Goal: Task Accomplishment & Management: Complete application form

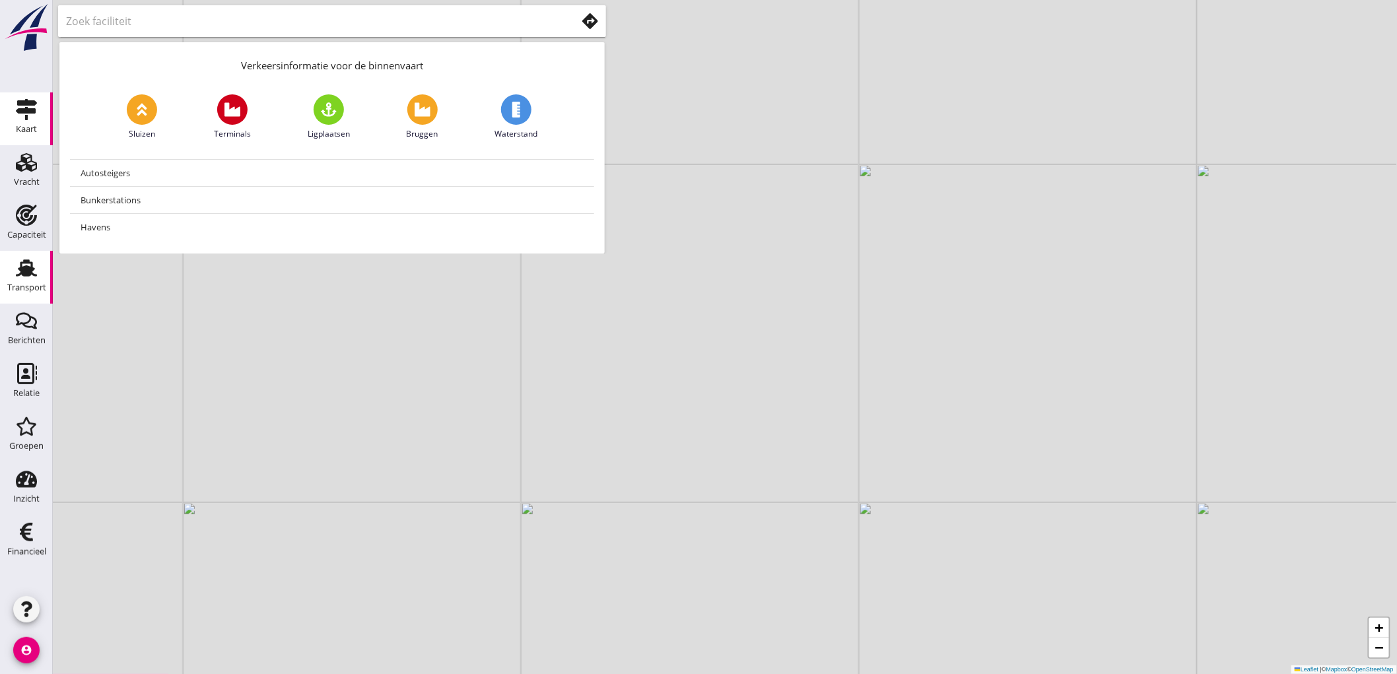
click at [11, 300] on link "Transport Transport" at bounding box center [26, 277] width 53 height 53
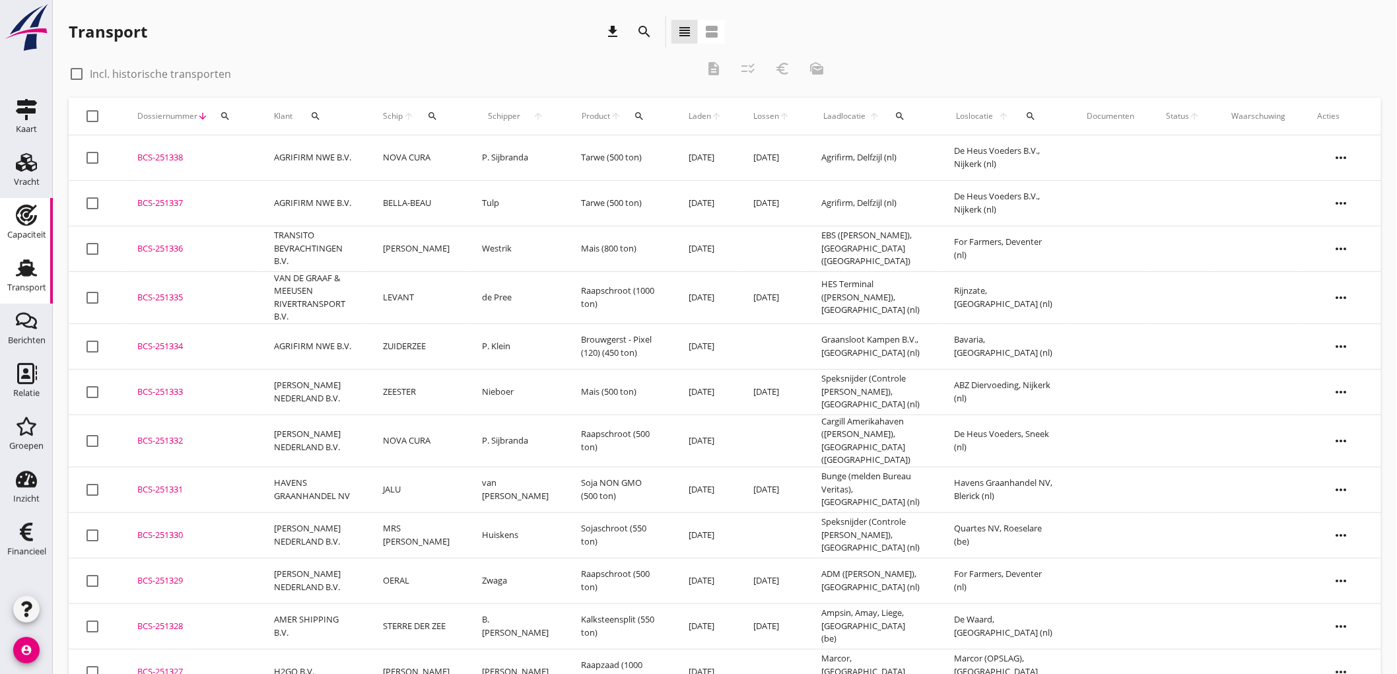
click at [20, 226] on div "Capaciteit" at bounding box center [26, 235] width 39 height 18
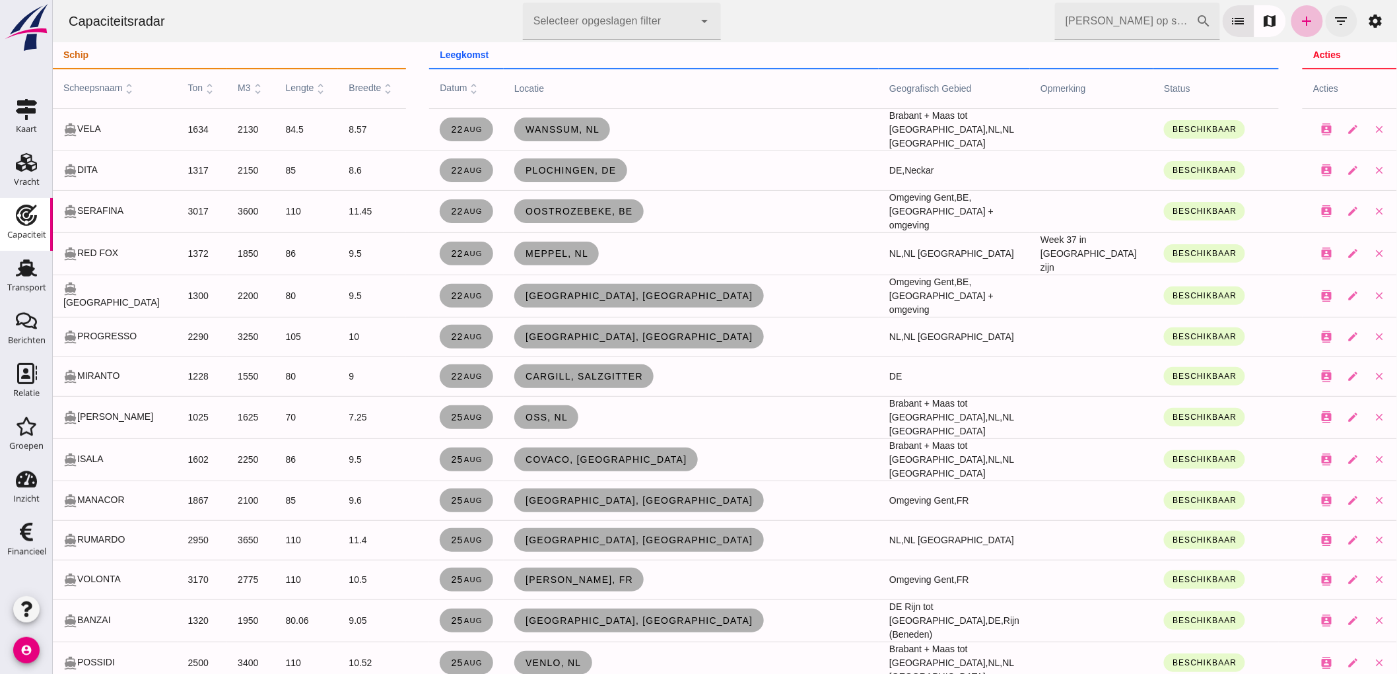
click at [1345, 18] on button "filter_list" at bounding box center [1341, 21] width 32 height 32
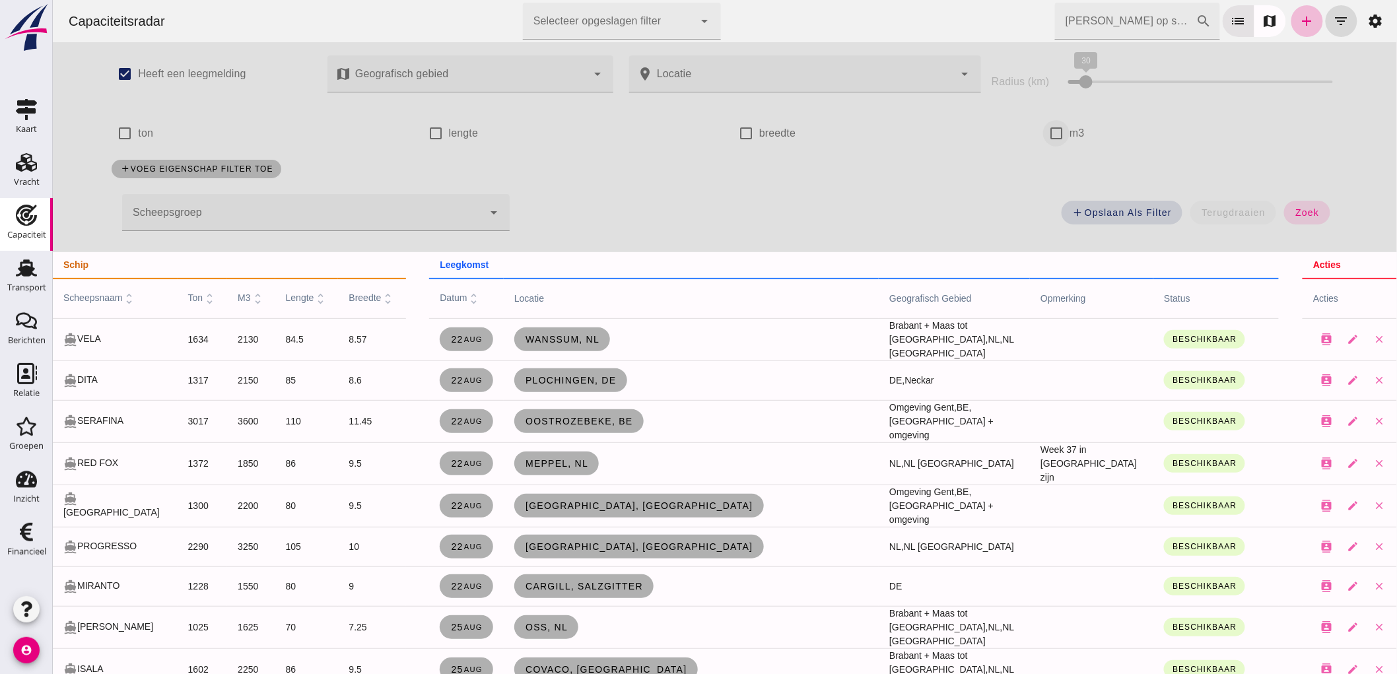
click at [1060, 136] on input "m3" at bounding box center [1056, 133] width 26 height 26
checkbox input "true"
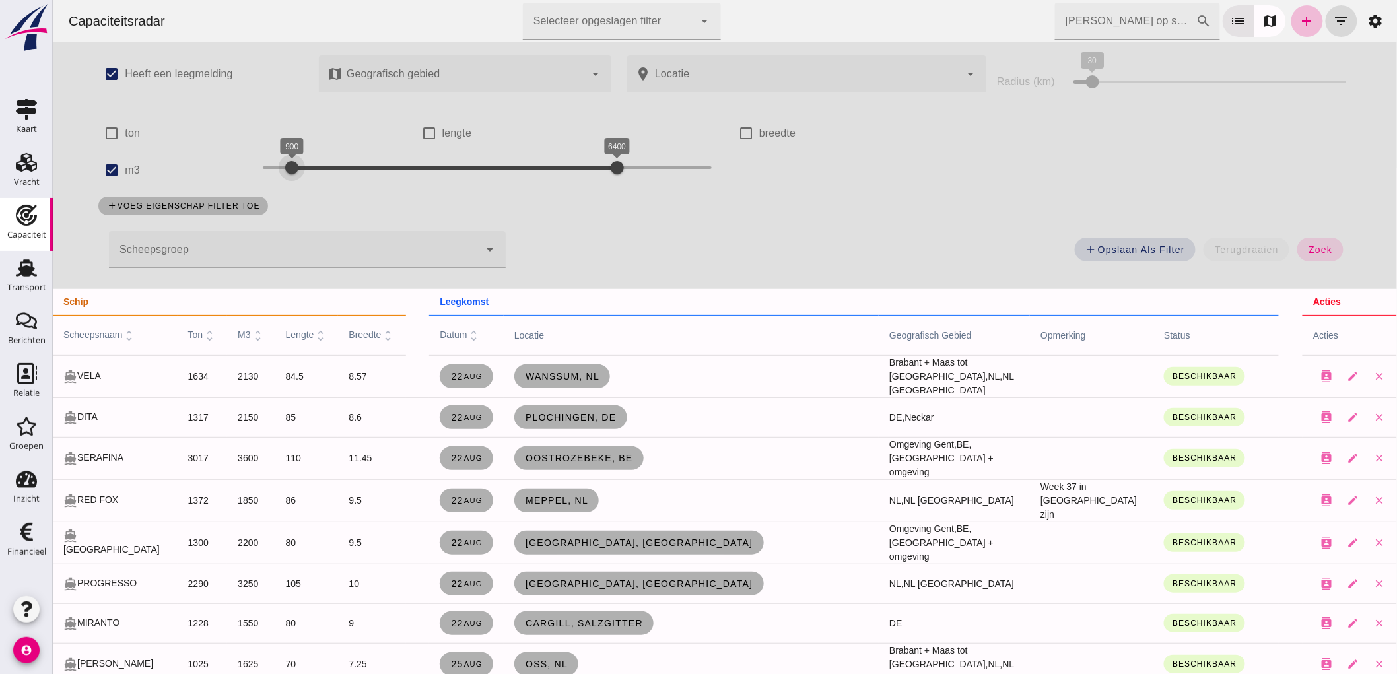
drag, startPoint x: 261, startPoint y: 166, endPoint x: 288, endPoint y: 183, distance: 31.7
click at [288, 183] on div "900 6400 900 6400" at bounding box center [486, 170] width 475 height 37
drag, startPoint x: 615, startPoint y: 167, endPoint x: 374, endPoint y: 182, distance: 241.5
click at [374, 182] on div "900 2300 900 2300" at bounding box center [486, 170] width 475 height 37
click at [1316, 252] on span "zoek" at bounding box center [1320, 249] width 24 height 11
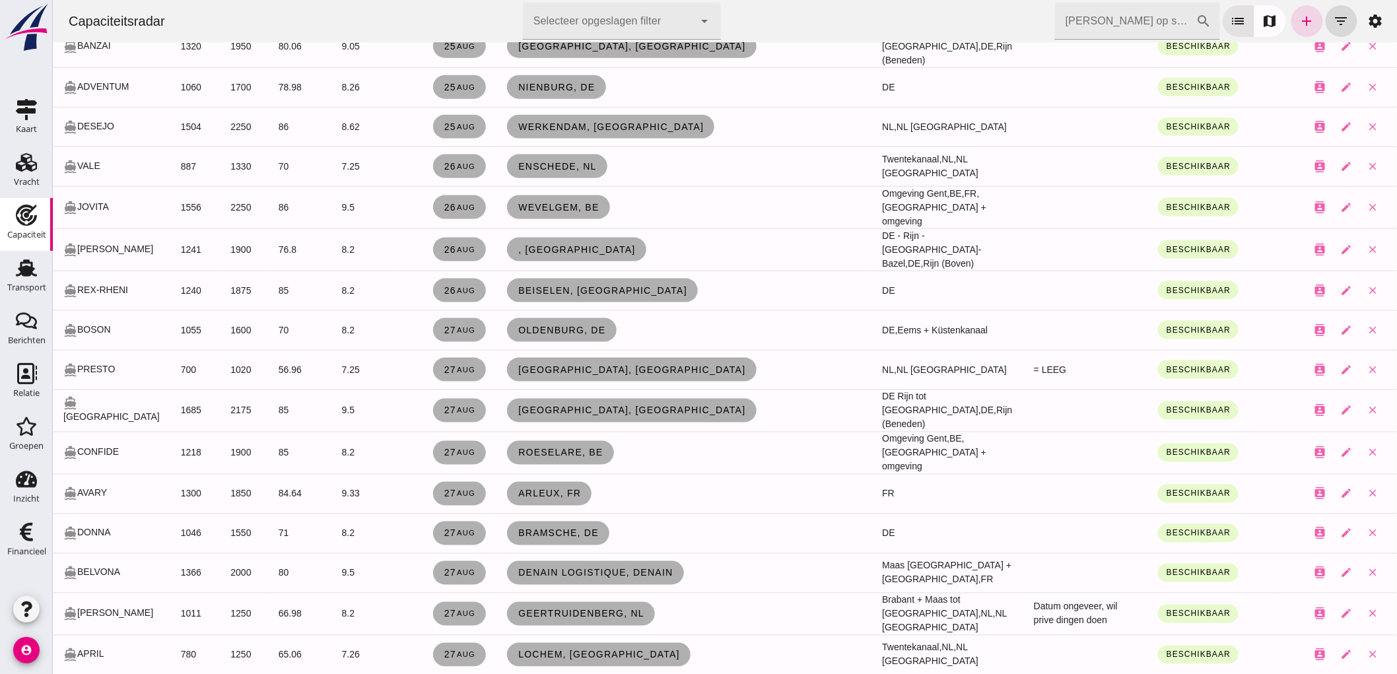
scroll to position [807, 0]
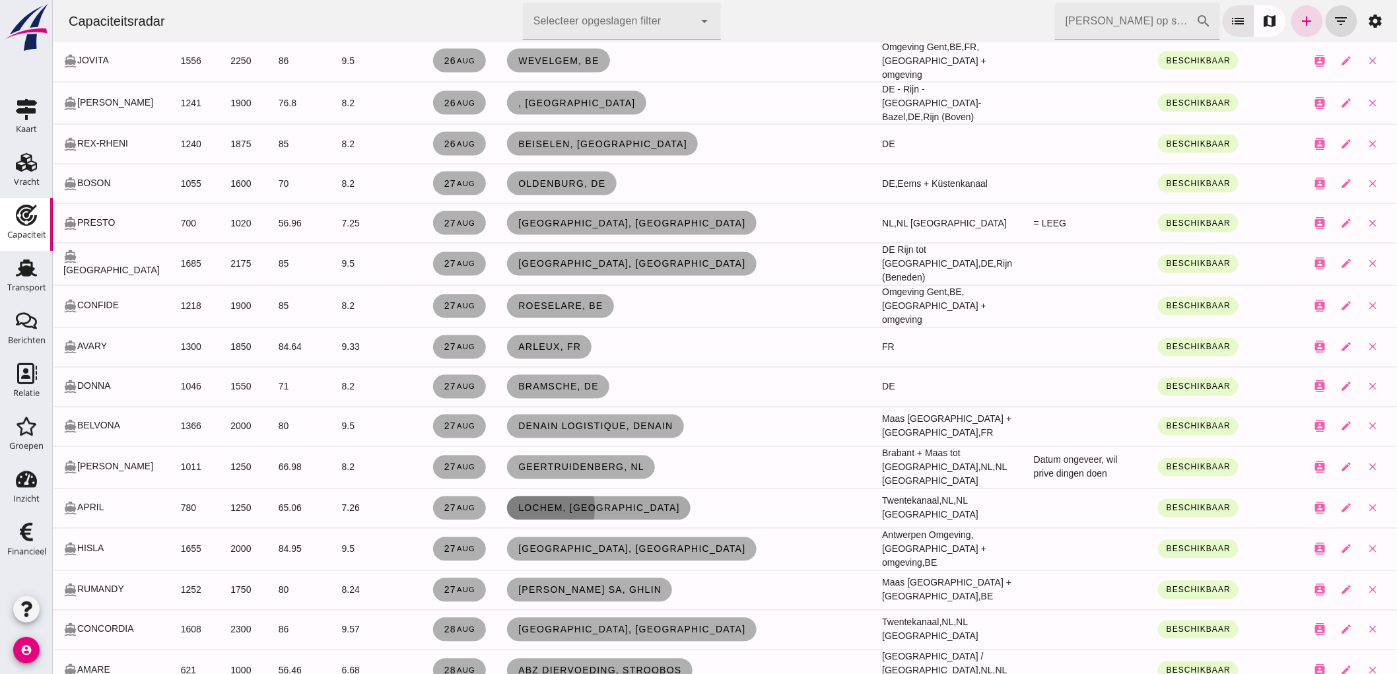
click at [536, 503] on span "Lochem, nl" at bounding box center [598, 508] width 162 height 11
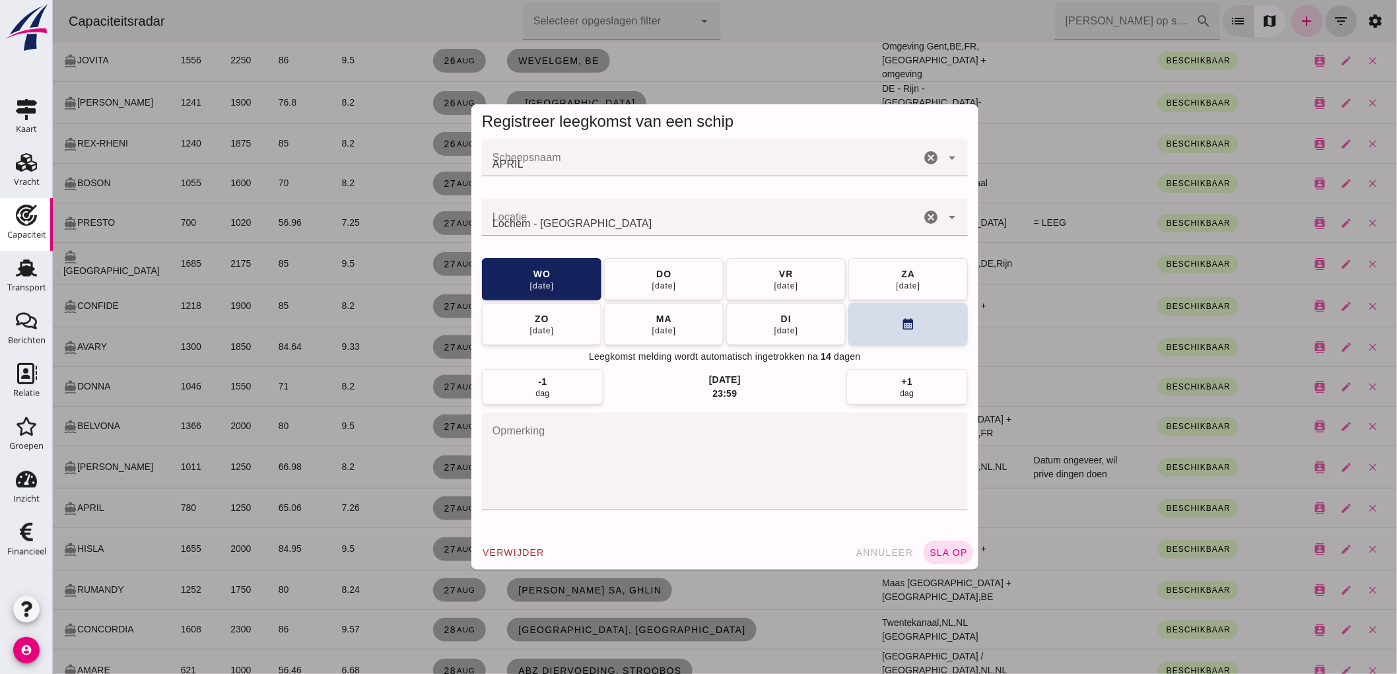
scroll to position [0, 0]
click at [923, 216] on icon "cancel" at bounding box center [931, 217] width 16 height 16
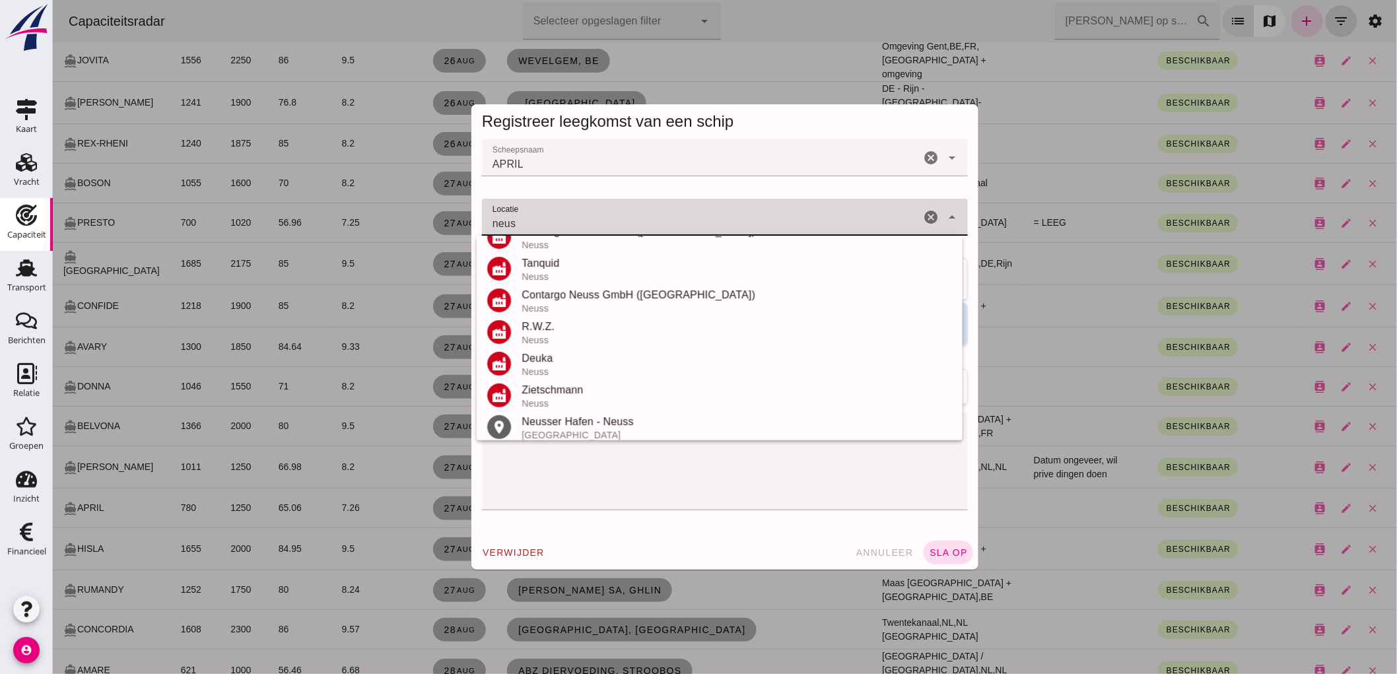
scroll to position [220, 0]
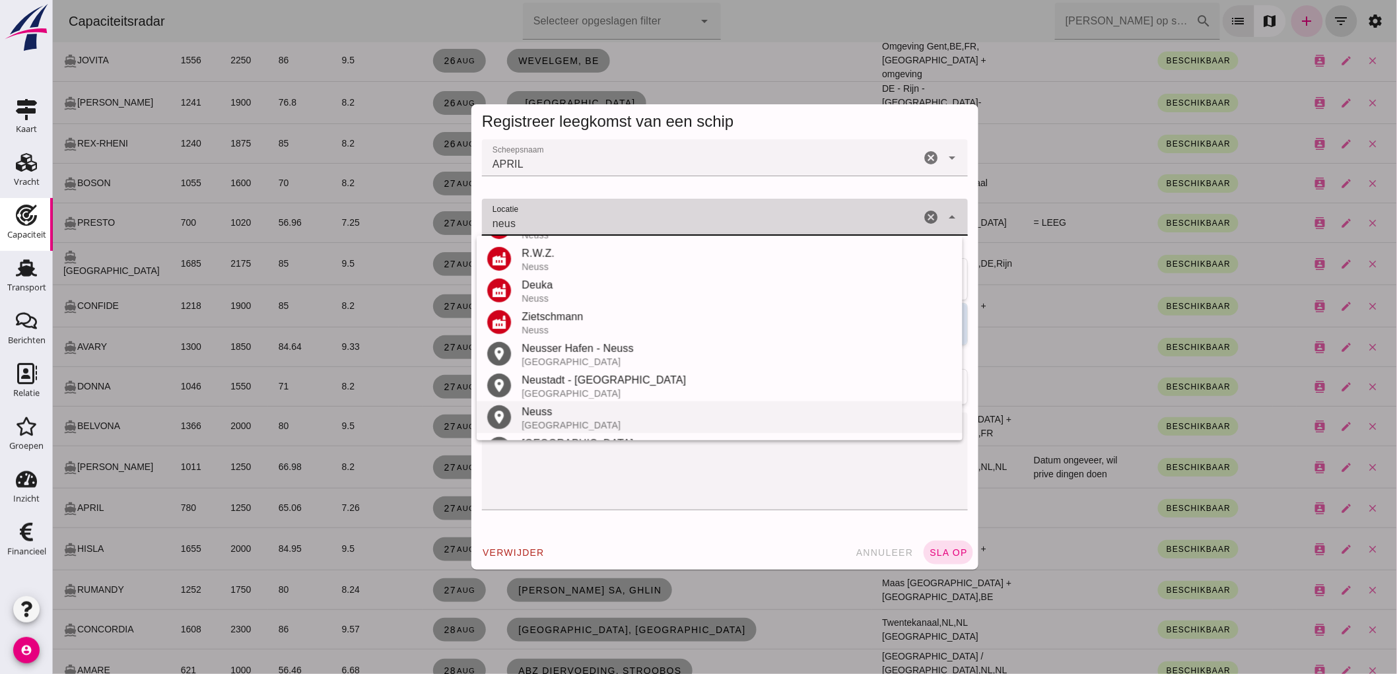
click at [631, 409] on div "Neuss" at bounding box center [736, 412] width 431 height 16
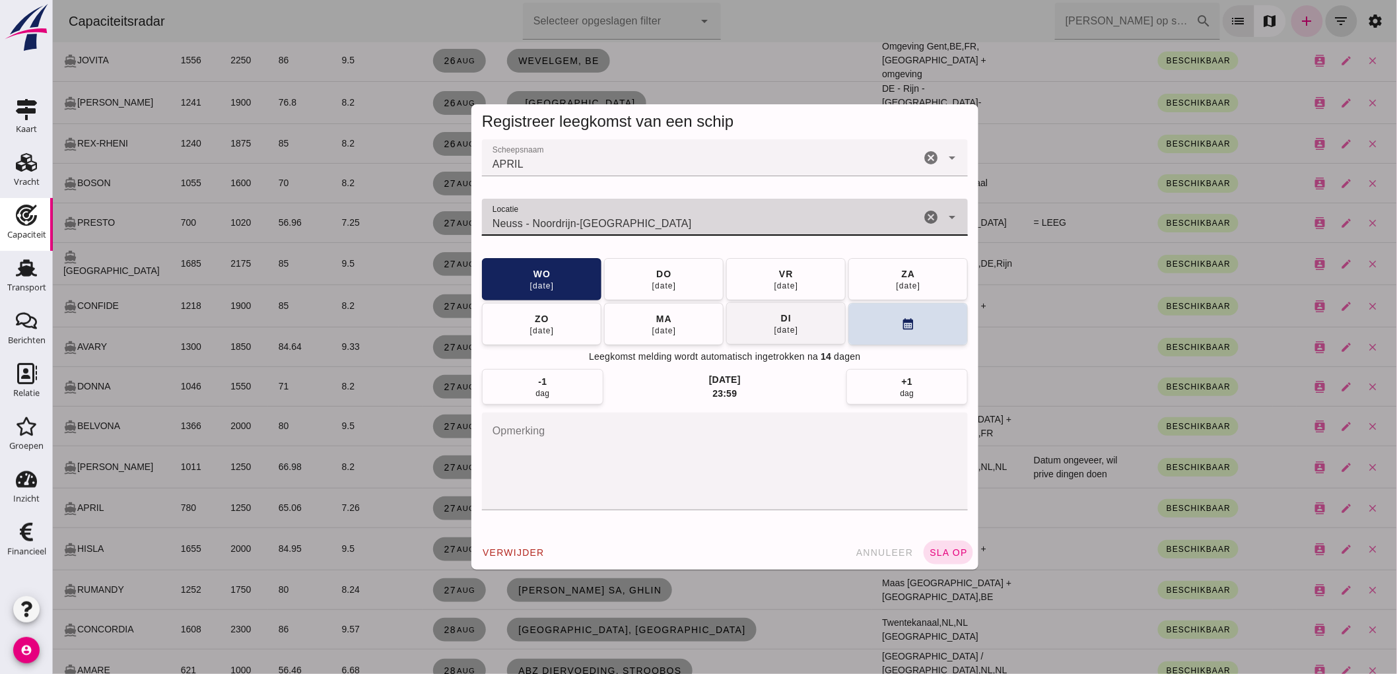
type input "Neuss - Noordrijn-Westfalen"
click at [795, 325] on button "di 02 sep" at bounding box center [786, 323] width 120 height 42
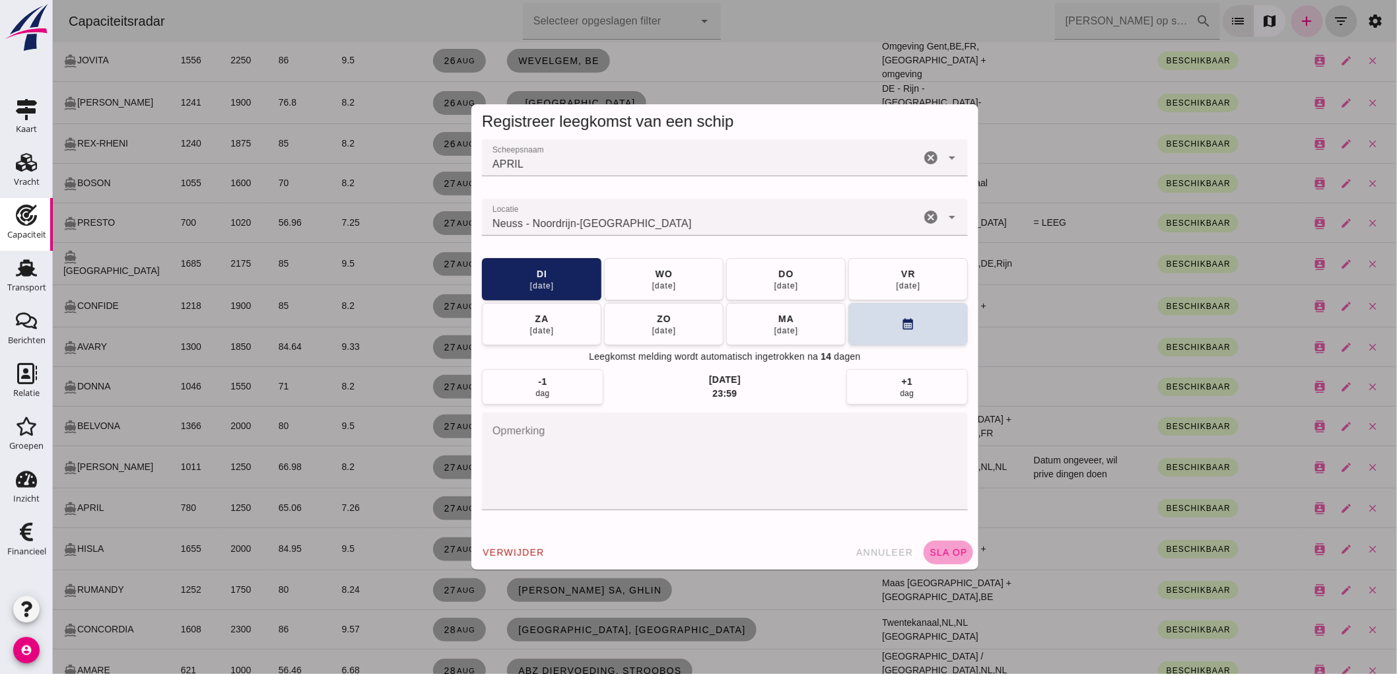
click at [938, 553] on span "sla op" at bounding box center [947, 552] width 39 height 11
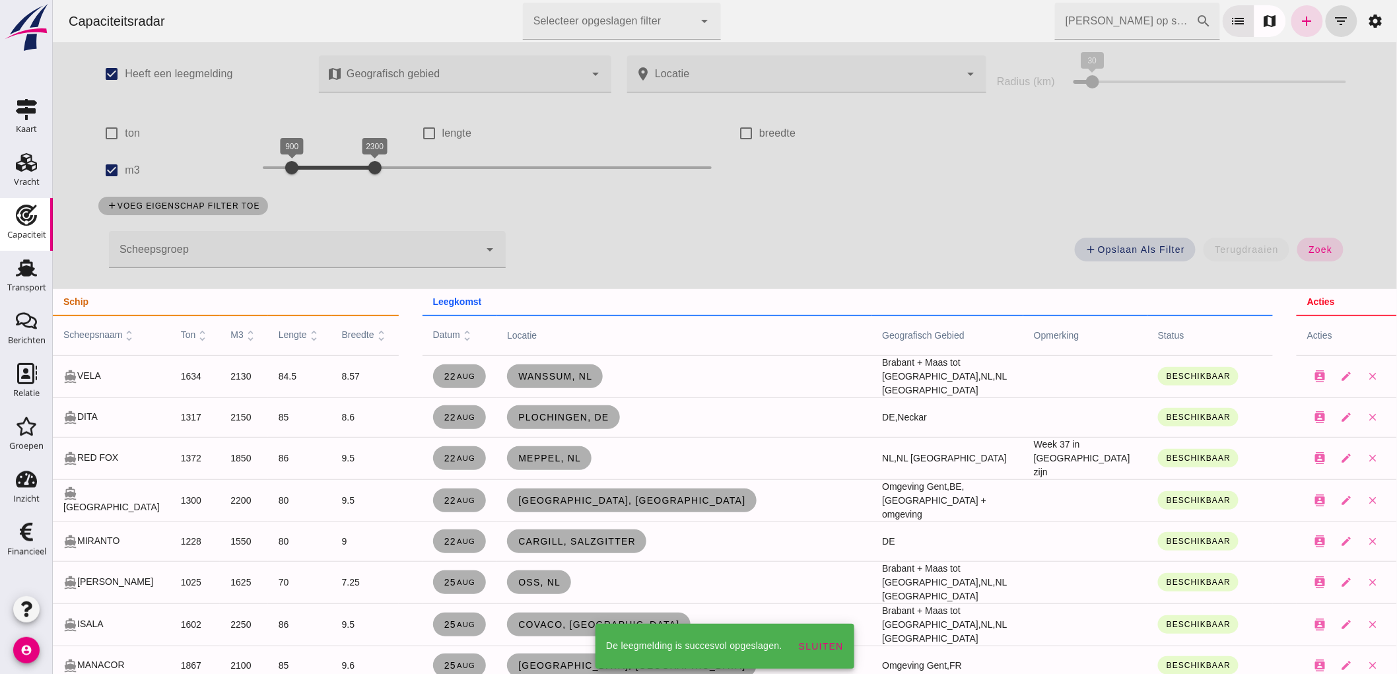
scroll to position [807, 0]
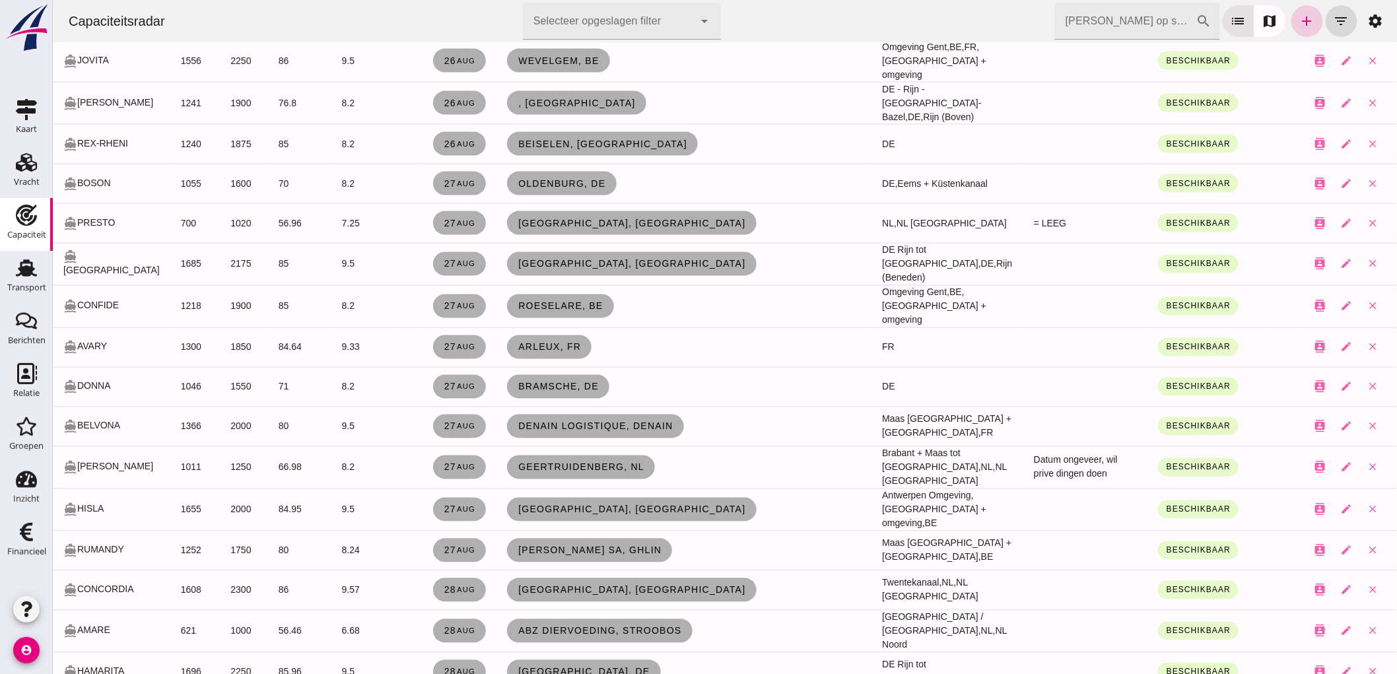
click at [1299, 14] on icon "add" at bounding box center [1307, 21] width 16 height 16
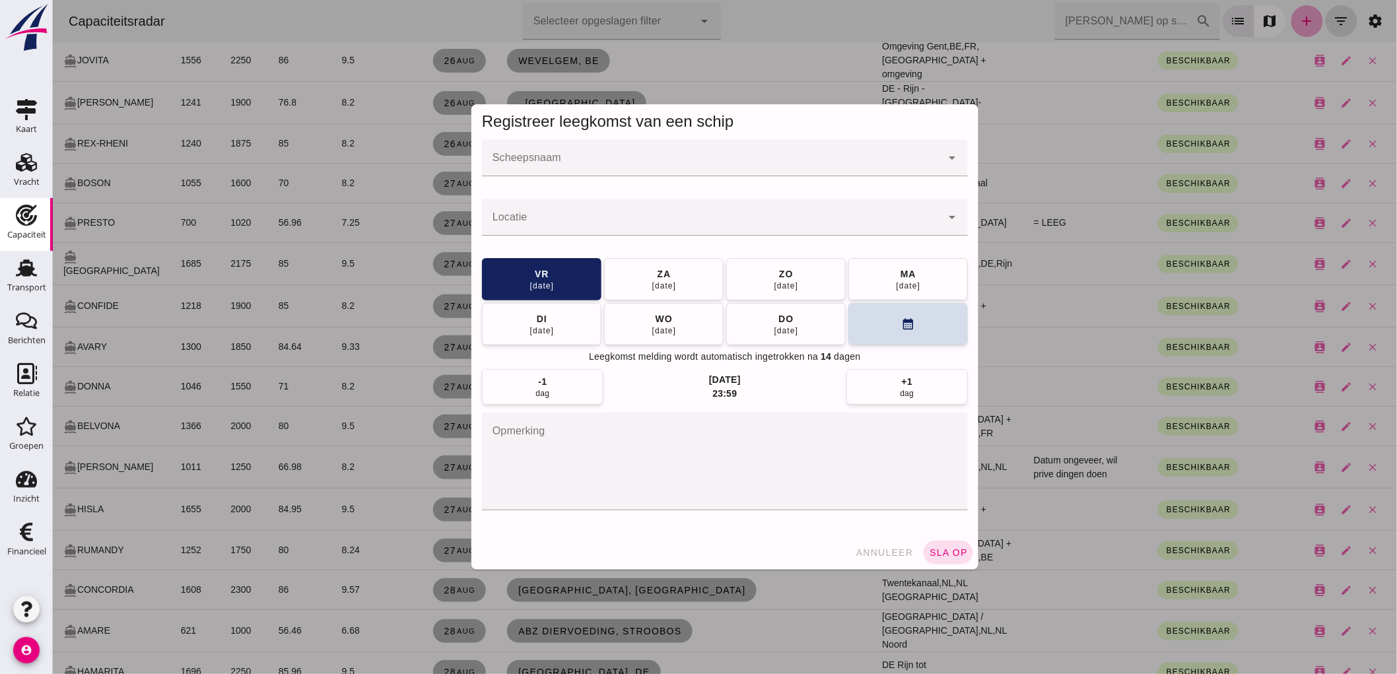
scroll to position [0, 0]
click at [631, 152] on div at bounding box center [711, 157] width 460 height 37
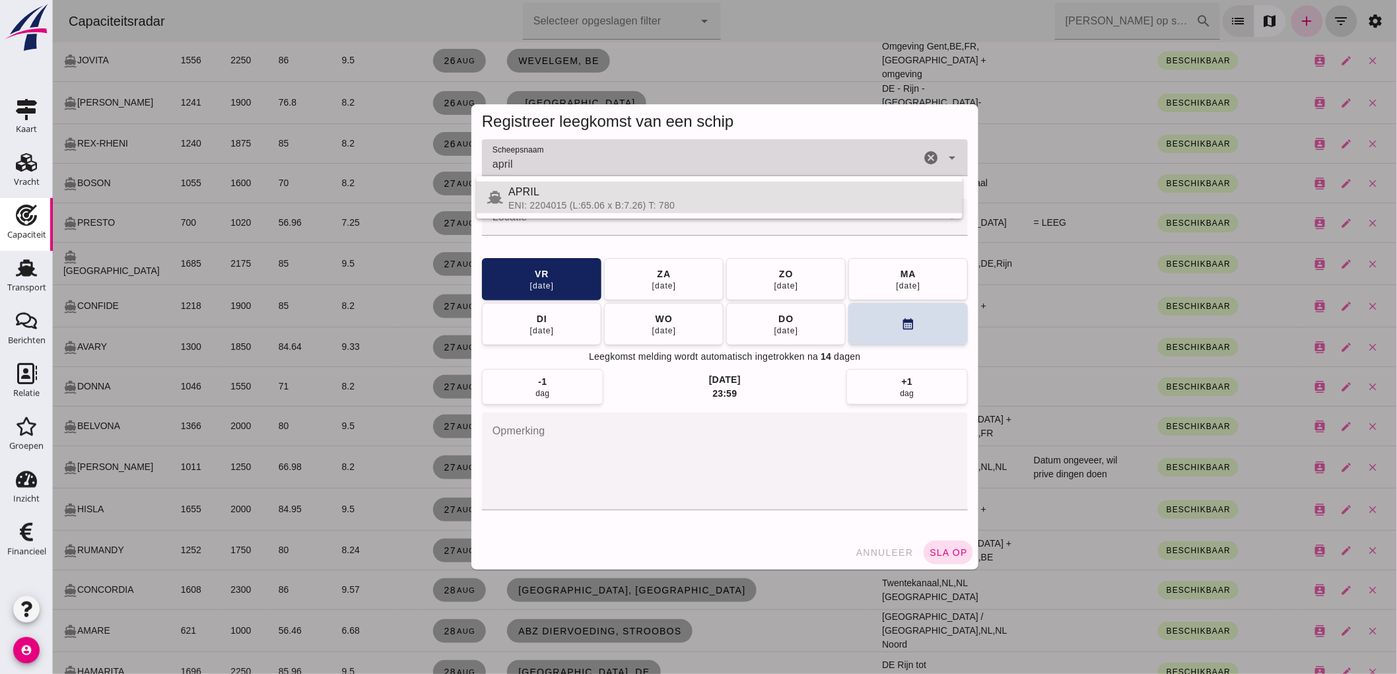
type input "APRIL"
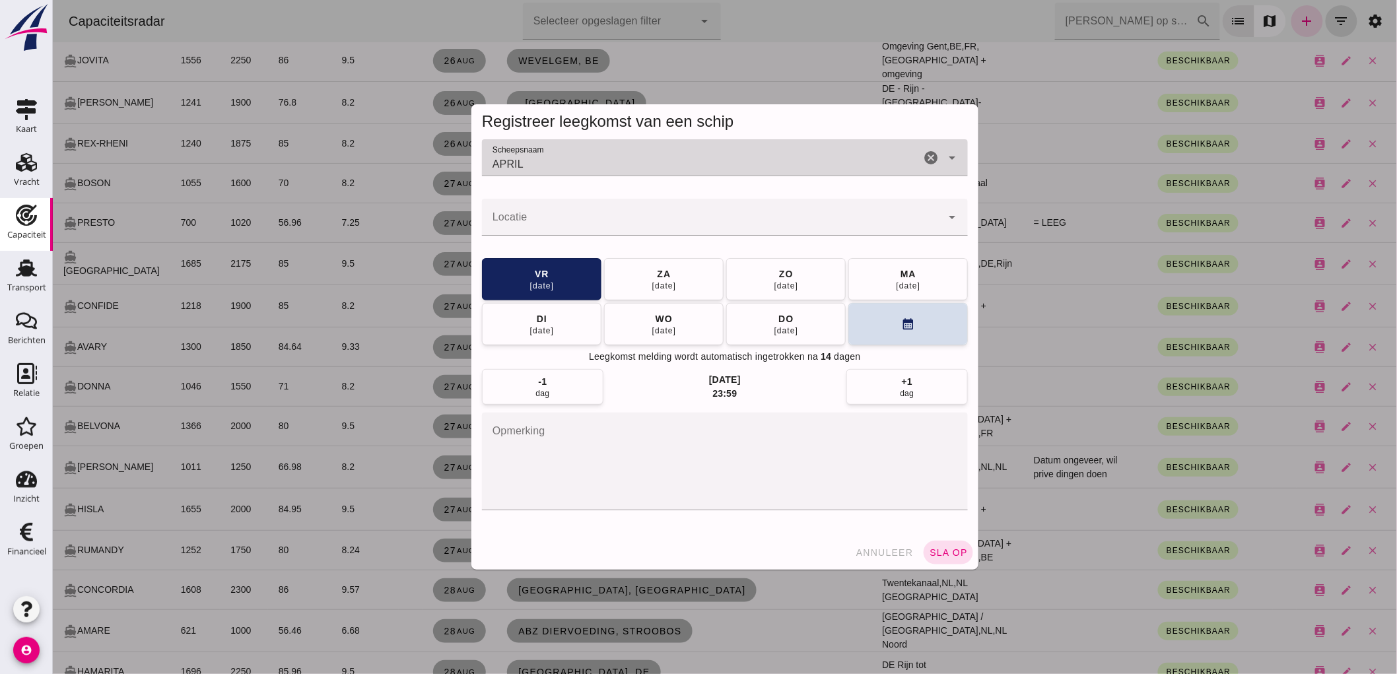
click at [595, 217] on input "Locatie" at bounding box center [711, 224] width 460 height 16
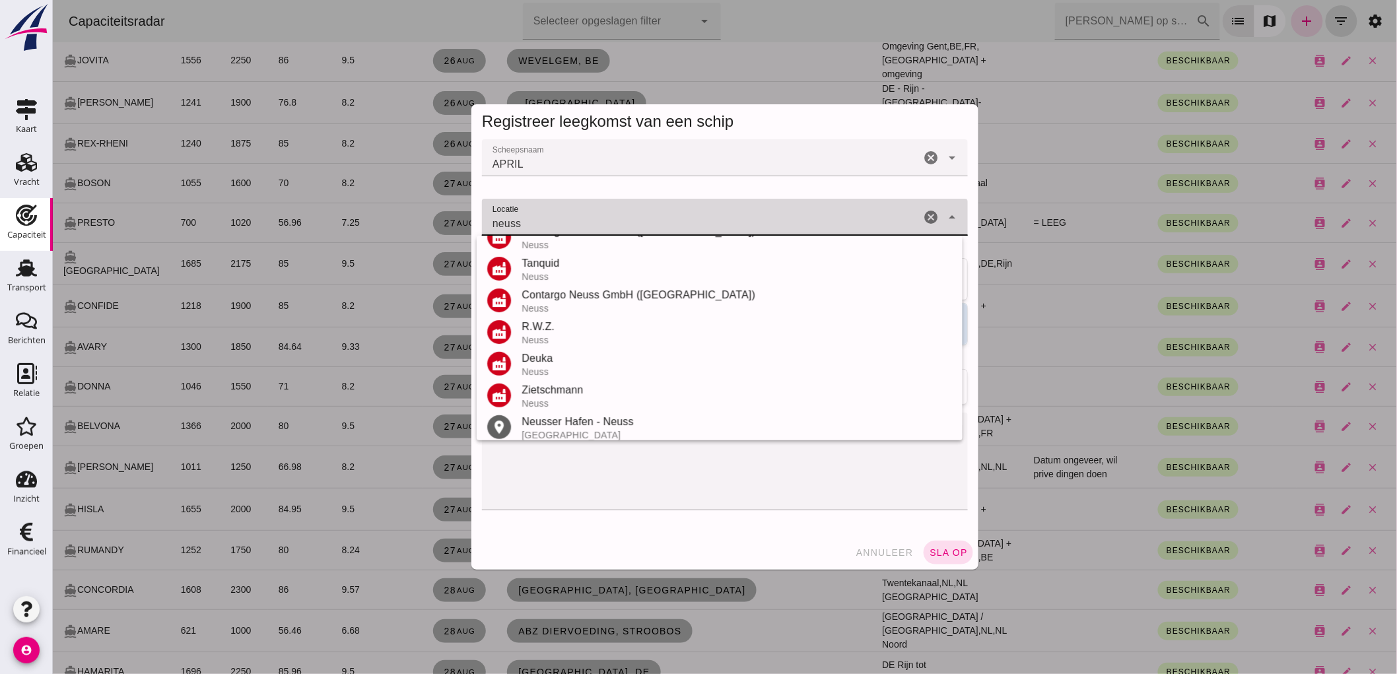
scroll to position [218, 0]
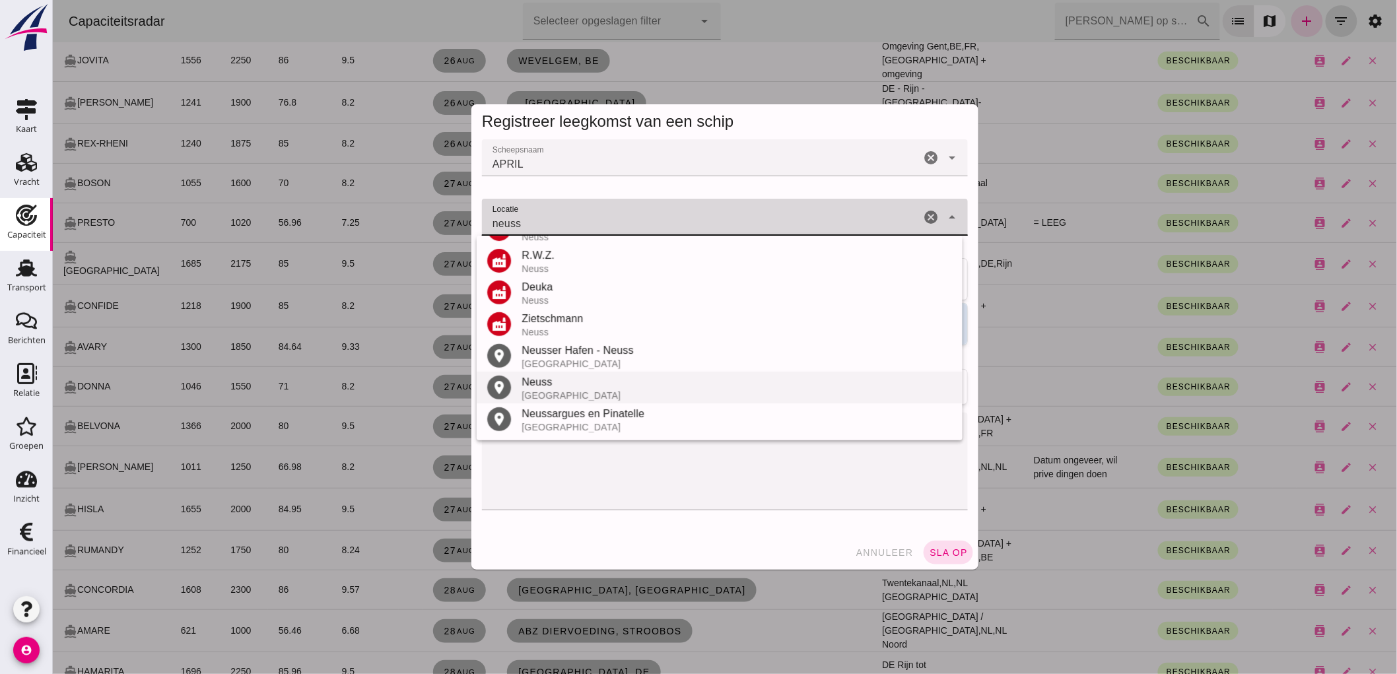
click at [606, 383] on div "Neuss" at bounding box center [736, 382] width 431 height 16
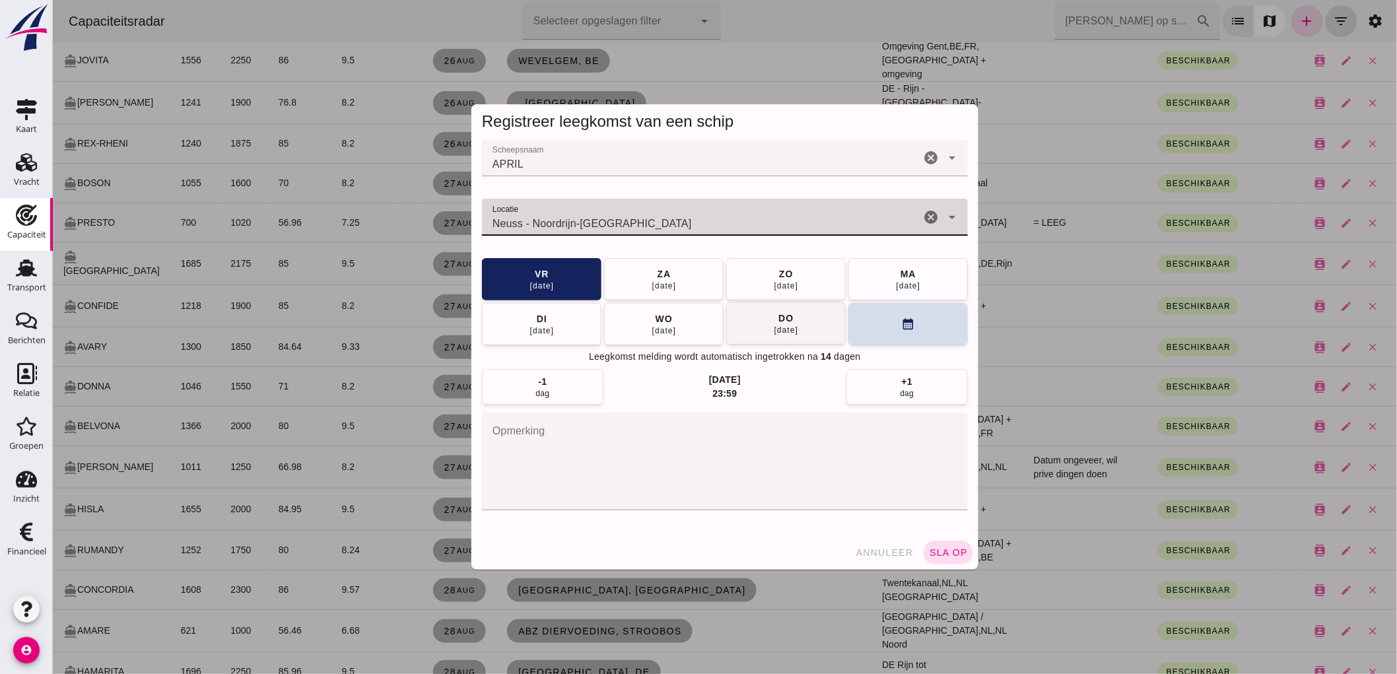
type input "Neuss - Noordrijn-Westfalen"
click at [777, 330] on div "04 sep" at bounding box center [785, 330] width 25 height 11
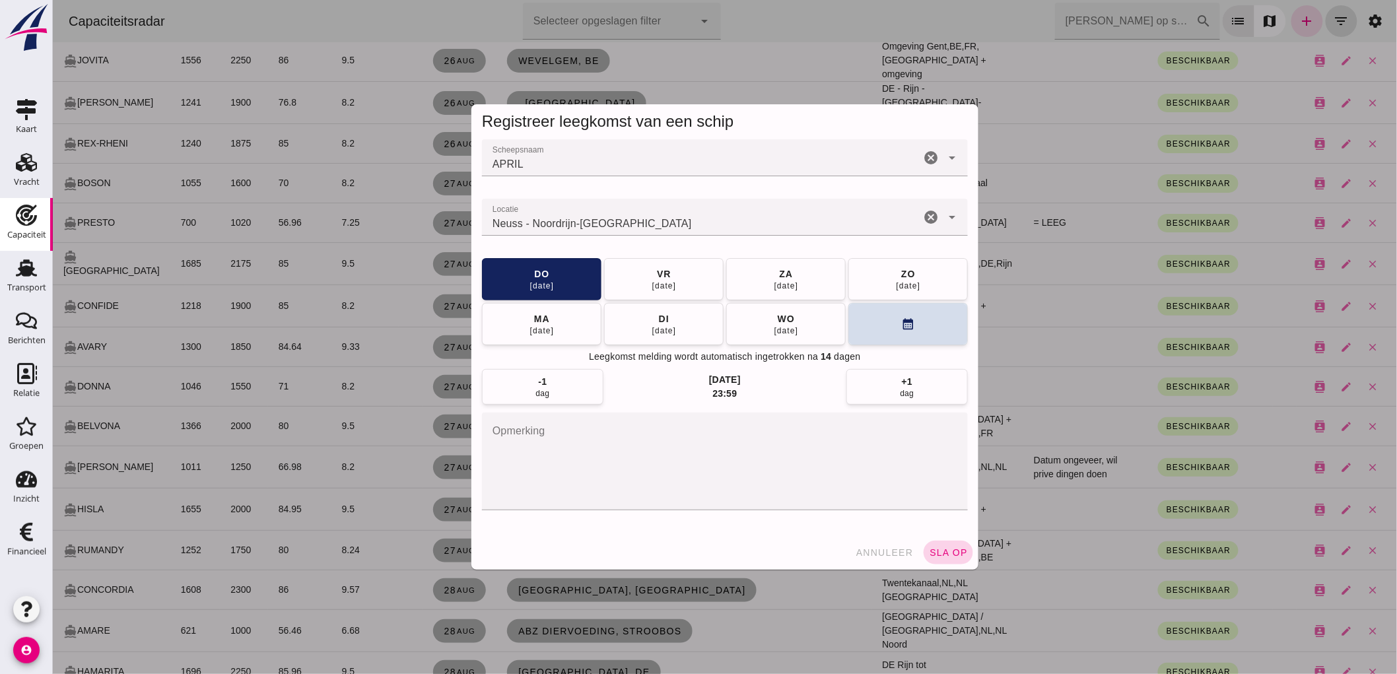
click at [954, 551] on span "sla op" at bounding box center [947, 552] width 39 height 11
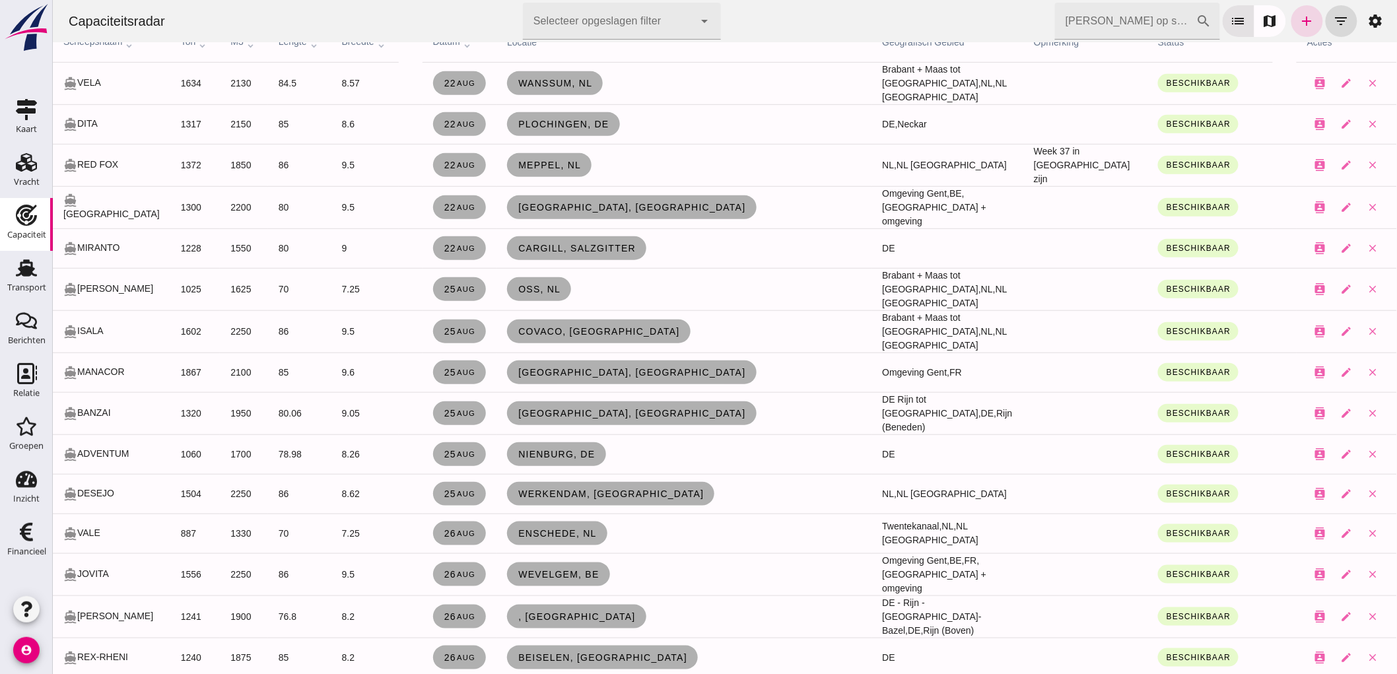
scroll to position [0, 0]
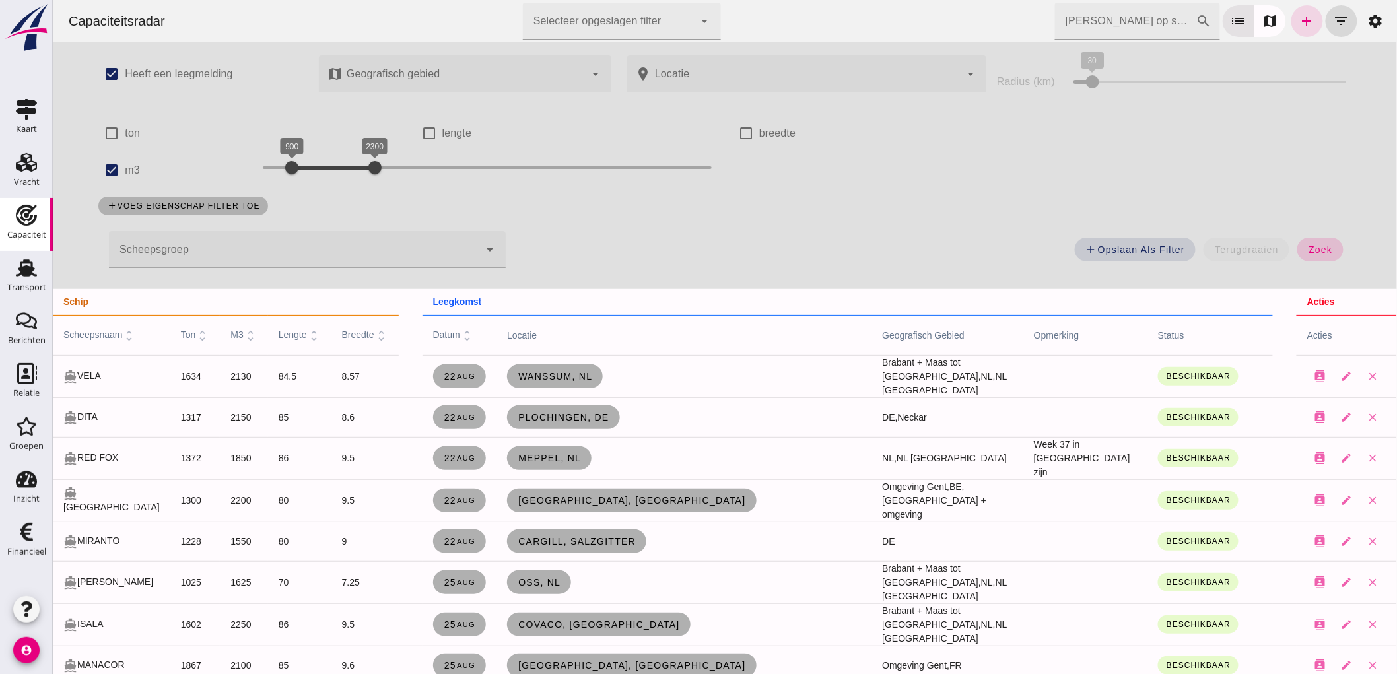
click at [1303, 243] on button "zoek" at bounding box center [1320, 250] width 46 height 24
drag, startPoint x: 357, startPoint y: 162, endPoint x: 367, endPoint y: 166, distance: 10.1
click at [367, 166] on div at bounding box center [380, 168] width 26 height 26
click at [1303, 242] on button "zoek" at bounding box center [1320, 250] width 46 height 24
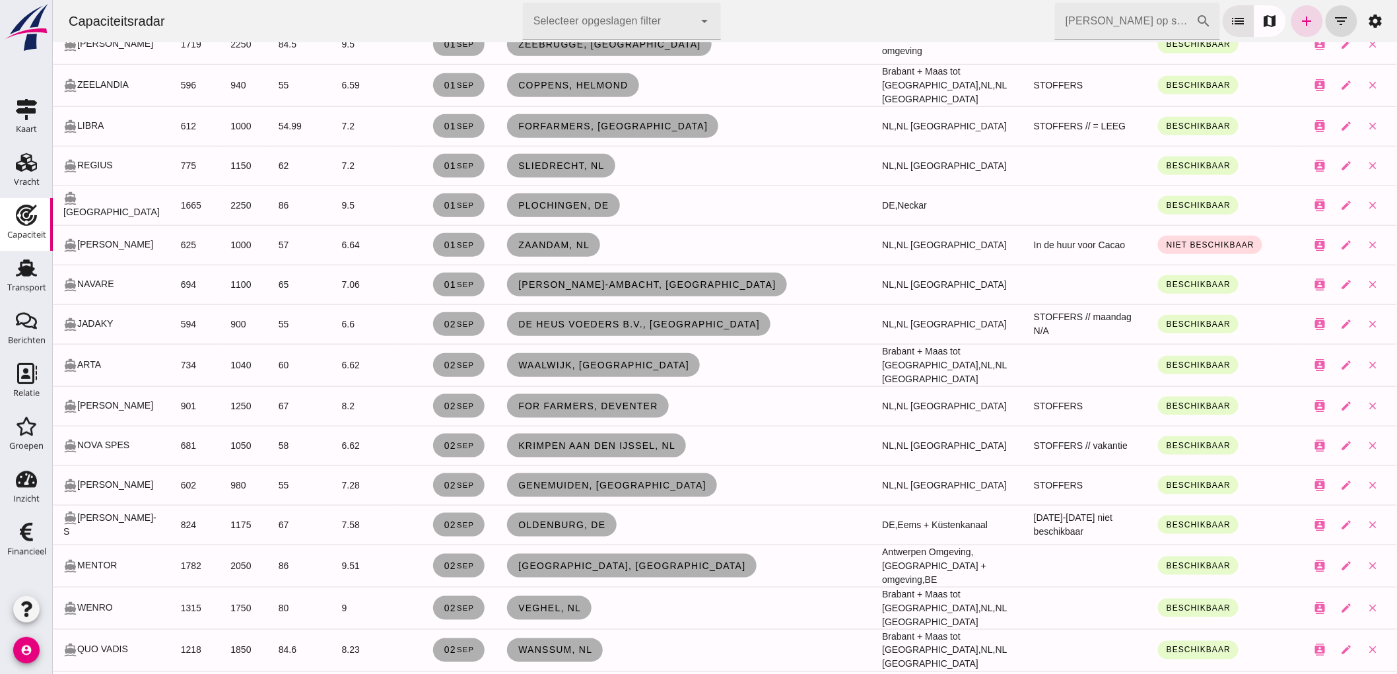
scroll to position [2201, 0]
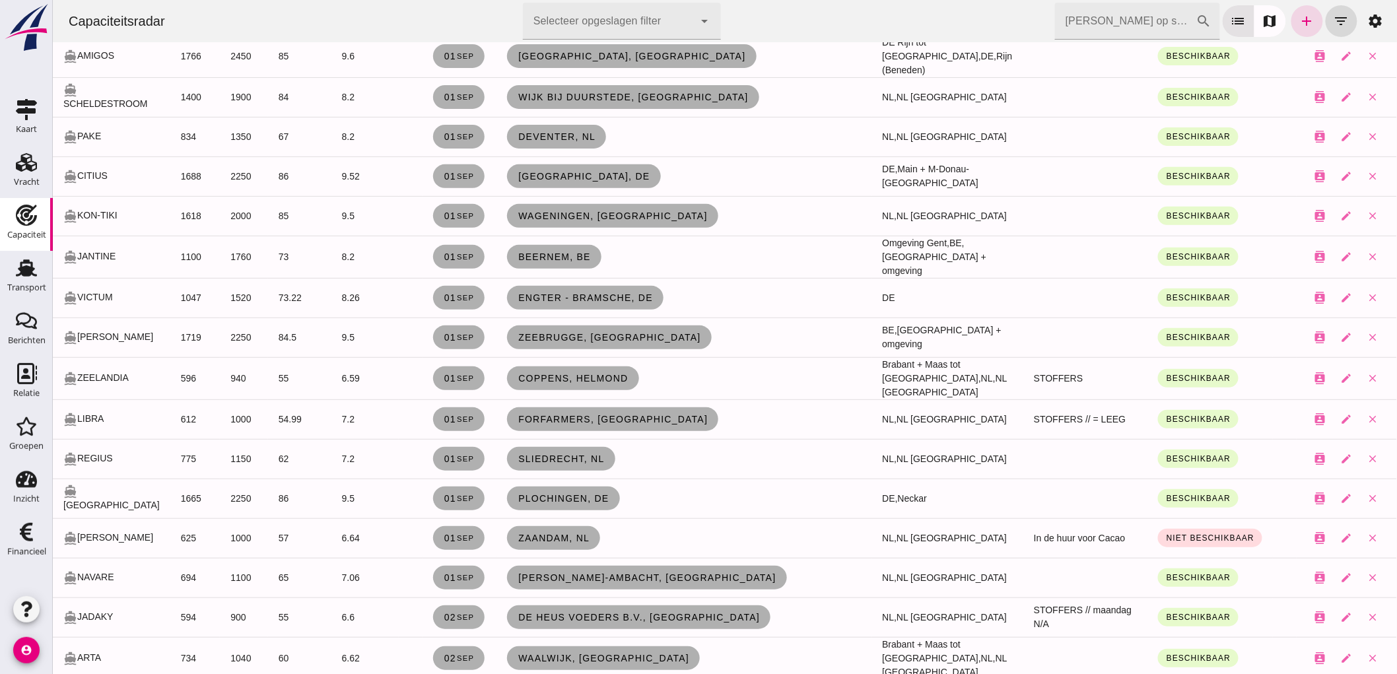
click at [1162, 28] on input "Zoek op scheepsnaam" at bounding box center [1125, 21] width 141 height 37
type input "gun"
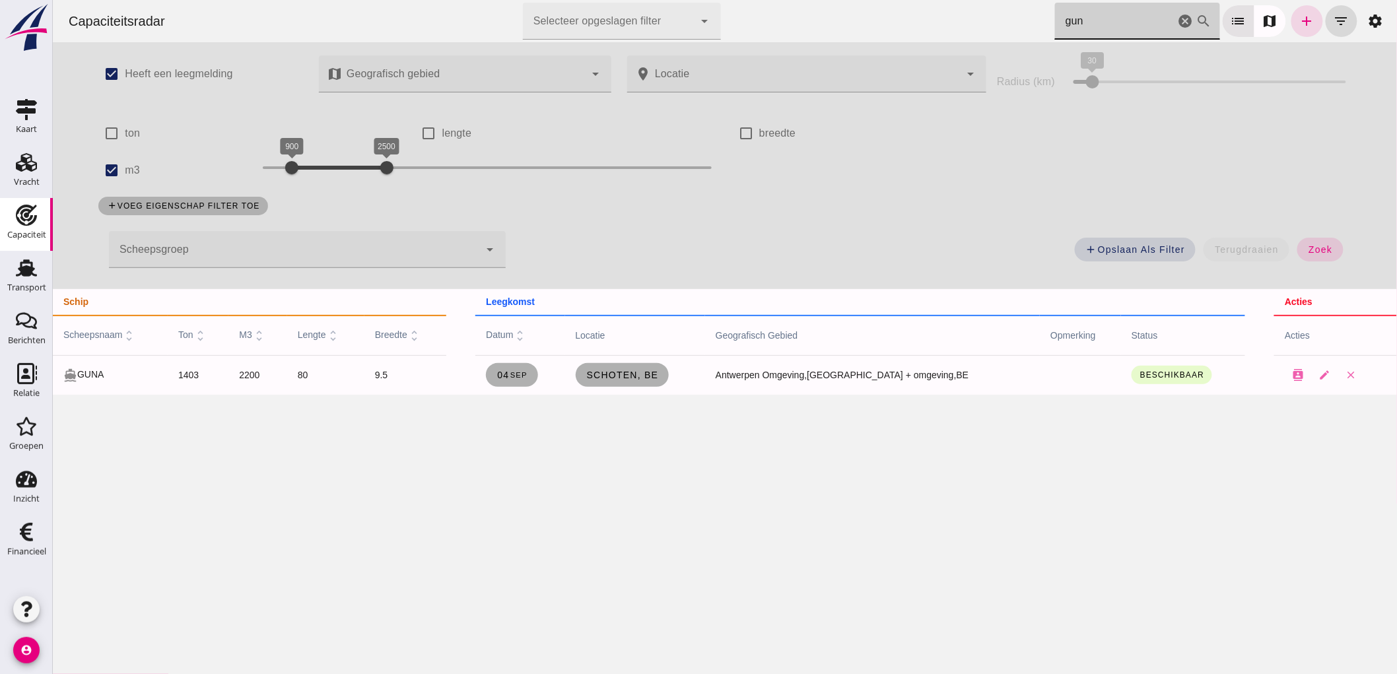
scroll to position [0, 0]
click at [1177, 20] on icon "cancel" at bounding box center [1185, 21] width 16 height 16
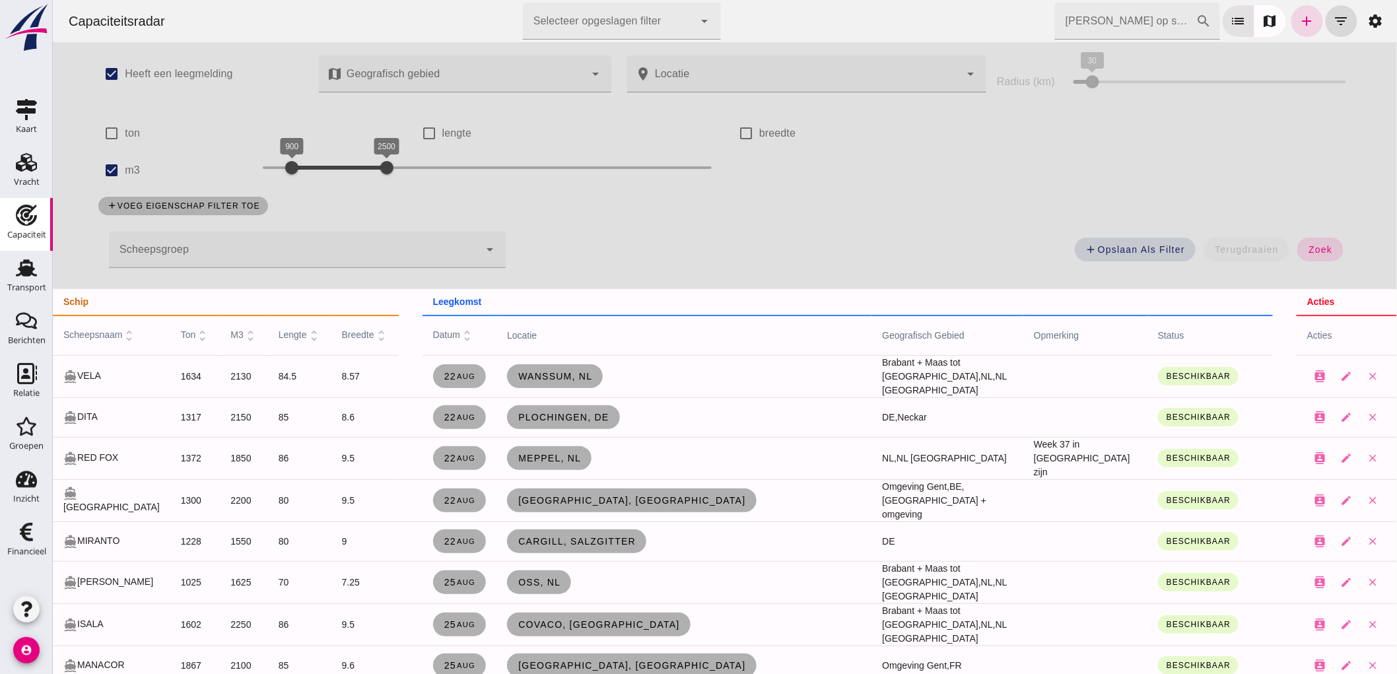
click at [125, 134] on label "ton" at bounding box center [131, 133] width 15 height 37
click at [124, 134] on input "ton" at bounding box center [111, 133] width 26 height 26
checkbox input "true"
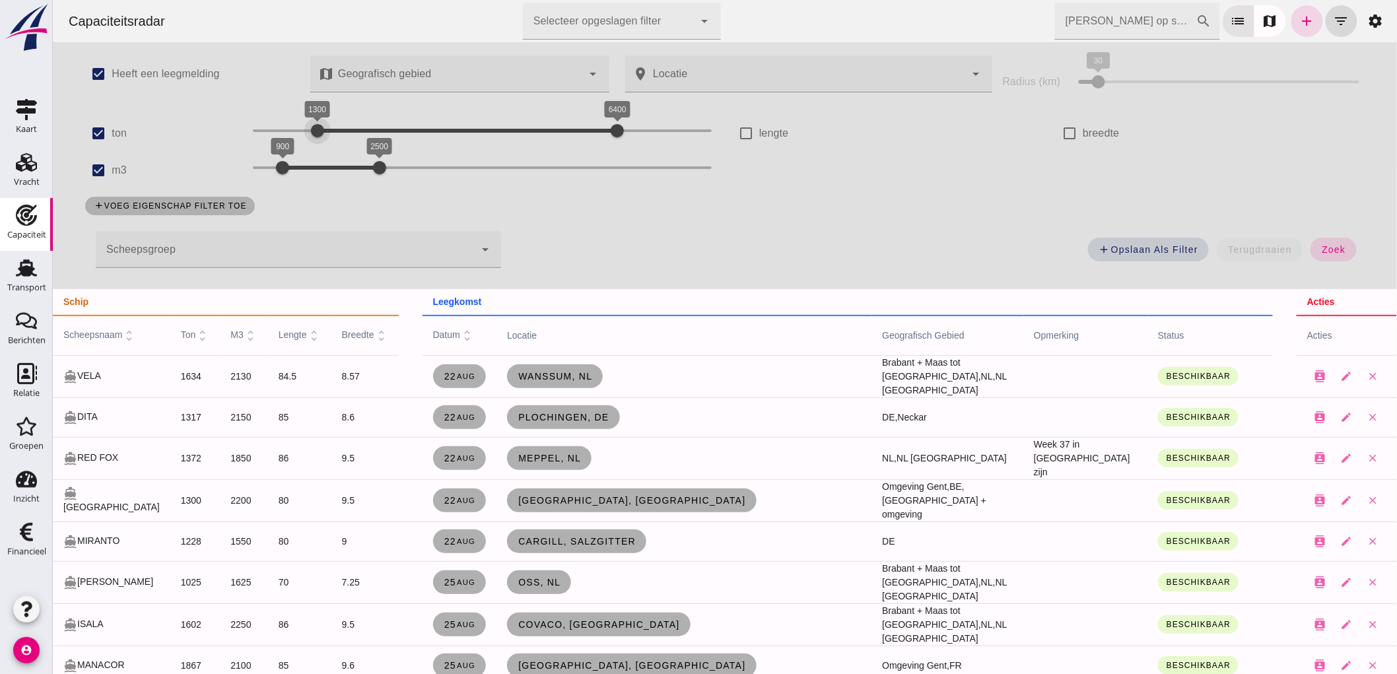
drag, startPoint x: 248, startPoint y: 110, endPoint x: 300, endPoint y: 135, distance: 57.6
click at [310, 135] on div "1300" at bounding box center [316, 130] width 13 height 13
drag, startPoint x: 278, startPoint y: 164, endPoint x: 338, endPoint y: 199, distance: 69.9
click at [338, 199] on div "check_box Heeft een leegmelding map Geografisch gebied Geografisch gebied cance…" at bounding box center [724, 165] width 1306 height 247
drag, startPoint x: 366, startPoint y: 163, endPoint x: 374, endPoint y: 168, distance: 9.2
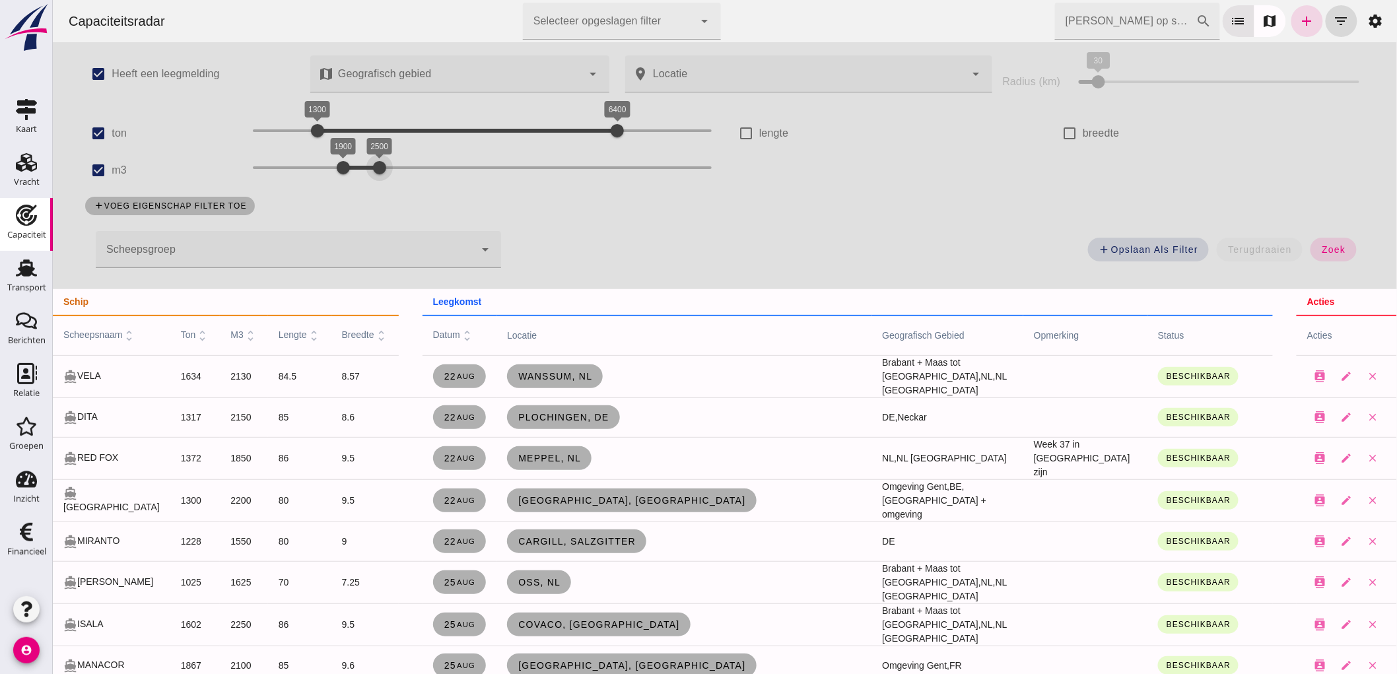
click at [374, 168] on div at bounding box center [379, 168] width 26 height 26
click at [1327, 238] on button "zoek" at bounding box center [1333, 250] width 46 height 24
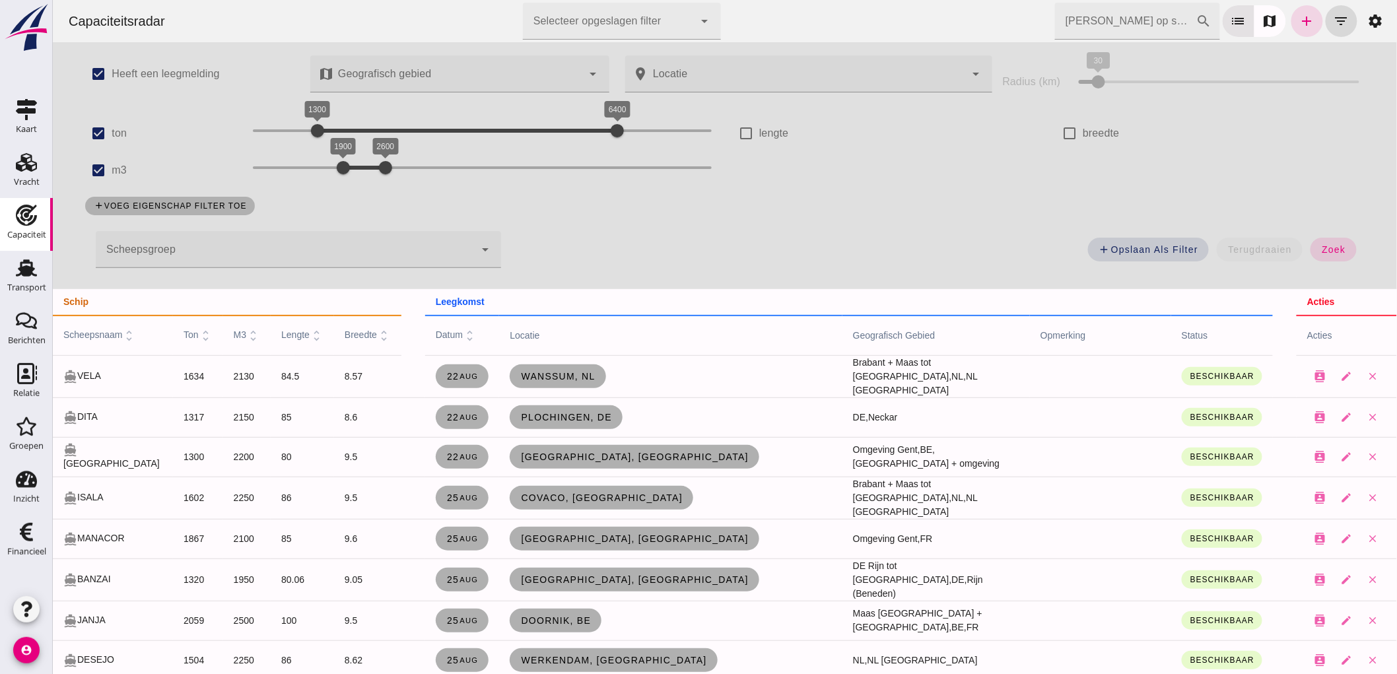
click at [111, 170] on label "m3" at bounding box center [118, 170] width 15 height 37
click at [108, 170] on input "m3" at bounding box center [98, 170] width 26 height 26
click at [108, 170] on input "m3" at bounding box center [111, 170] width 26 height 26
checkbox input "true"
drag, startPoint x: 324, startPoint y: 166, endPoint x: 273, endPoint y: 185, distance: 54.1
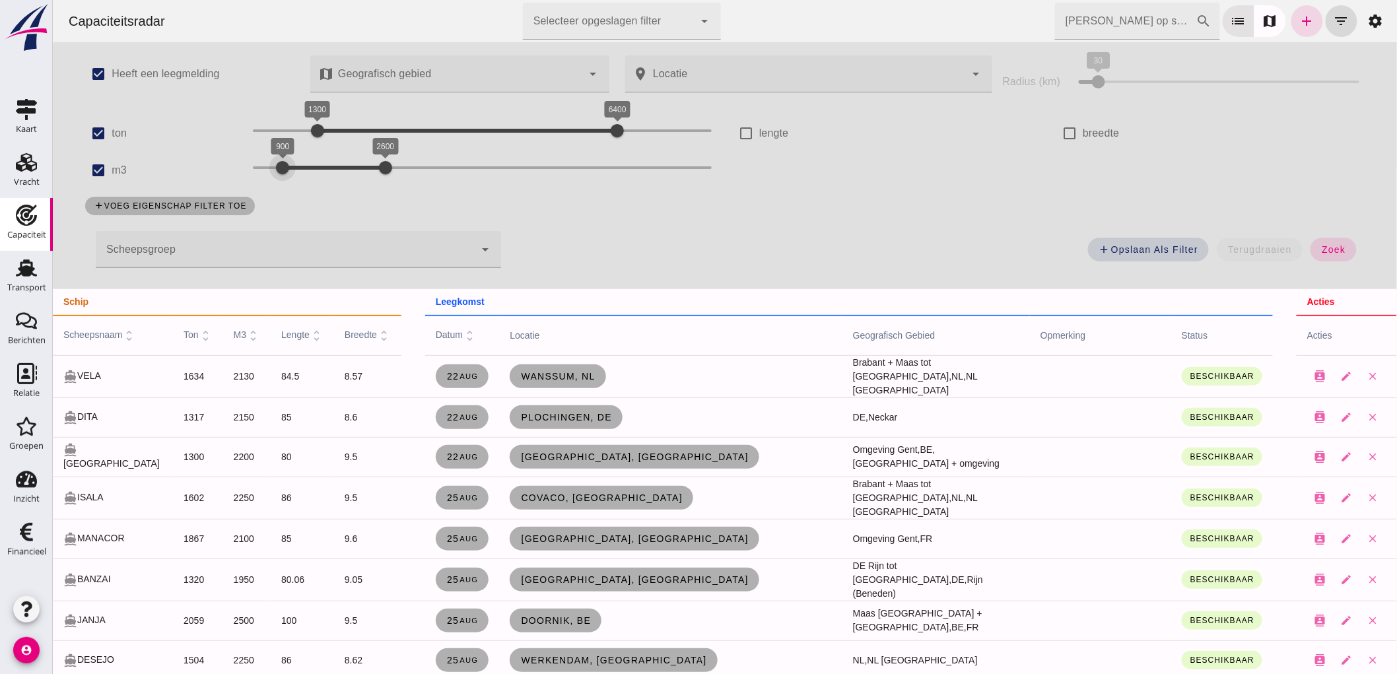
click at [273, 185] on div "900 2600 900 2600" at bounding box center [481, 170] width 485 height 37
click at [1355, 244] on div "add Opslaan als filter terugdraaien zoek" at bounding box center [939, 254] width 863 height 48
drag, startPoint x: 1290, startPoint y: 252, endPoint x: 1457, endPoint y: 229, distance: 167.9
click at [1290, 252] on button "terugdraaien" at bounding box center [1259, 250] width 86 height 24
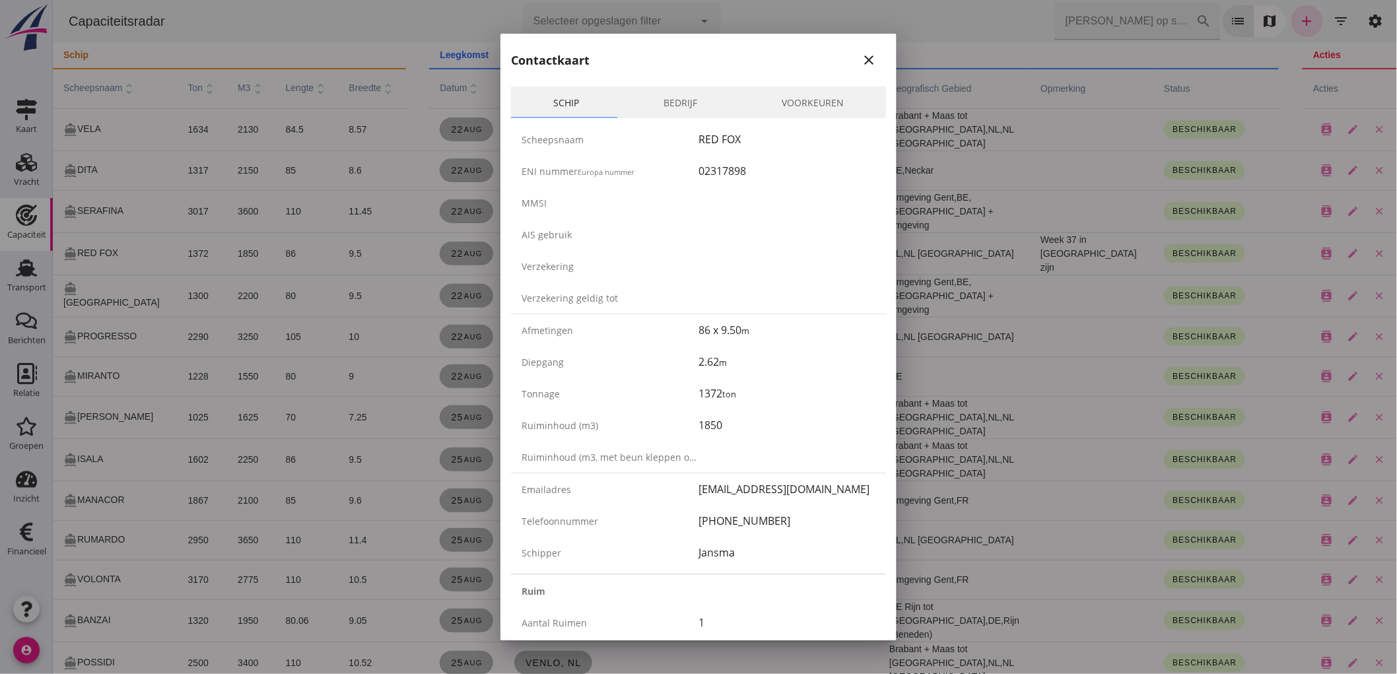
click at [875, 57] on div "Contactkaart close" at bounding box center [699, 55] width 396 height 42
click at [863, 57] on icon "close" at bounding box center [869, 60] width 16 height 16
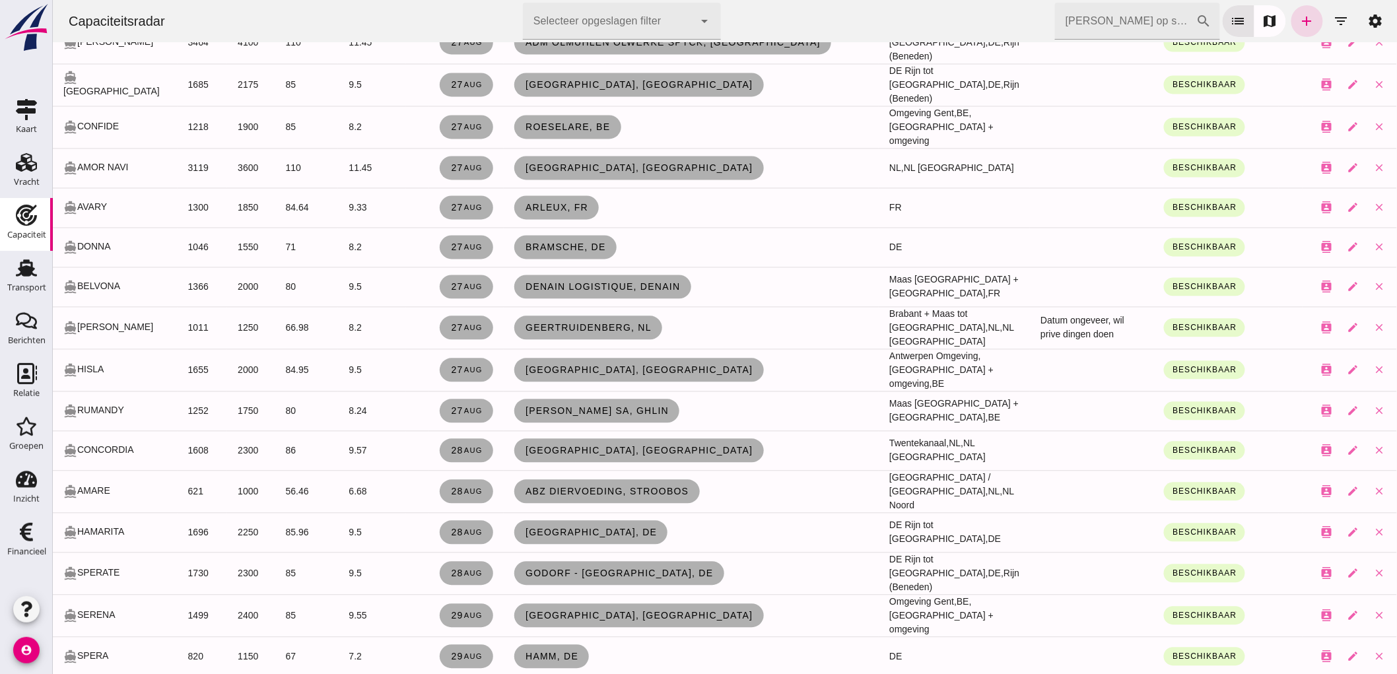
scroll to position [1394, 0]
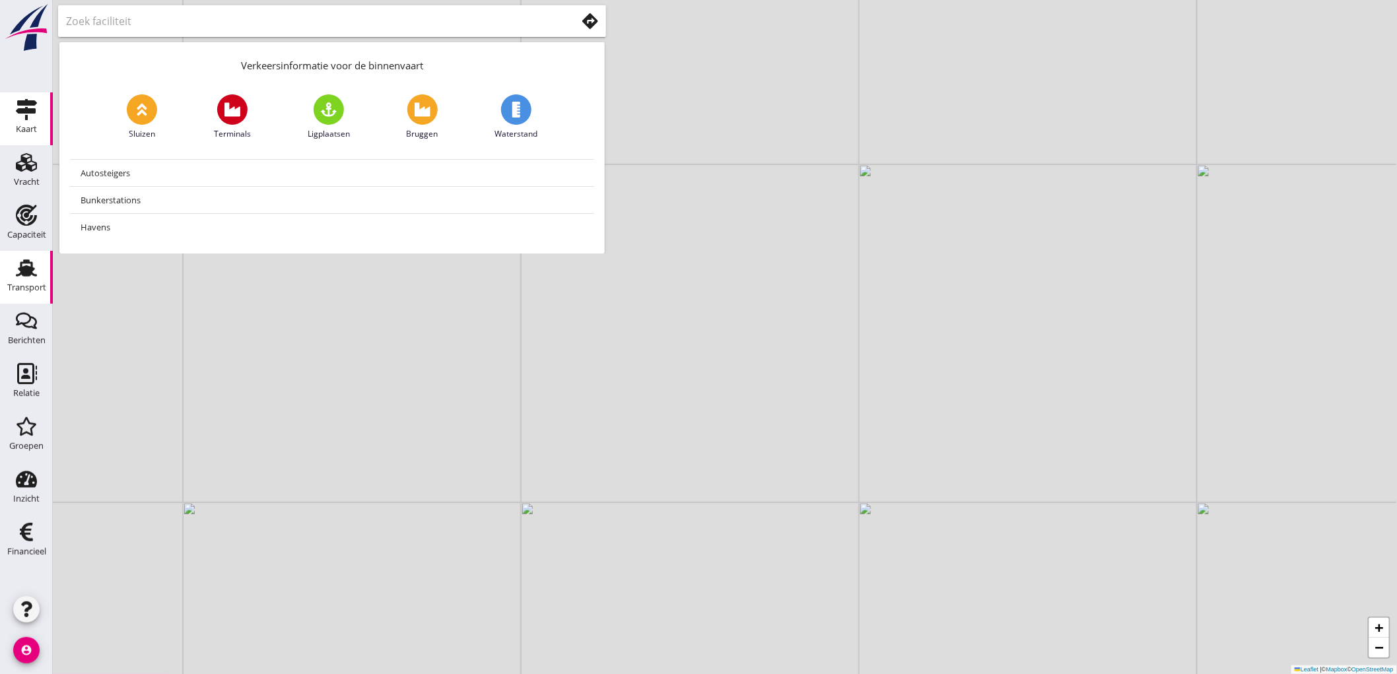
click at [17, 285] on div "Transport" at bounding box center [26, 287] width 39 height 9
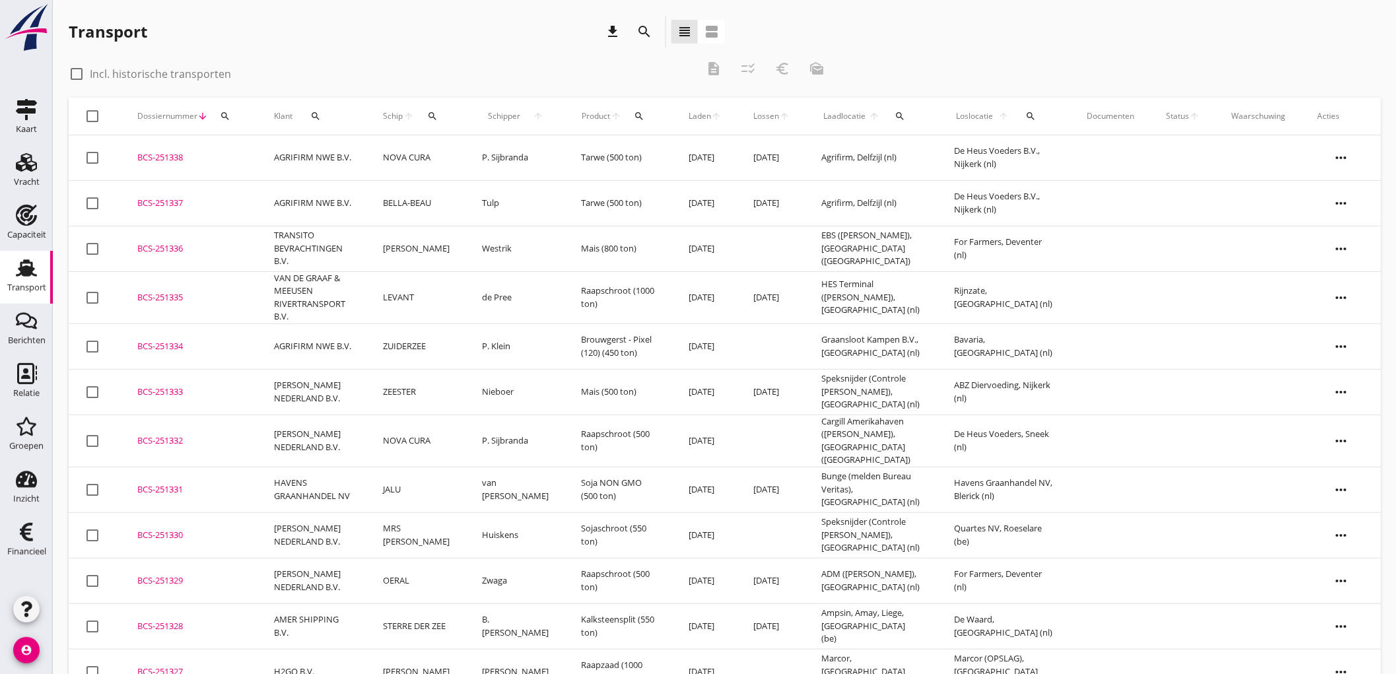
scroll to position [147, 0]
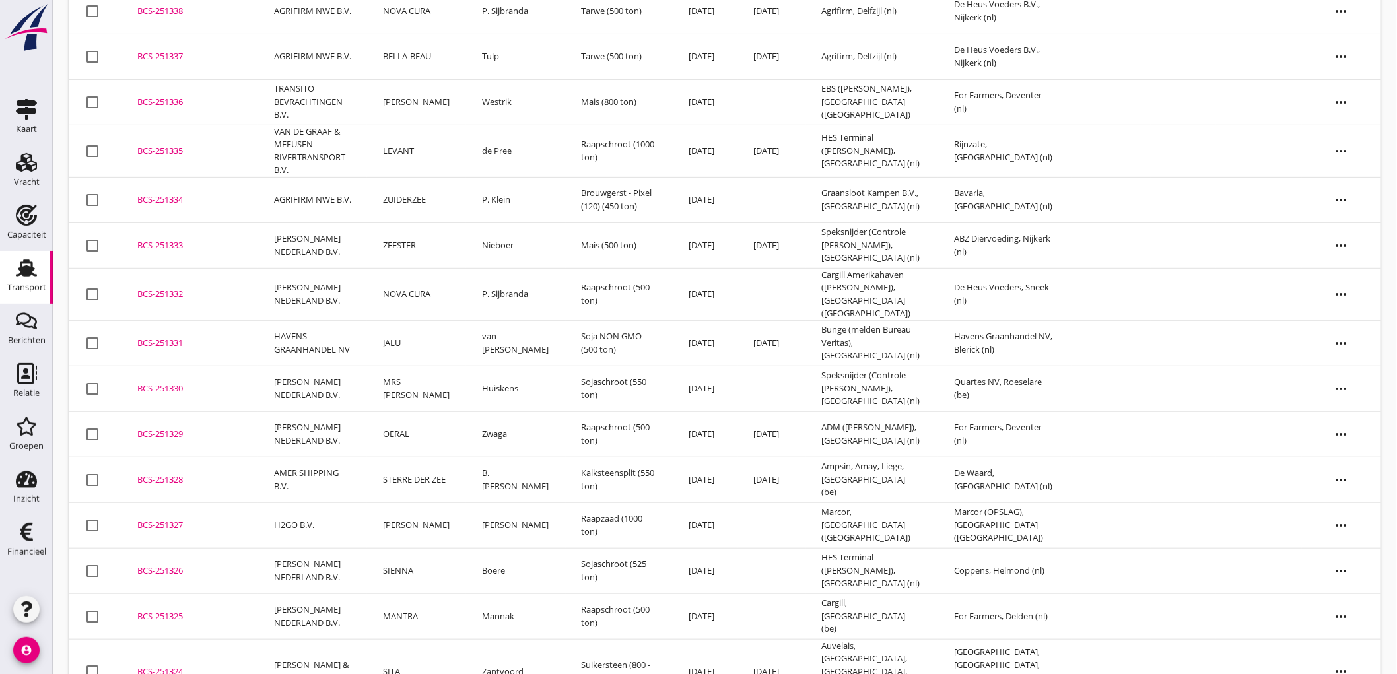
click at [326, 565] on td "[PERSON_NAME] NEDERLAND B.V." at bounding box center [312, 571] width 109 height 46
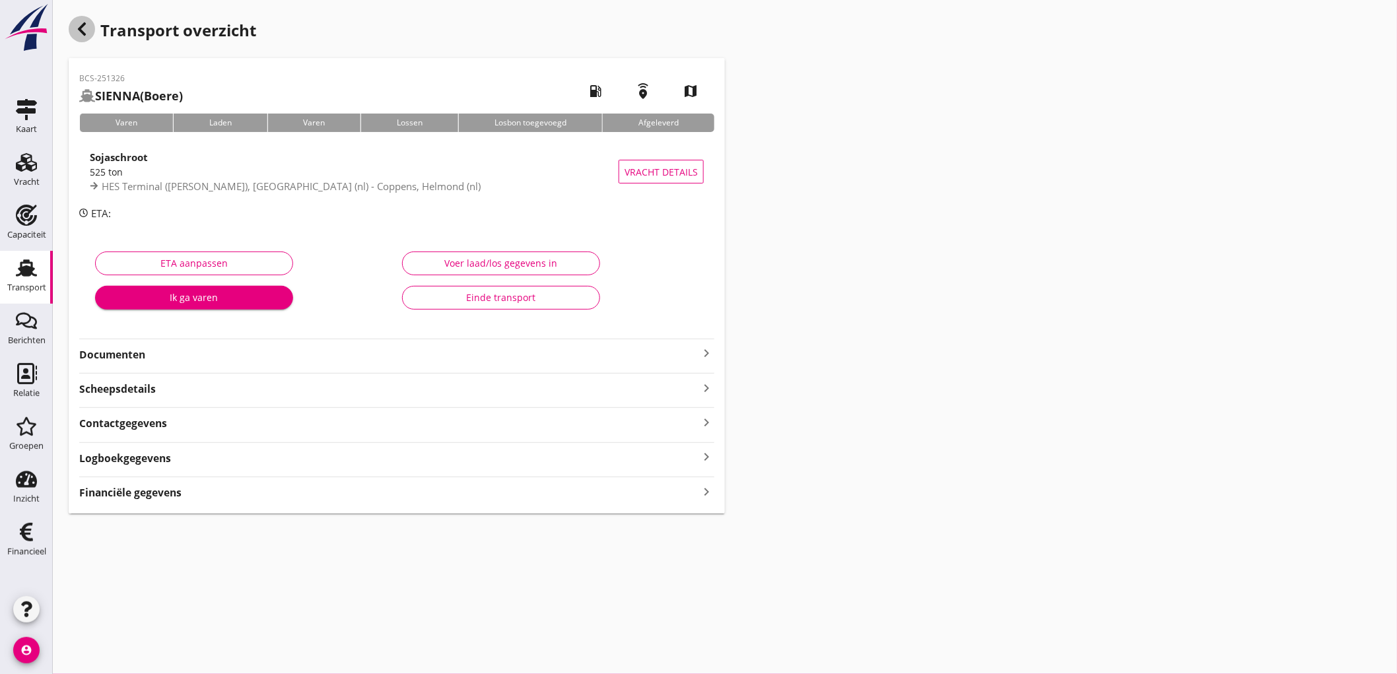
click at [79, 28] on use "button" at bounding box center [82, 28] width 8 height 13
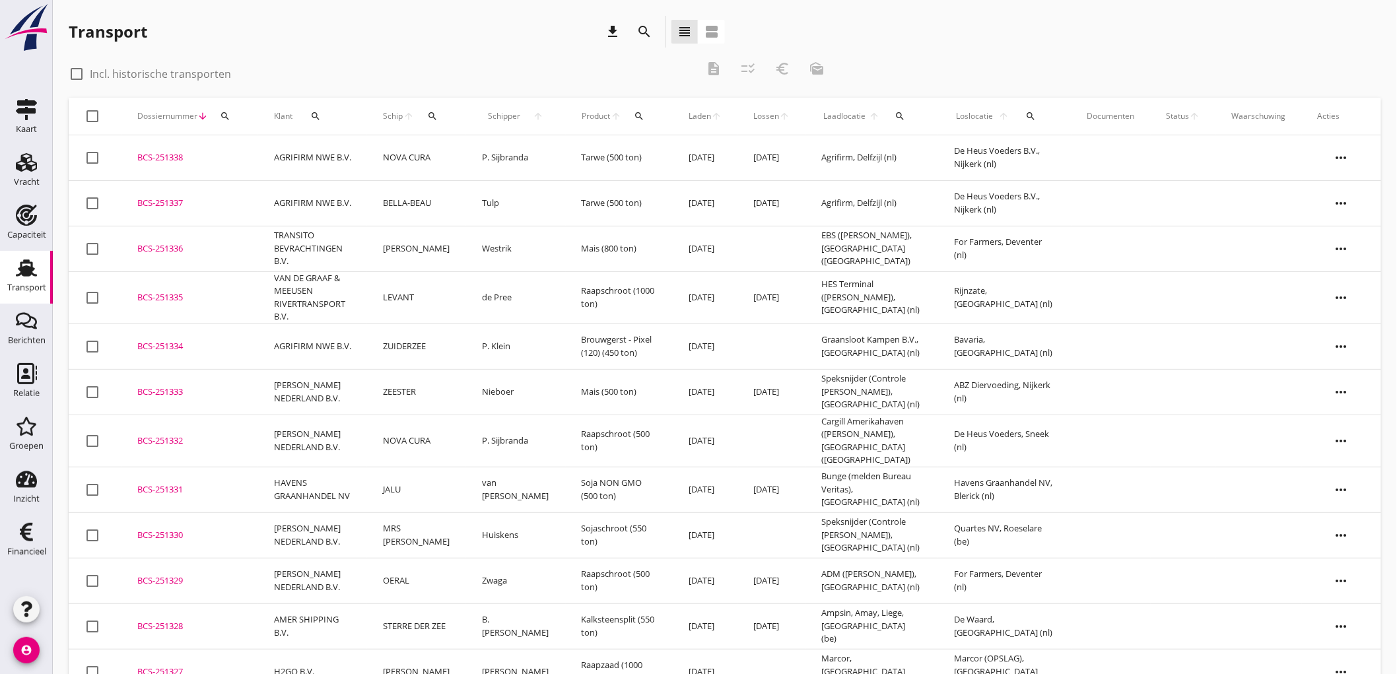
drag, startPoint x: 264, startPoint y: 41, endPoint x: 1094, endPoint y: 197, distance: 844.6
click at [1094, 203] on div "Transport download search view_headline view_agenda check_box_outline_blank Inc…" at bounding box center [725, 547] width 1345 height 1094
click at [1124, 64] on div "check_box_outline_blank Incl. historische transporten description checklist_rtl…" at bounding box center [725, 75] width 1313 height 45
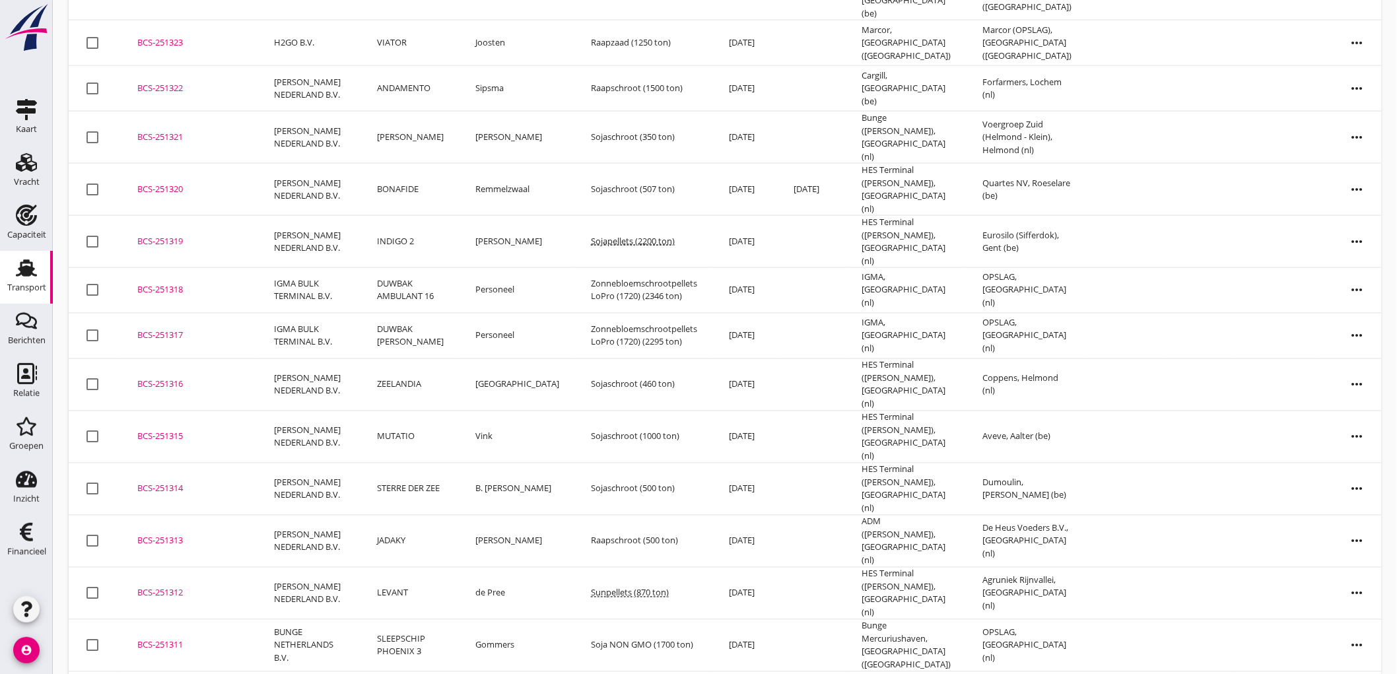
scroll to position [951, 0]
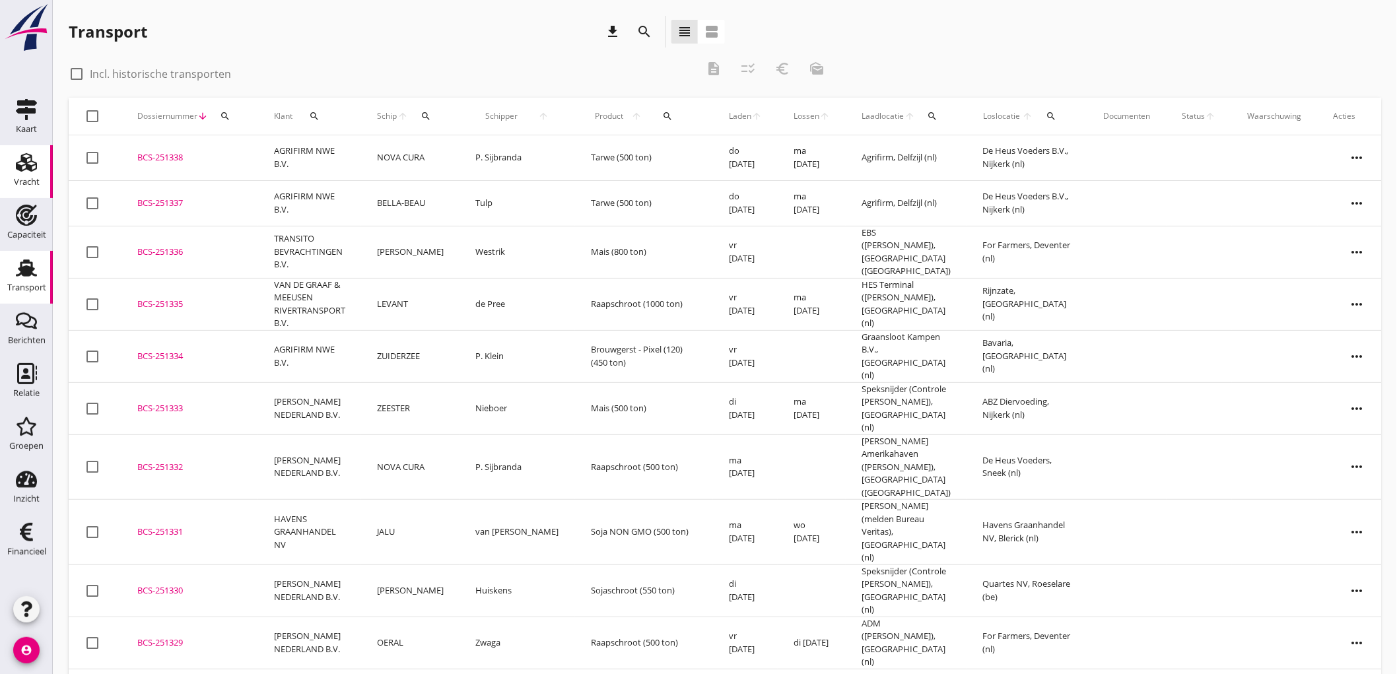
drag, startPoint x: 11, startPoint y: 189, endPoint x: 20, endPoint y: 182, distance: 12.3
click at [11, 188] on link "Vracht Vracht" at bounding box center [26, 171] width 53 height 53
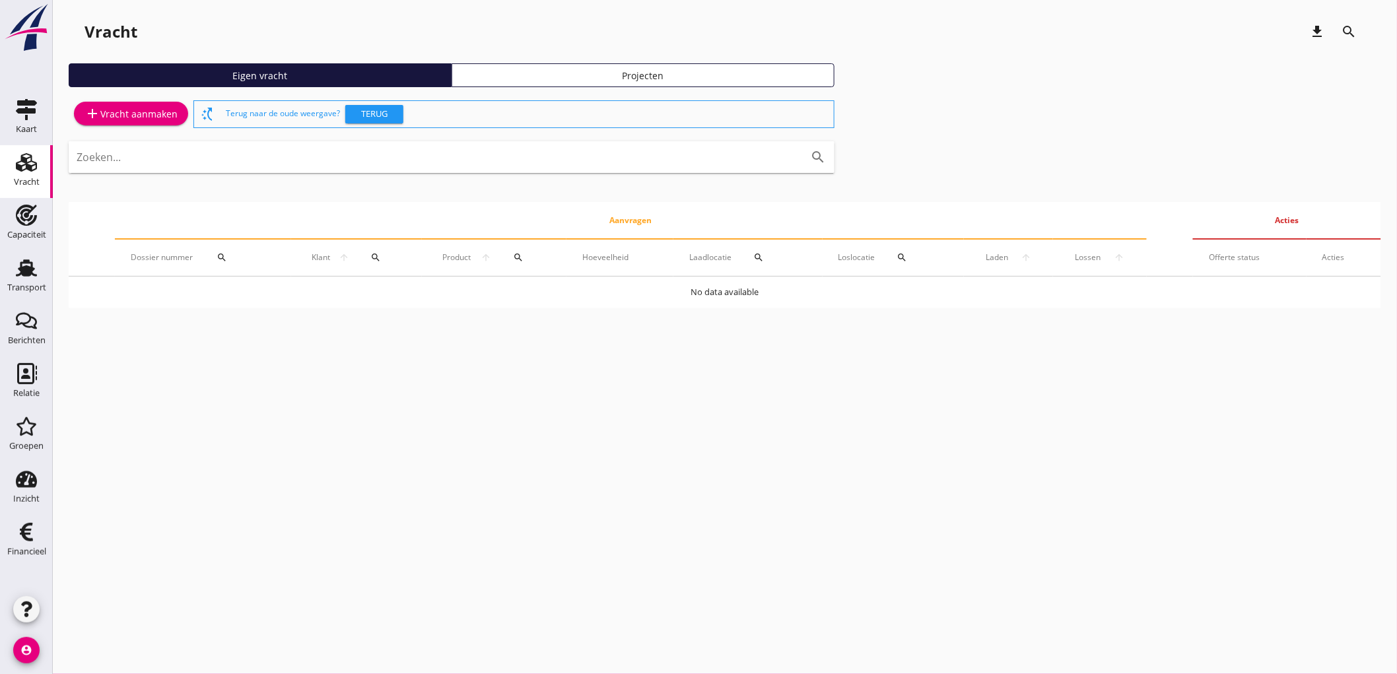
click at [106, 118] on div "add Vracht aanmaken" at bounding box center [131, 114] width 93 height 16
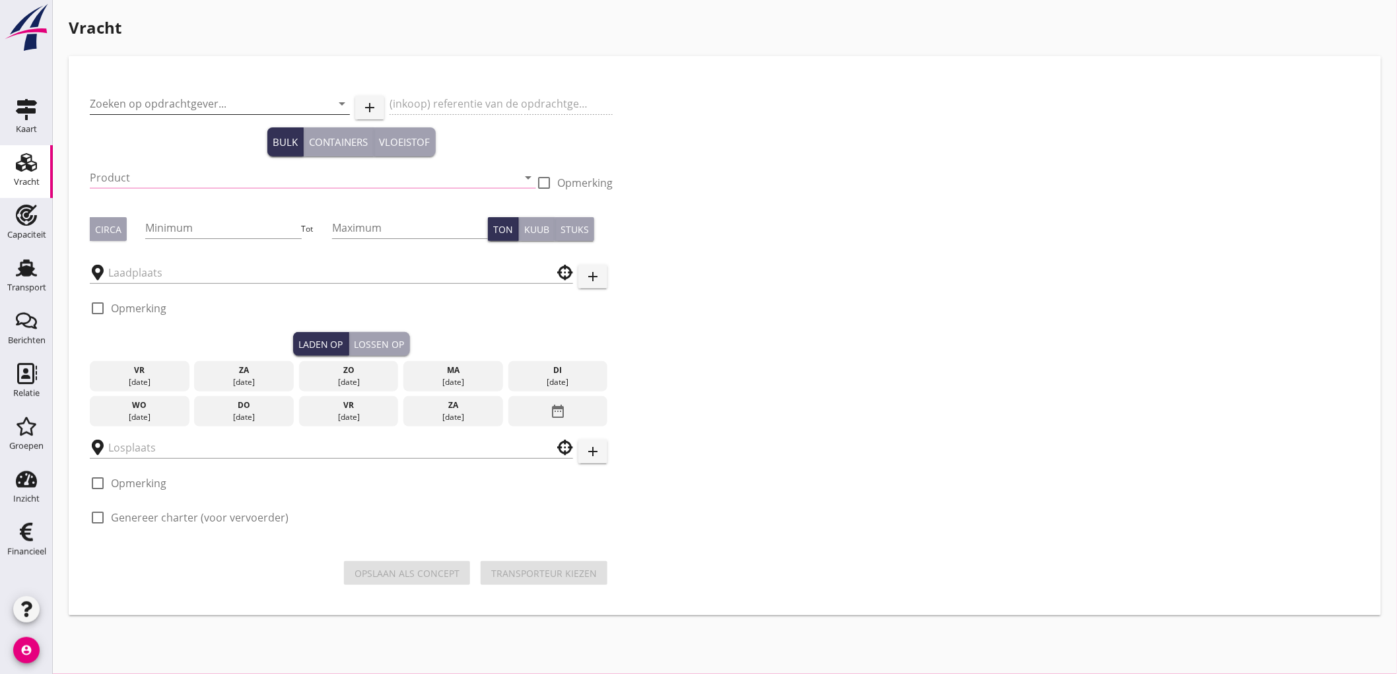
click at [182, 103] on input "Zoeken op opdrachtgever..." at bounding box center [201, 103] width 223 height 21
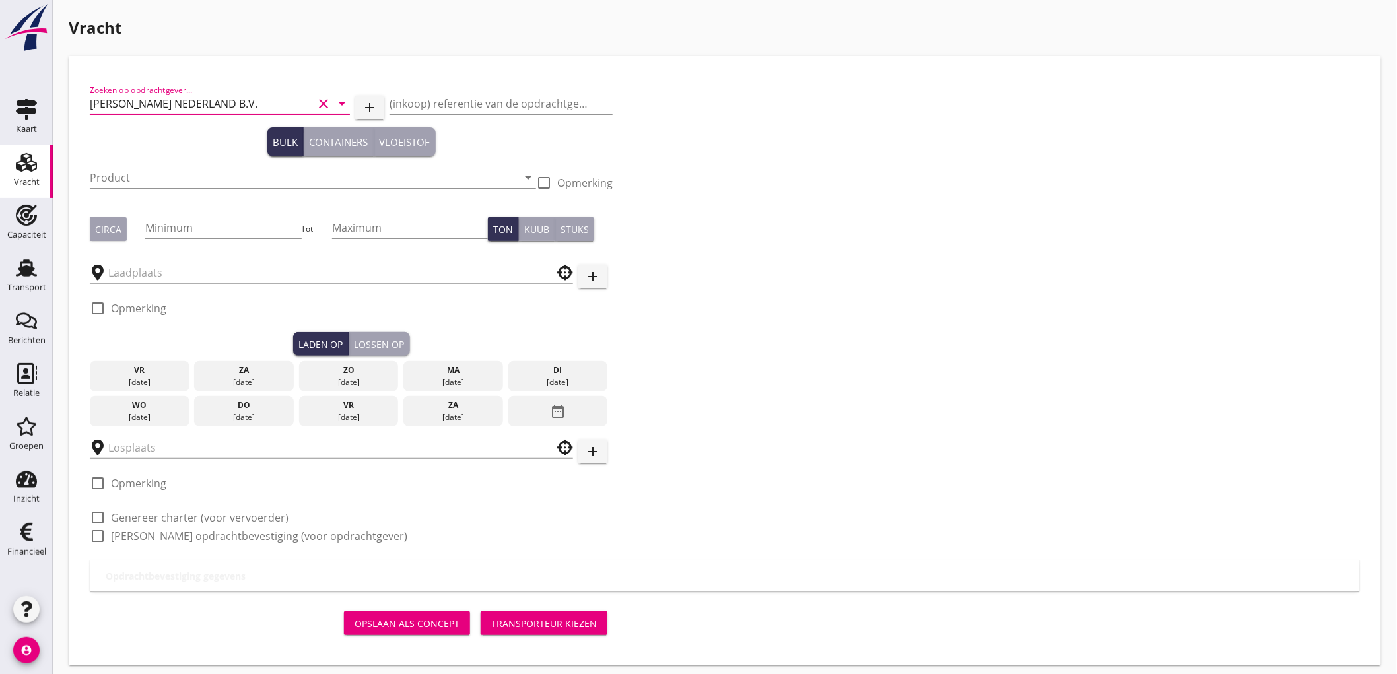
type input "[PERSON_NAME] NEDERLAND B.V."
click at [108, 192] on div "Product arrow_drop_down" at bounding box center [313, 184] width 446 height 34
click at [97, 177] on input "Product" at bounding box center [304, 177] width 428 height 21
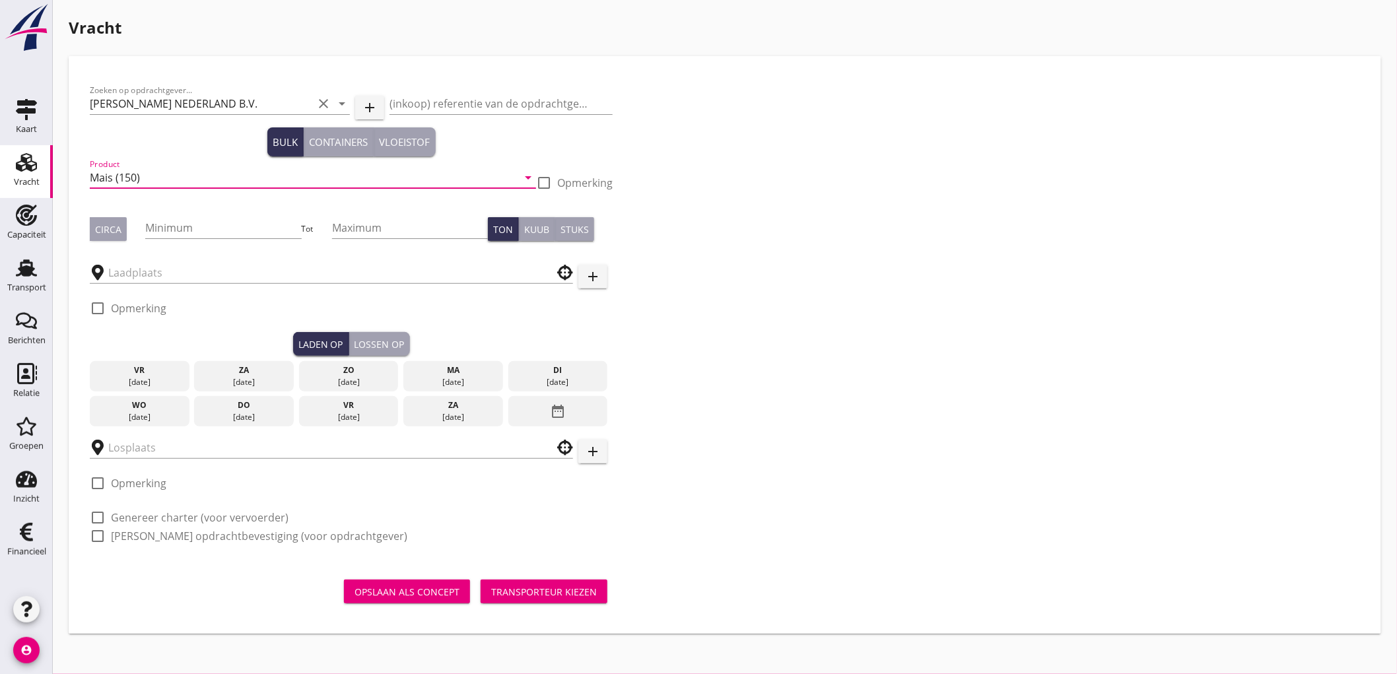
type input "Mais (150)"
click at [114, 228] on div "Circa" at bounding box center [108, 230] width 26 height 14
click at [184, 230] on input "Minimum" at bounding box center [223, 227] width 156 height 21
type input "250"
click at [181, 280] on input "text" at bounding box center [322, 272] width 428 height 21
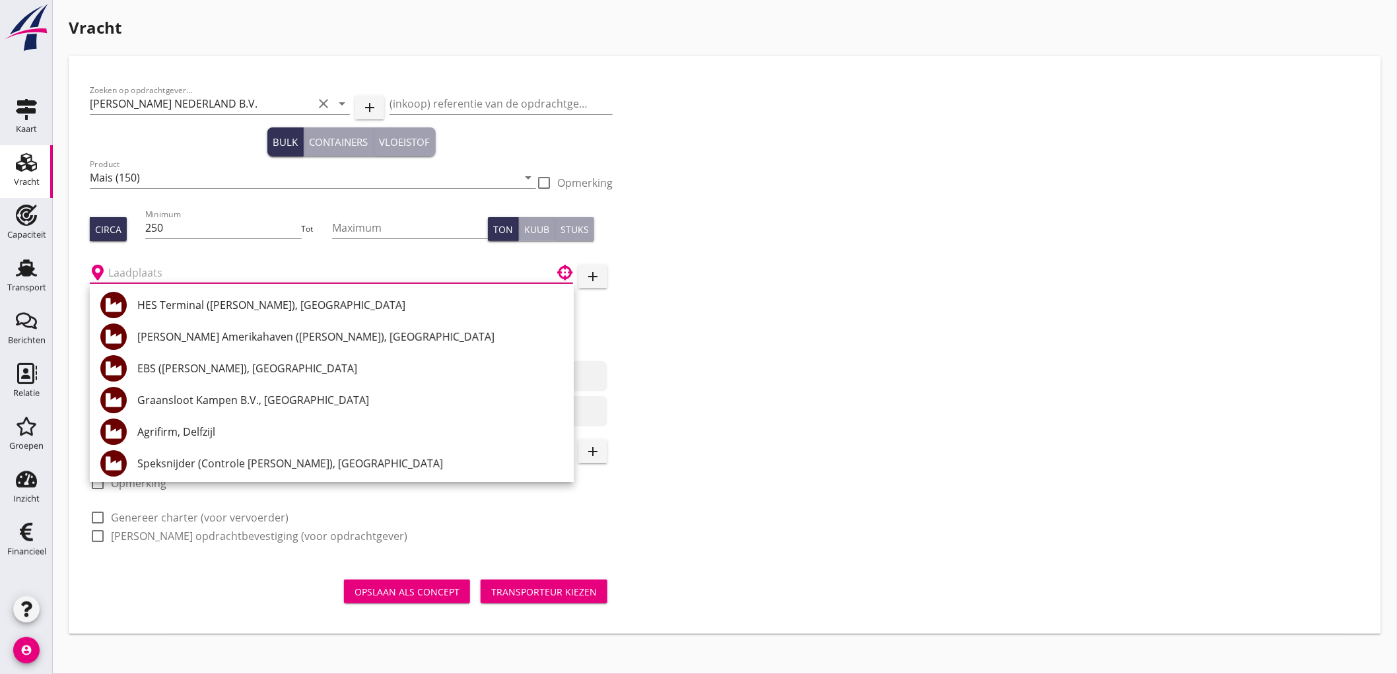
click at [1084, 74] on div "Zoeken op opdrachtgever... PETERSON NEDERLAND B.V. clear arrow_drop_down add (i…" at bounding box center [725, 345] width 1292 height 557
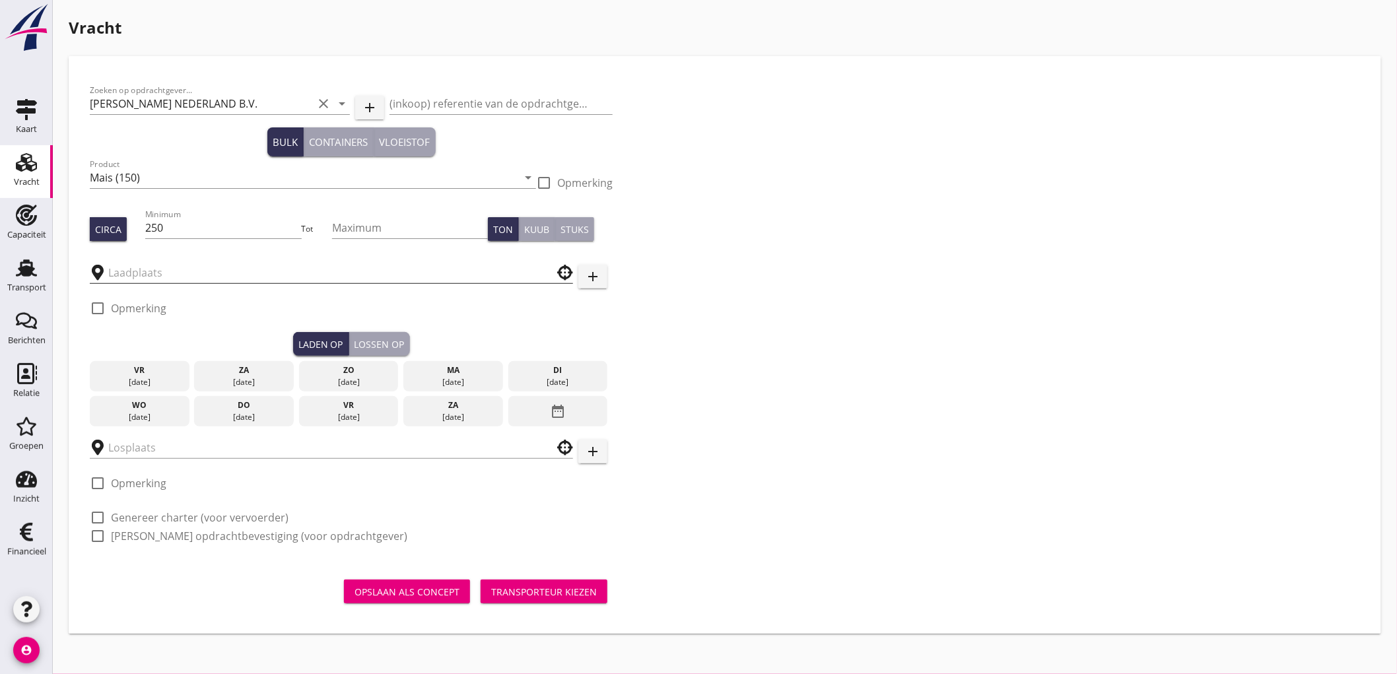
click at [153, 281] on input "text" at bounding box center [322, 272] width 428 height 21
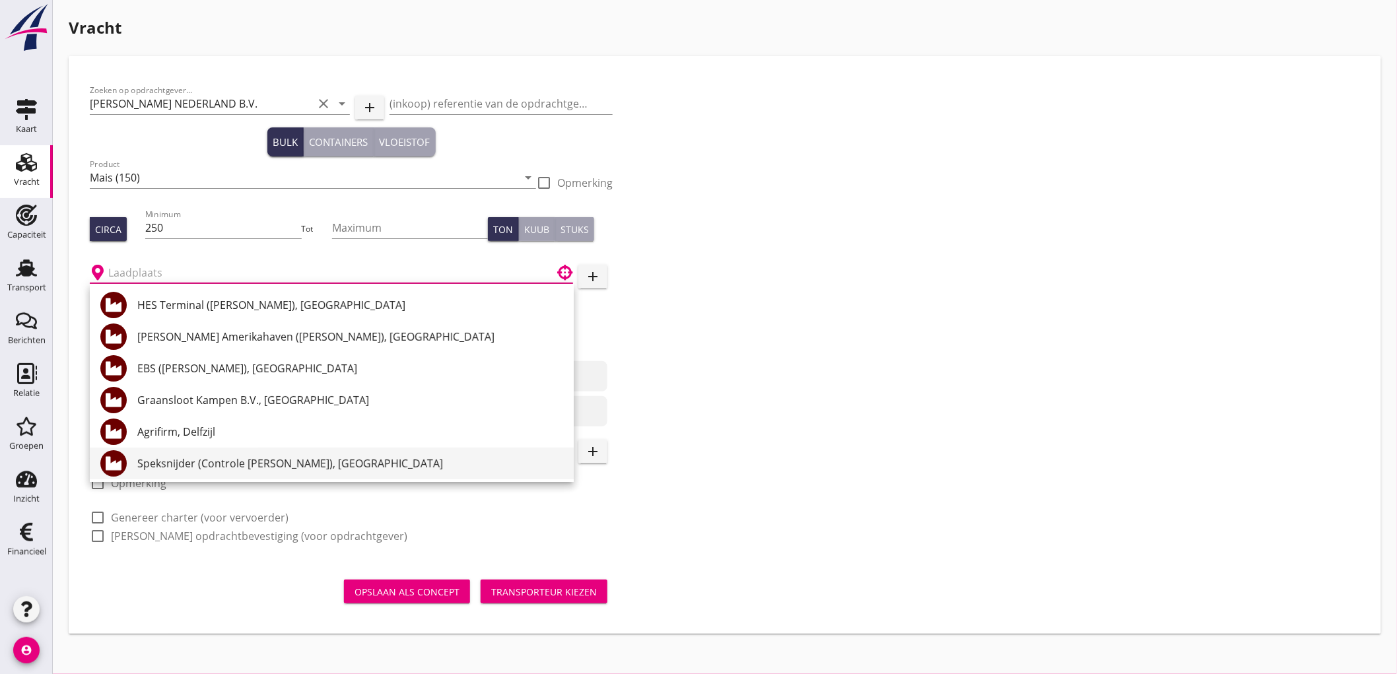
click at [379, 456] on div "Speksnijder (Controle [PERSON_NAME]), [GEOGRAPHIC_DATA]" at bounding box center [350, 464] width 426 height 16
type input "Speksnijder (Controle [PERSON_NAME]), [GEOGRAPHIC_DATA]"
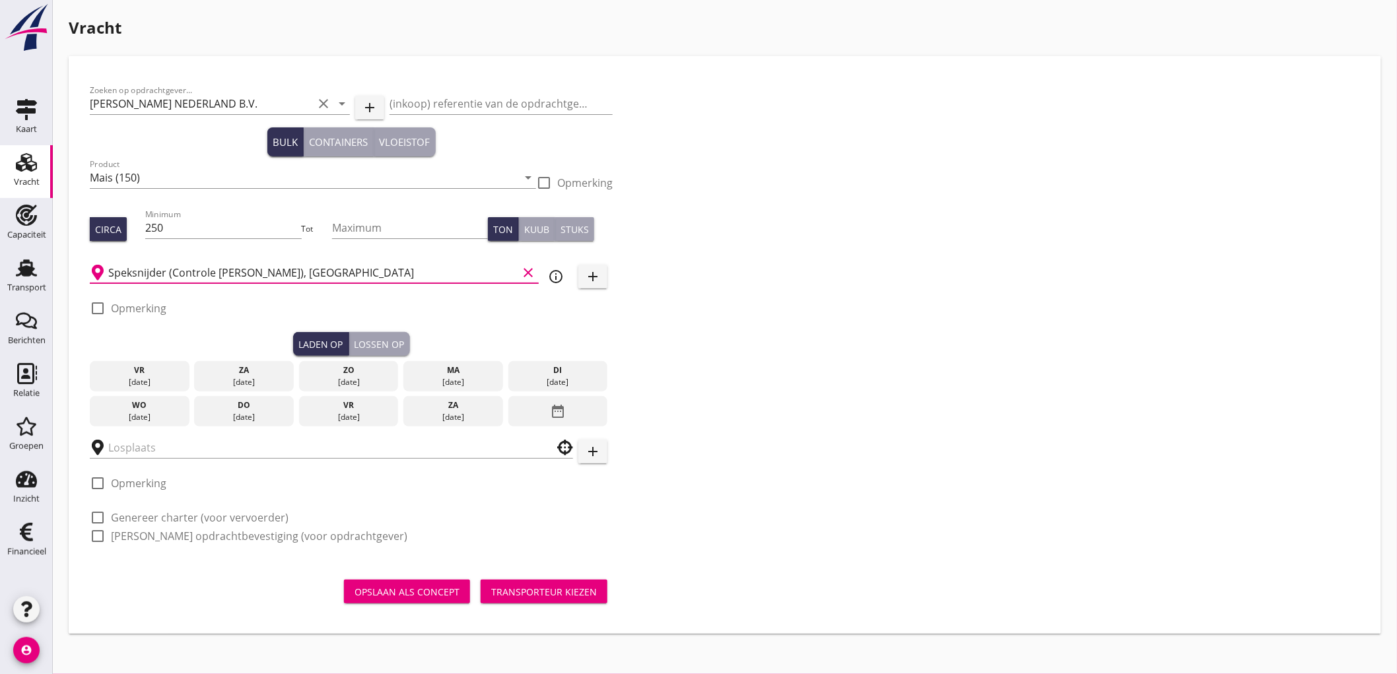
click at [133, 305] on label "Opmerking" at bounding box center [138, 308] width 55 height 13
checkbox input "true"
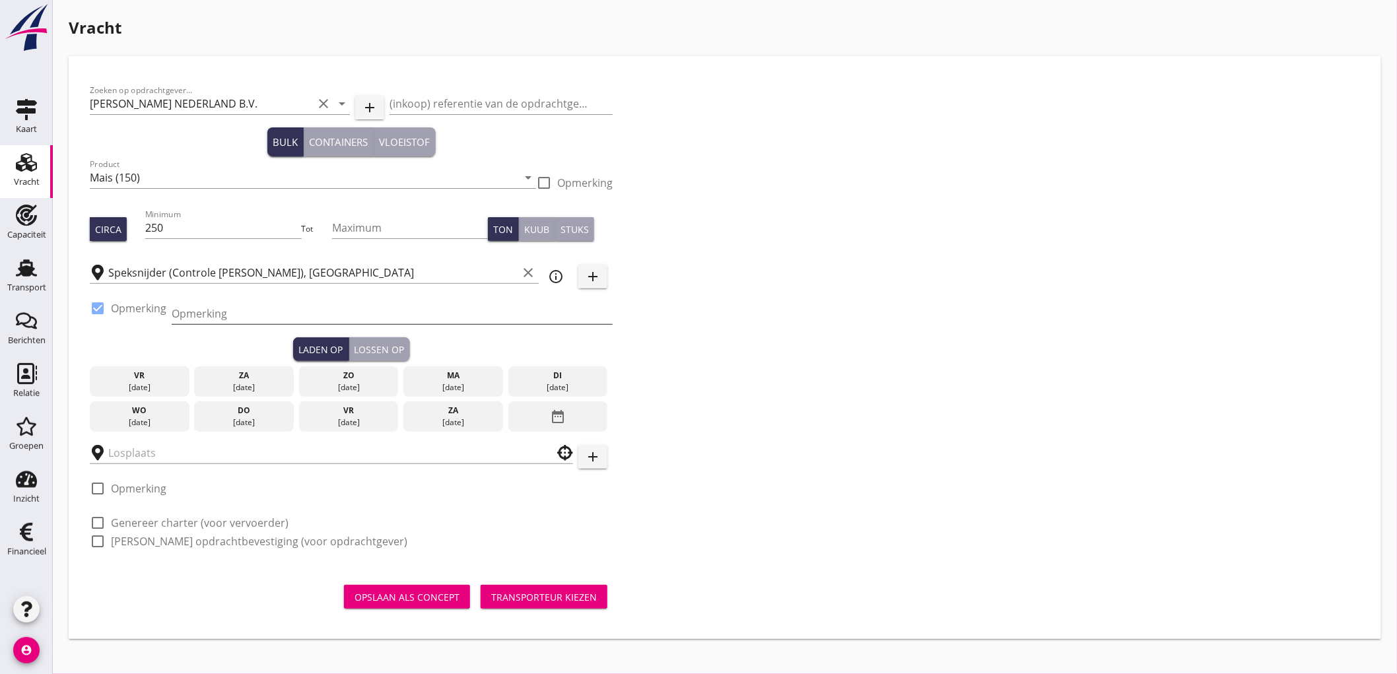
click at [174, 318] on input "Opmerking" at bounding box center [392, 313] width 441 height 21
type input "Ex. FRI KVAM - Coenhaven"
type button "load"
click at [571, 378] on div "di" at bounding box center [558, 376] width 93 height 12
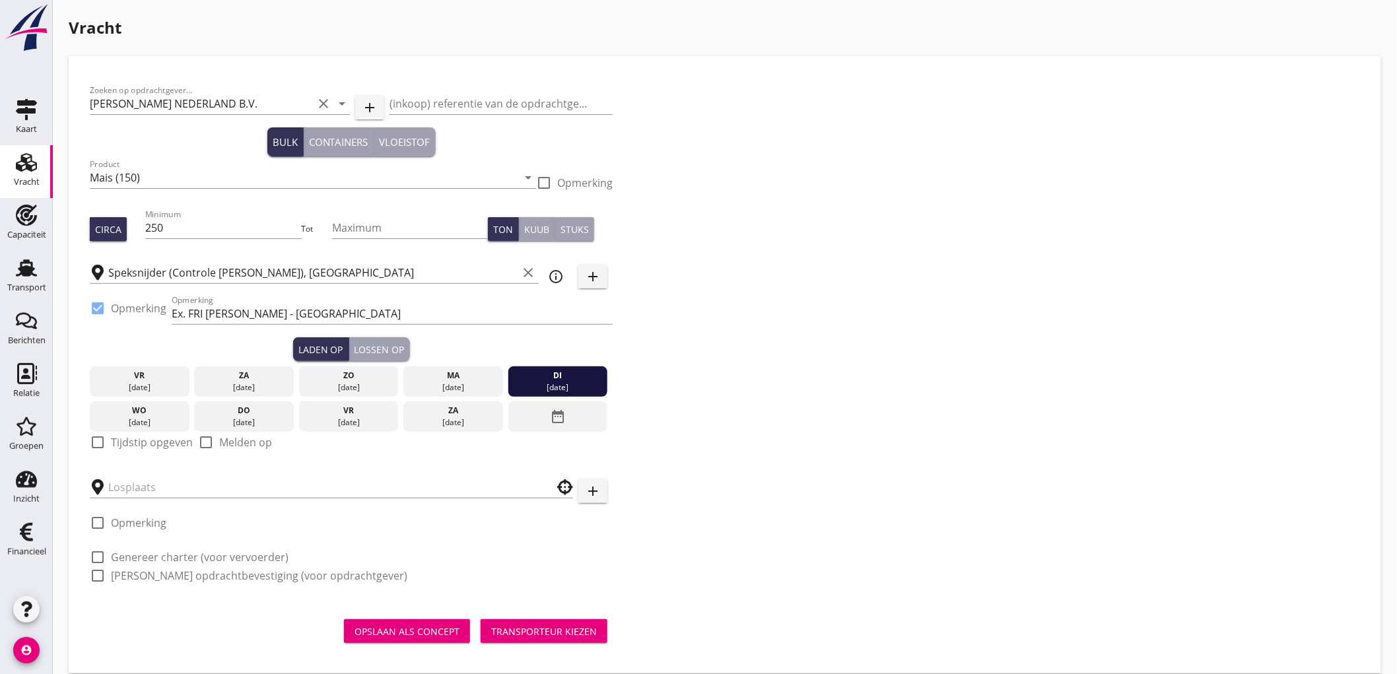
click at [160, 438] on label "Tijdstip opgeven" at bounding box center [152, 442] width 82 height 13
checkbox input "true"
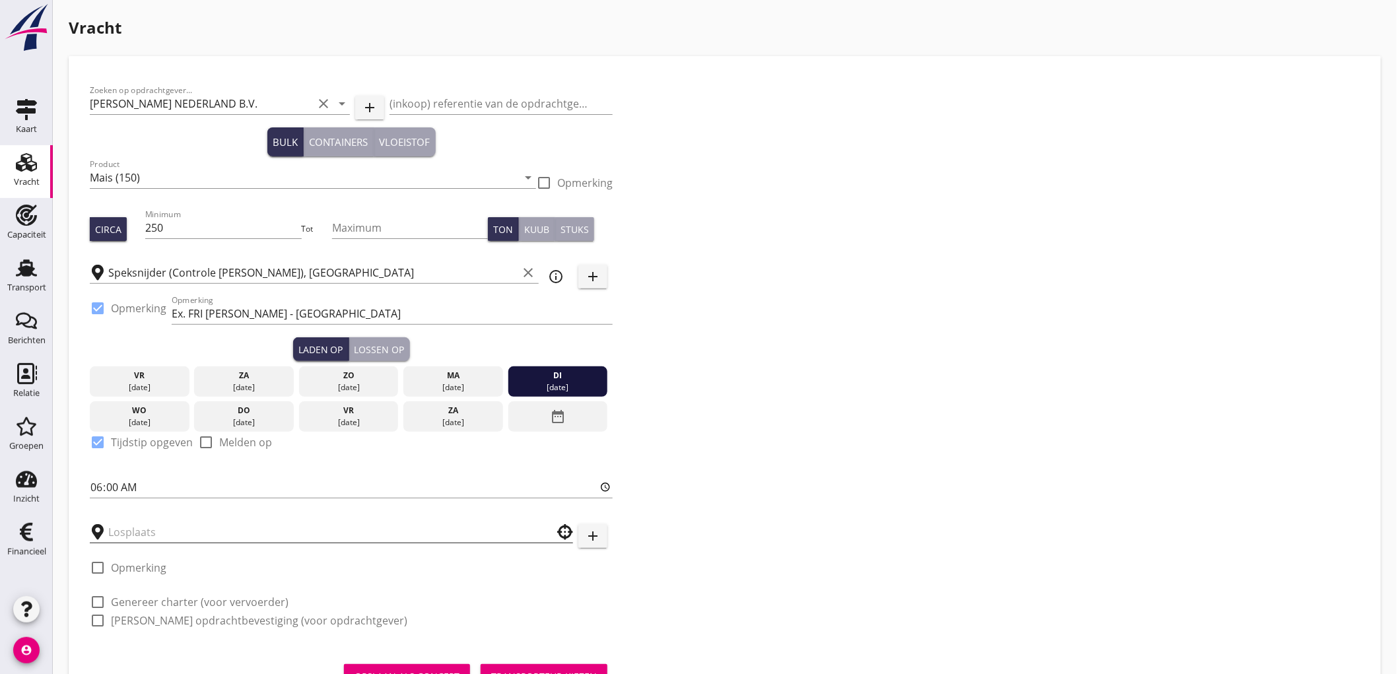
click at [160, 535] on input "text" at bounding box center [322, 532] width 428 height 21
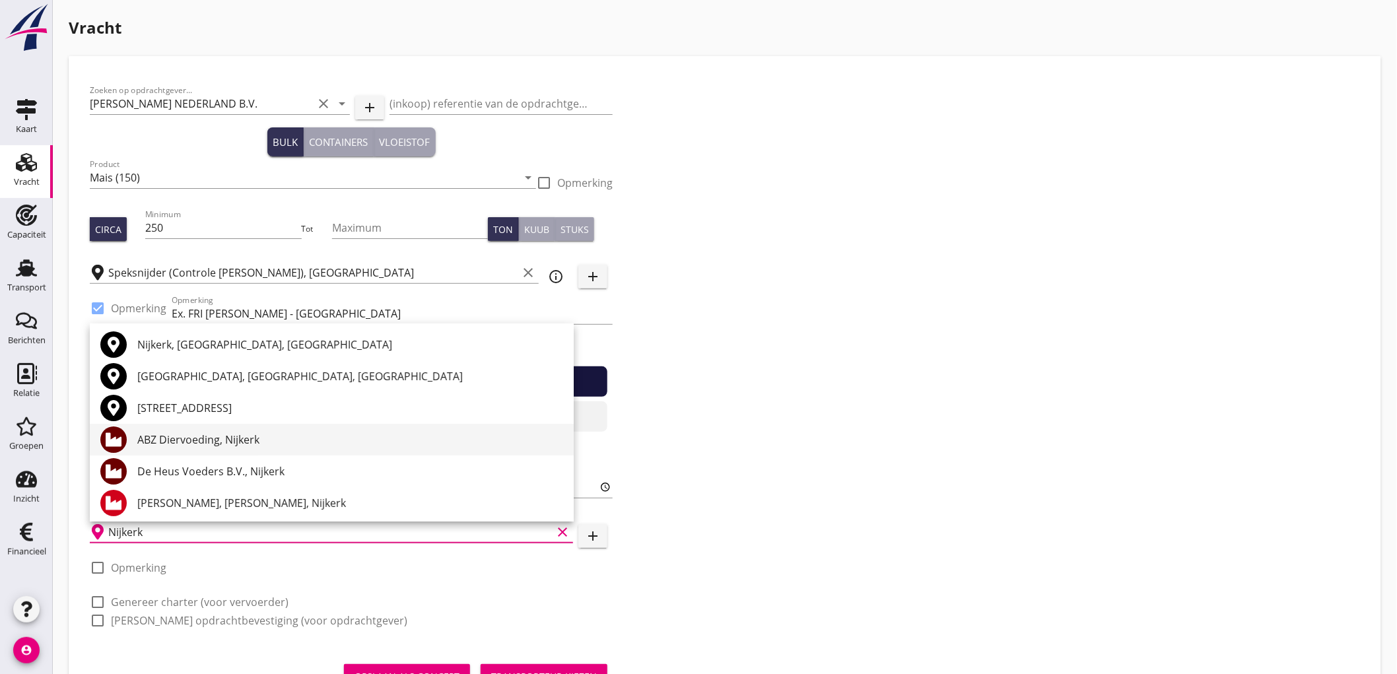
click at [289, 446] on div "ABZ Diervoeding, Nijkerk" at bounding box center [350, 440] width 426 height 16
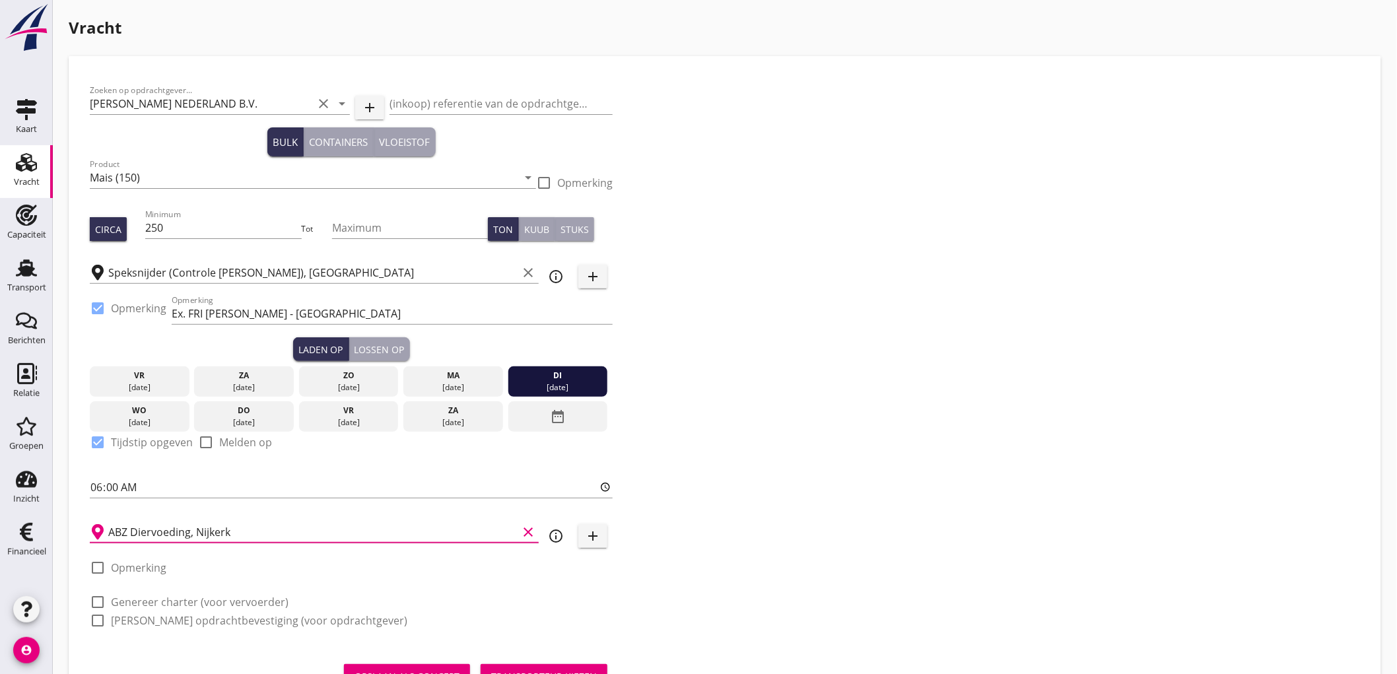
type input "ABZ Diervoeding, Nijkerk"
click at [380, 351] on div "Lossen op" at bounding box center [380, 350] width 50 height 14
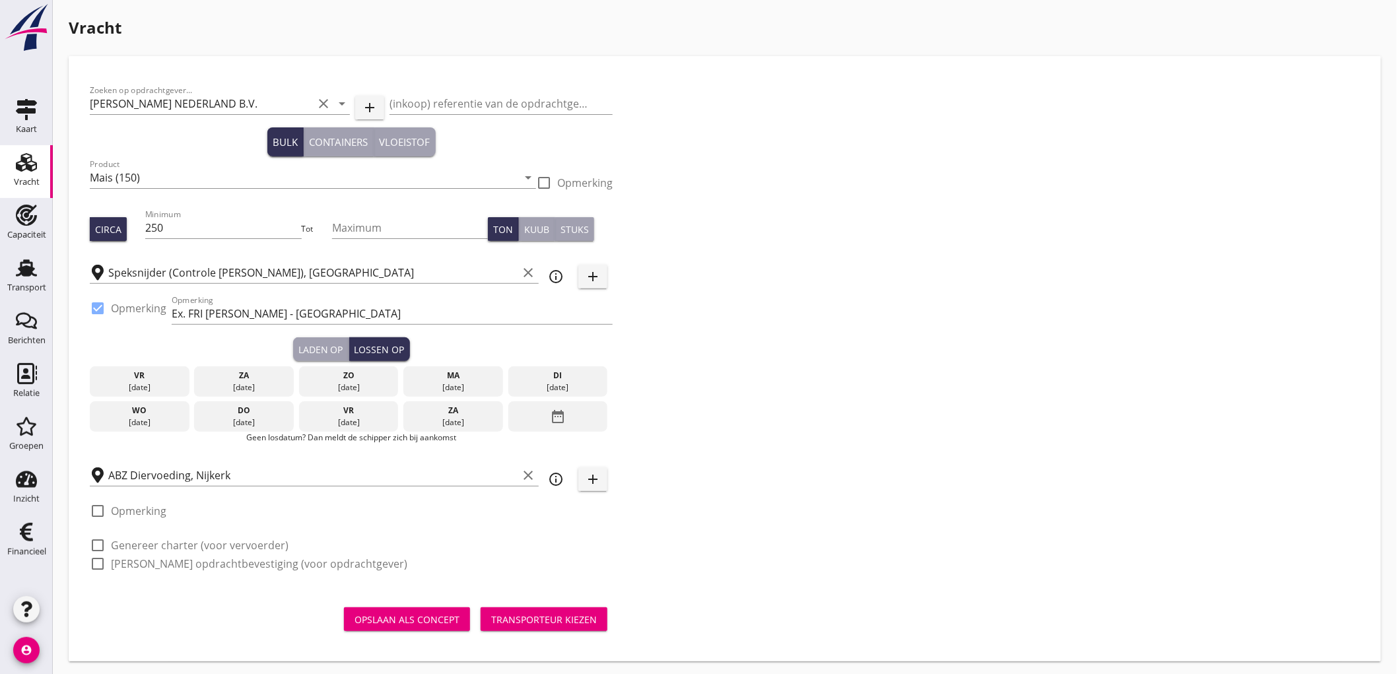
click at [571, 409] on div "date_range" at bounding box center [558, 417] width 100 height 30
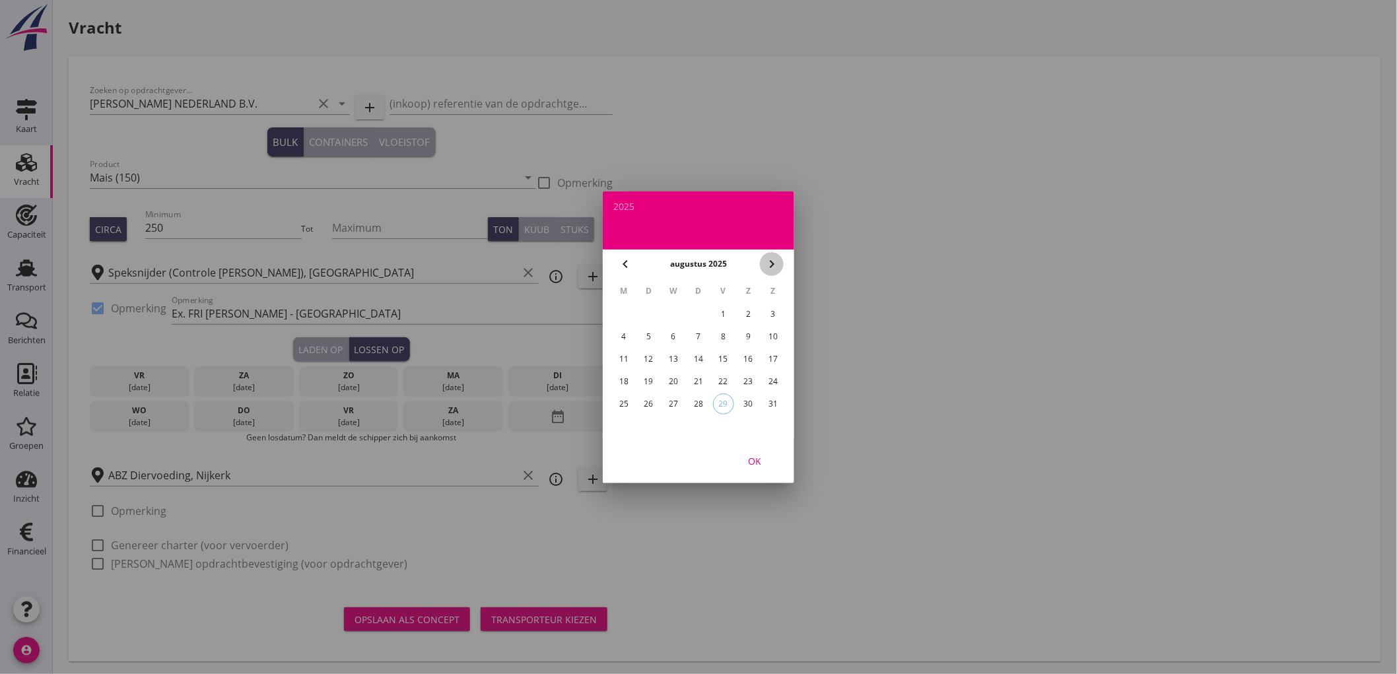
click at [771, 267] on icon "chevron_right" at bounding box center [772, 264] width 16 height 16
click at [631, 331] on div "8" at bounding box center [623, 336] width 21 height 21
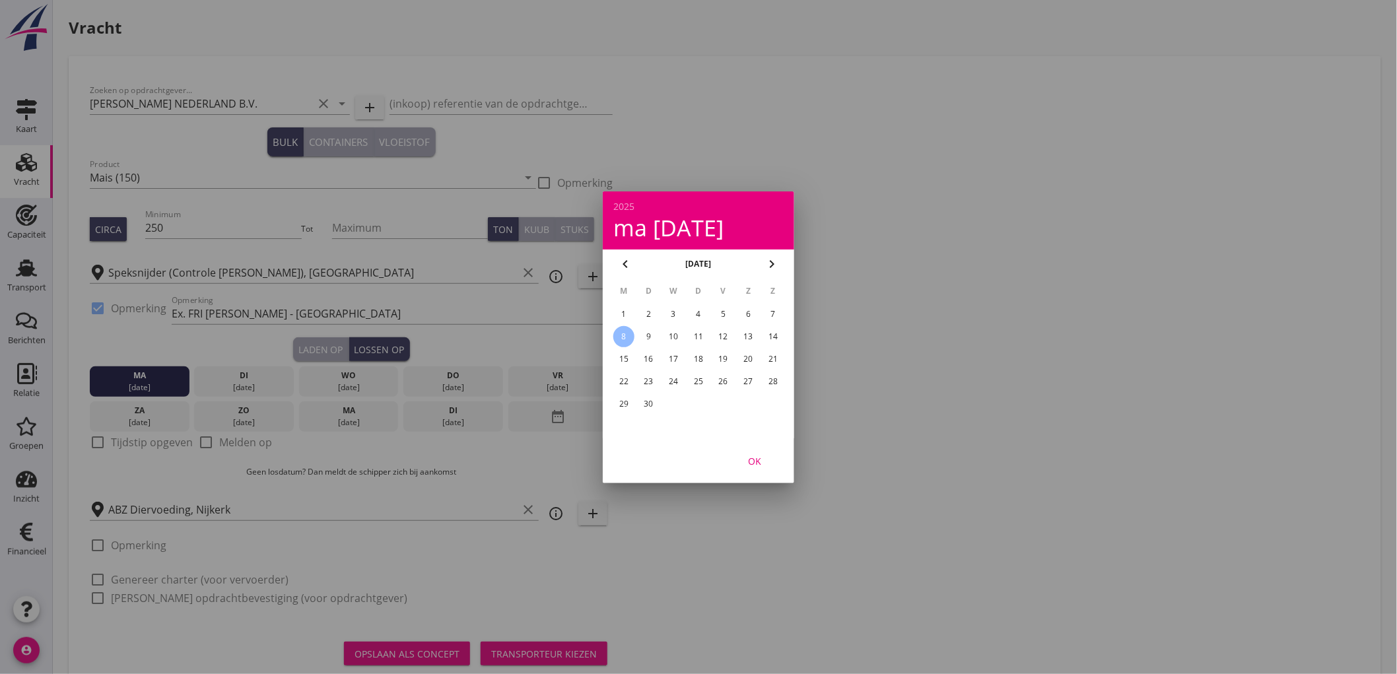
click at [764, 459] on div "OK" at bounding box center [754, 461] width 37 height 14
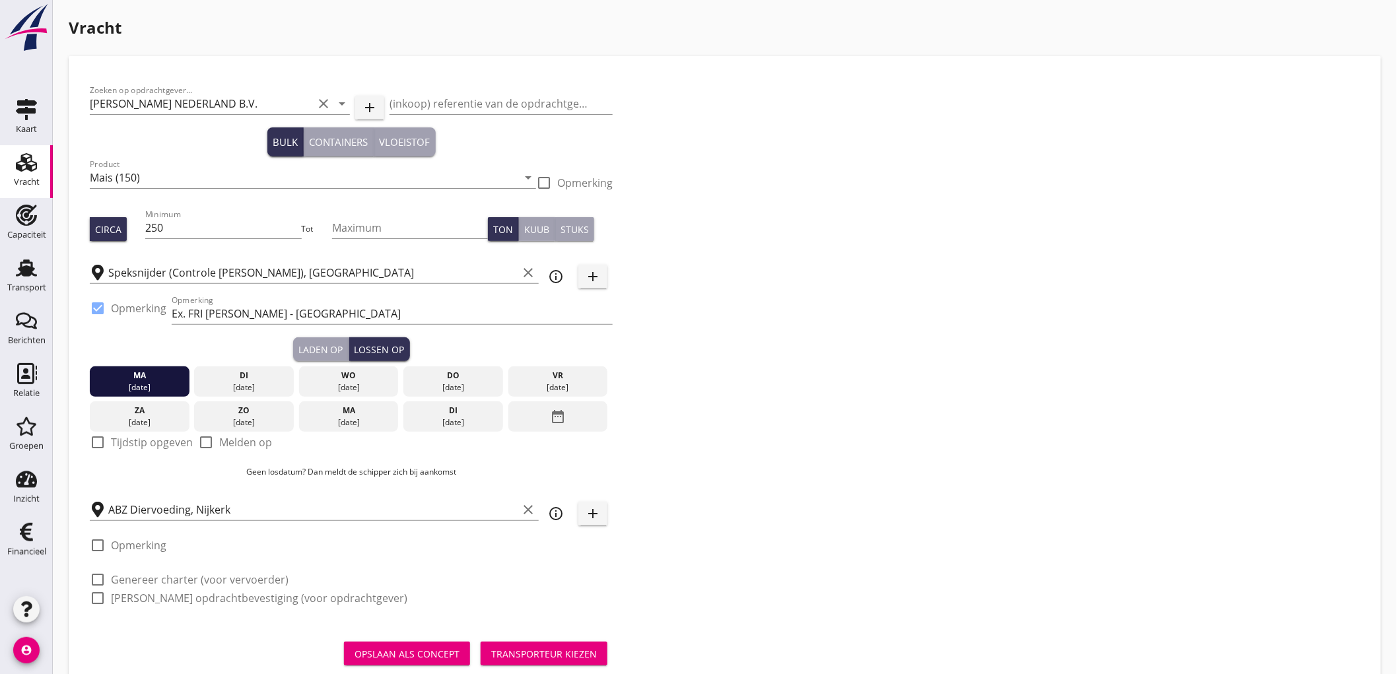
click at [119, 543] on label "Opmerking" at bounding box center [138, 545] width 55 height 13
click at [131, 539] on label "Opmerking" at bounding box center [138, 545] width 55 height 13
checkbox input "false"
click at [153, 440] on label "Tijdstip opgeven" at bounding box center [152, 442] width 82 height 13
checkbox input "true"
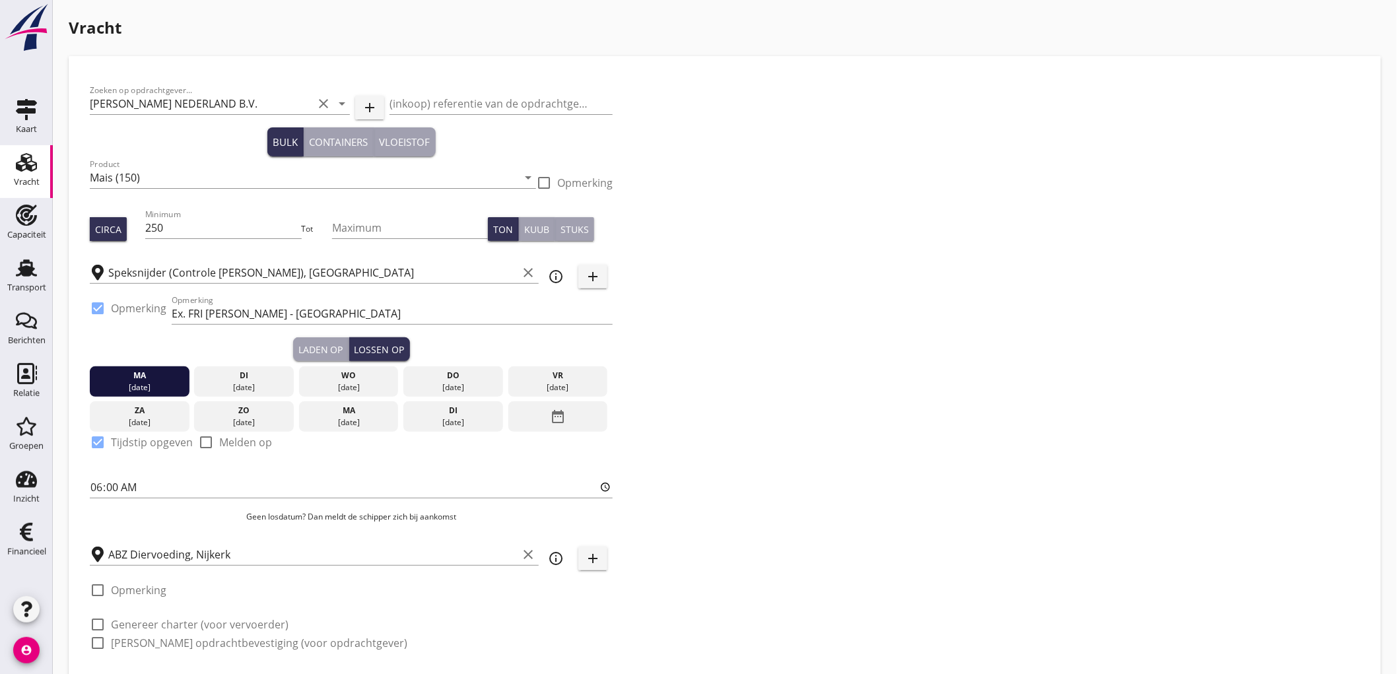
click at [152, 621] on label "Genereer charter (voor vervoerder)" at bounding box center [200, 624] width 178 height 13
checkbox input "true"
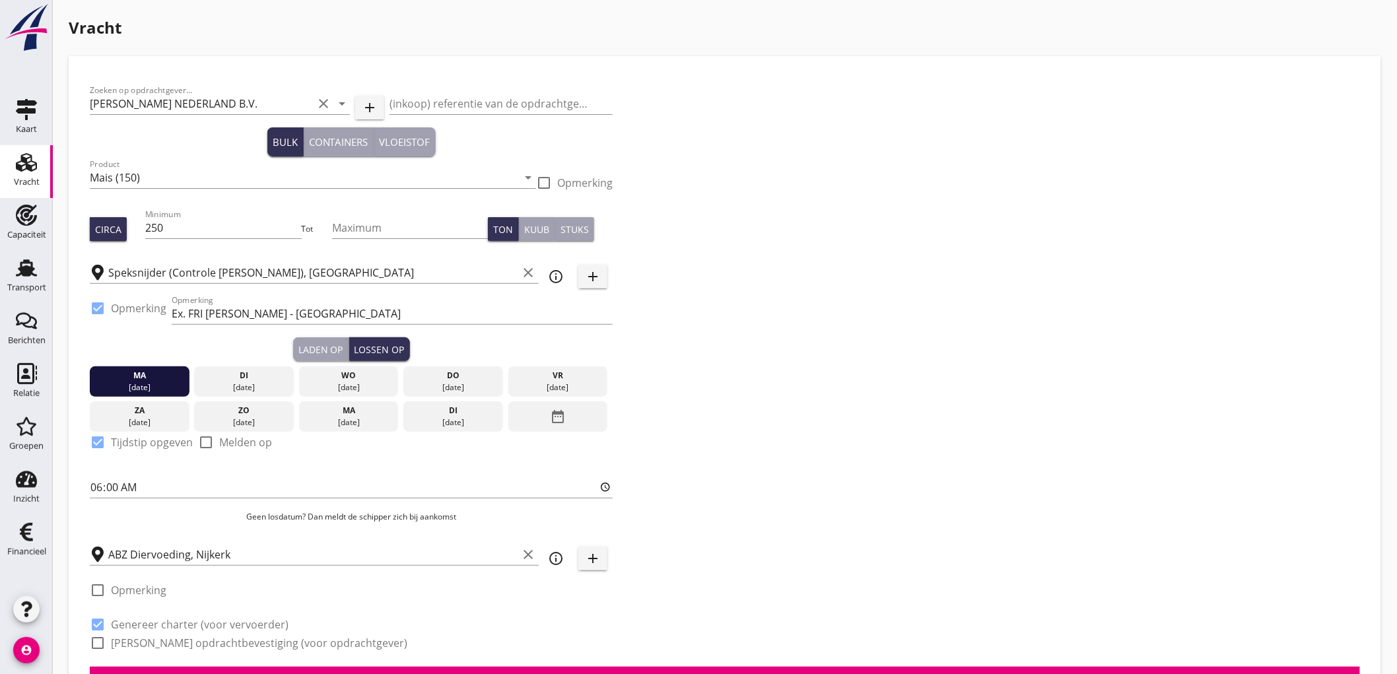
click at [142, 650] on div "check_box_outline_blank Genereer opdrachtbevestiging (voor opdrachtgever)" at bounding box center [249, 643] width 318 height 16
checkbox input "true"
click at [141, 648] on label "Genereer opdrachtbevestiging (voor opdrachtgever)" at bounding box center [259, 643] width 297 height 13
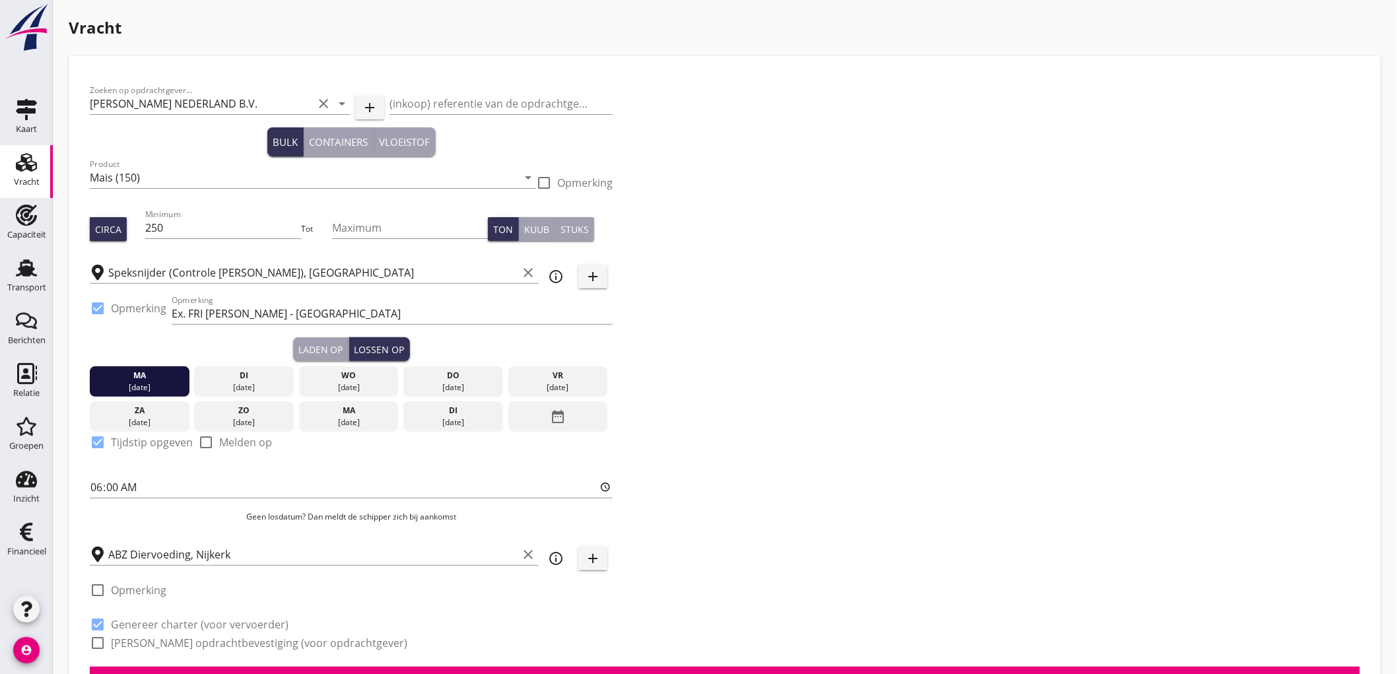
checkbox input "true"
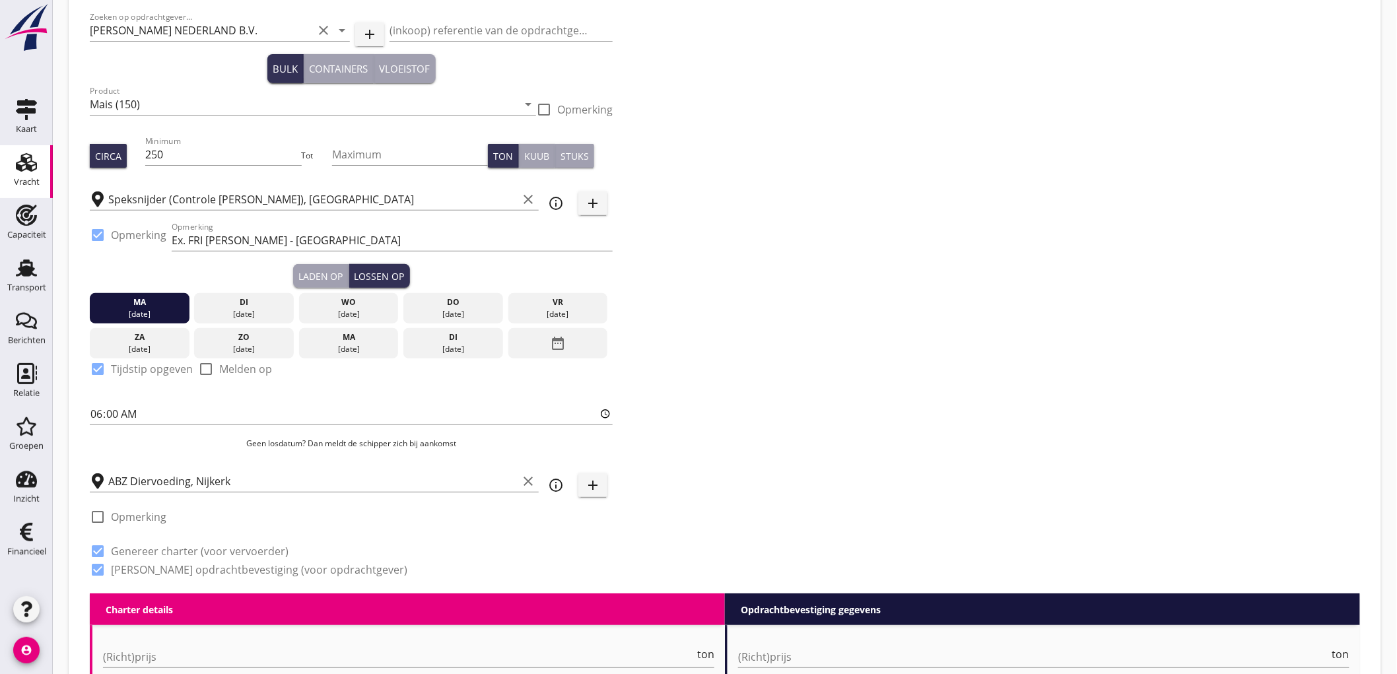
scroll to position [293, 0]
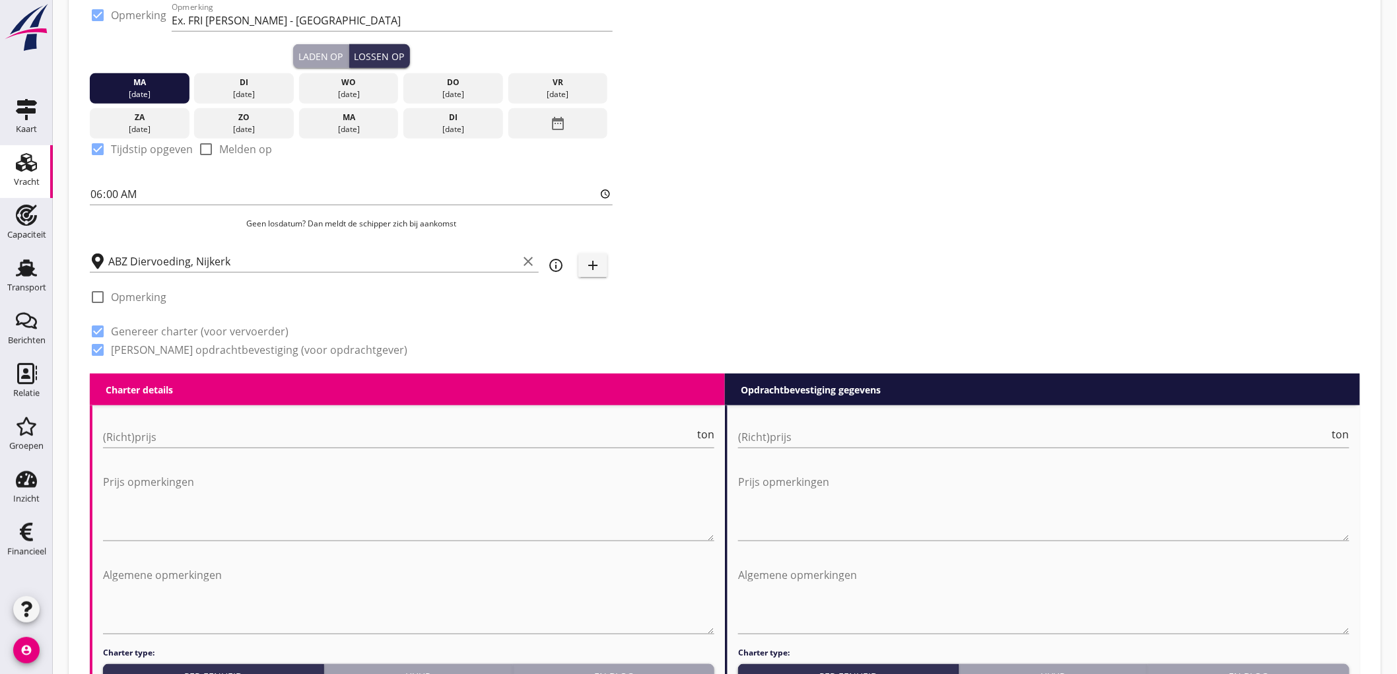
click at [963, 160] on div "Zoeken op opdrachtgever... PETERSON NEDERLAND B.V. clear arrow_drop_down add (i…" at bounding box center [725, 79] width 1281 height 590
click at [269, 449] on div "(Richt)prijs ton" at bounding box center [409, 444] width 612 height 34
click at [272, 445] on input "(Richt)prijs" at bounding box center [399, 437] width 592 height 21
click at [635, 295] on div "Zoeken op opdrachtgever... PETERSON NEDERLAND B.V. clear arrow_drop_down add (i…" at bounding box center [725, 79] width 1281 height 590
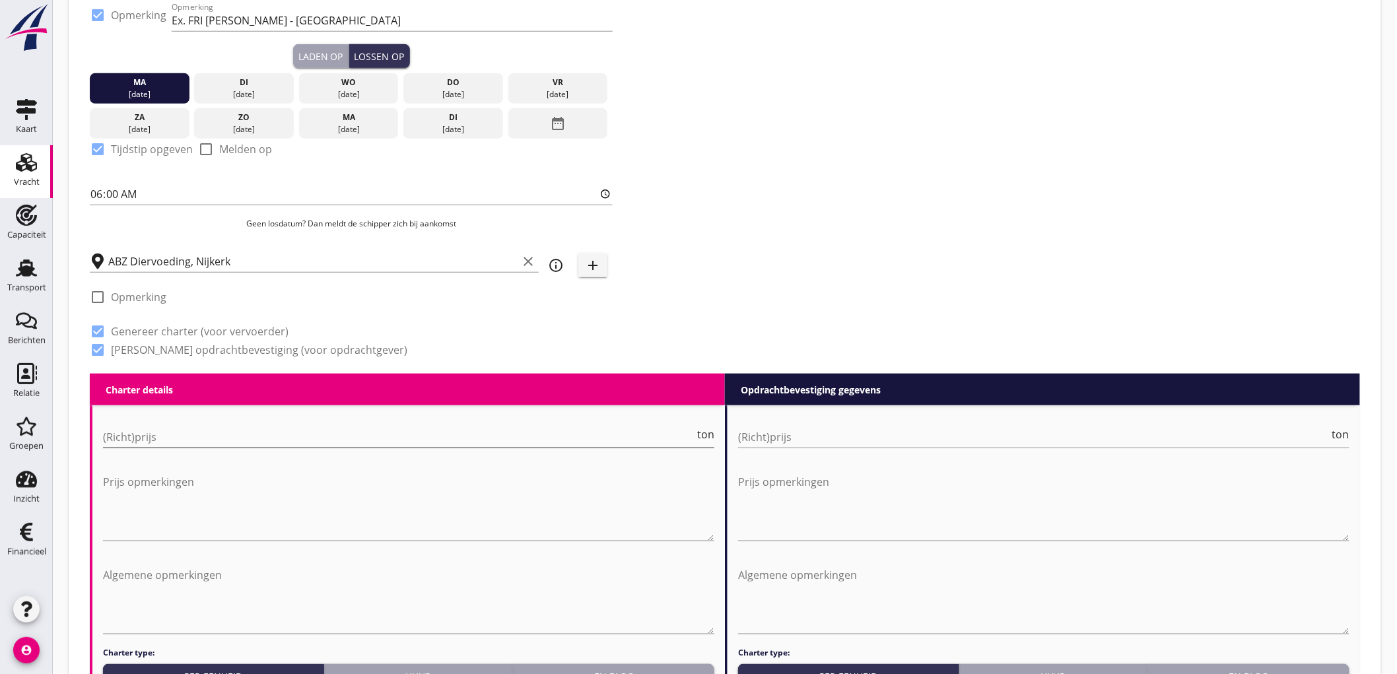
click at [332, 437] on input "(Richt)prijs" at bounding box center [399, 437] width 592 height 21
click at [467, 505] on textarea "Prijs opmerkingen" at bounding box center [409, 506] width 612 height 69
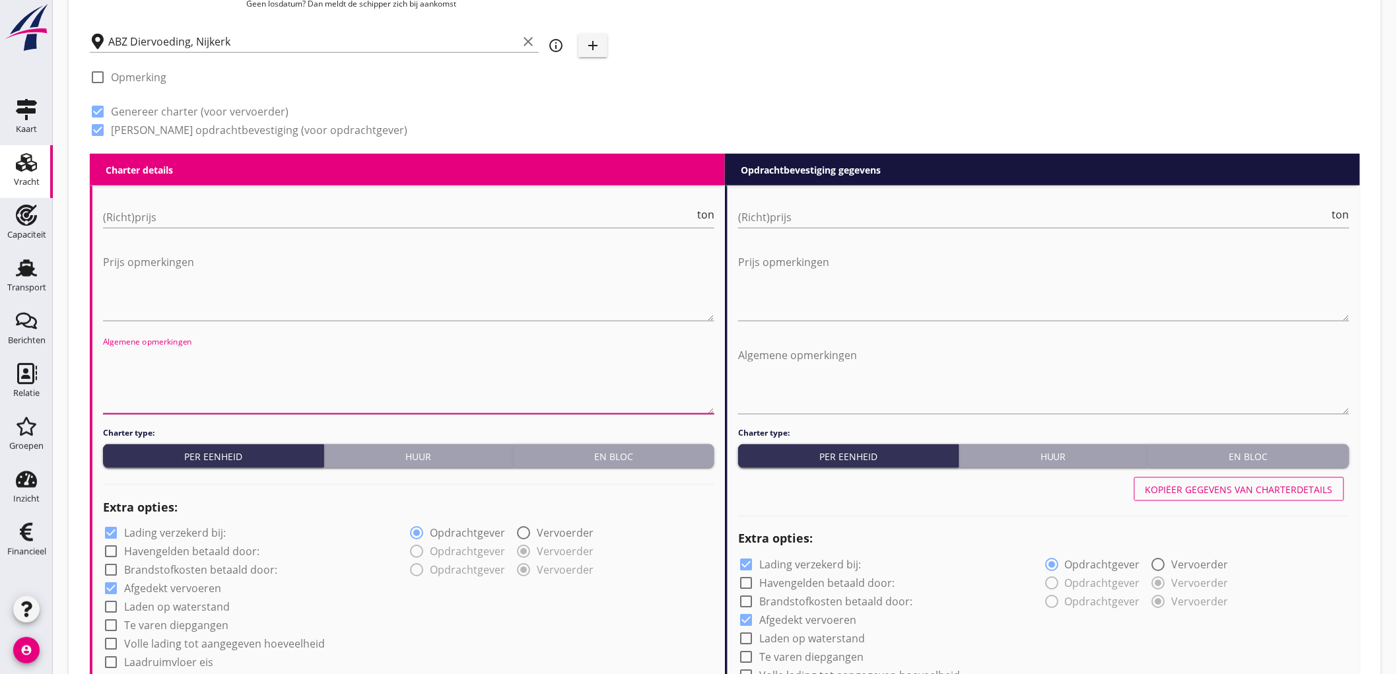
click at [279, 362] on textarea "Algemene opmerkingen" at bounding box center [409, 379] width 612 height 69
click at [306, 286] on textarea "Prijs opmerkingen" at bounding box center [409, 286] width 612 height 69
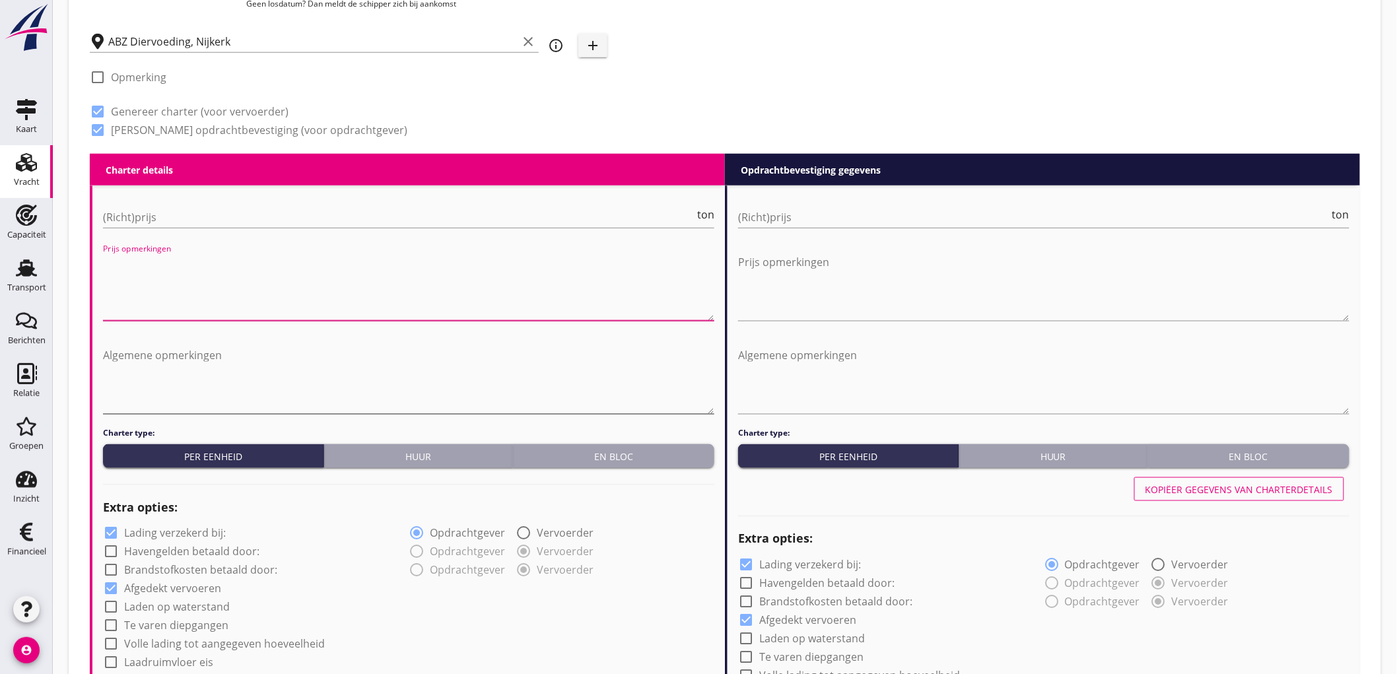
click at [259, 359] on textarea "Algemene opmerkingen" at bounding box center [409, 379] width 612 height 69
click at [264, 274] on textarea "Prijs opmerkingen" at bounding box center [409, 286] width 612 height 69
click at [260, 209] on input "(Richt)prijs" at bounding box center [399, 217] width 592 height 21
click at [248, 269] on textarea "Prijs opmerkingen" at bounding box center [409, 286] width 612 height 69
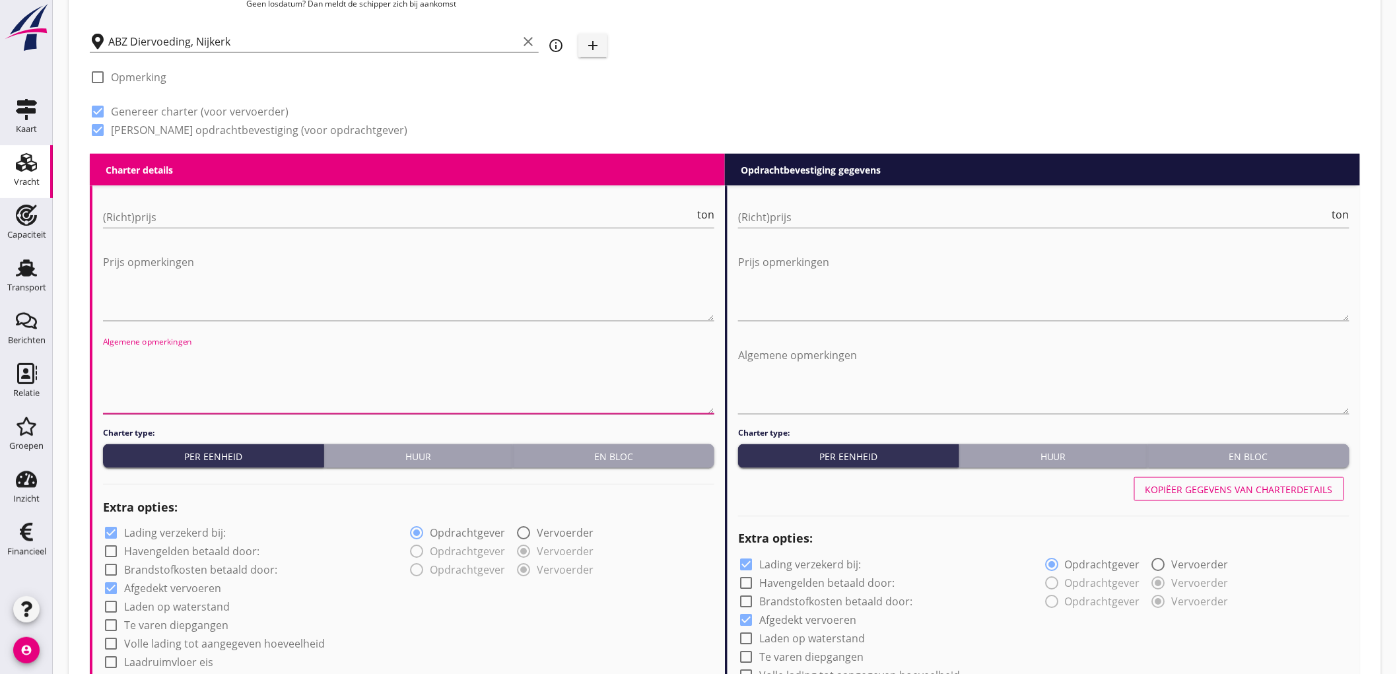
click at [246, 345] on textarea "Algemene opmerkingen" at bounding box center [409, 379] width 612 height 69
click at [255, 296] on textarea "Prijs opmerkingen" at bounding box center [409, 286] width 612 height 69
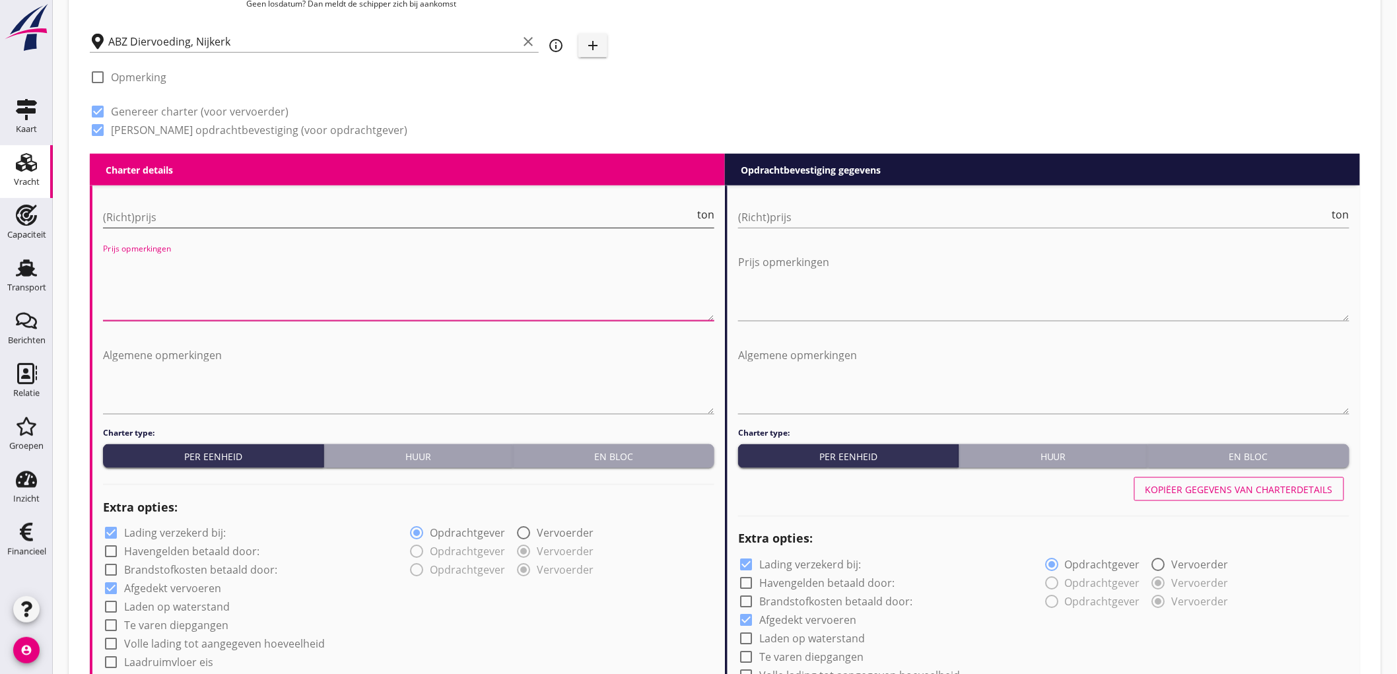
click at [276, 221] on input "(Richt)prijs" at bounding box center [399, 217] width 592 height 21
click at [251, 304] on textarea "Prijs opmerkingen" at bounding box center [409, 286] width 612 height 69
click at [249, 350] on textarea "Algemene opmerkingen" at bounding box center [409, 379] width 612 height 69
click at [250, 297] on textarea "Prijs opmerkingen" at bounding box center [409, 286] width 612 height 69
click at [271, 222] on input "(Richt)prijs" at bounding box center [399, 217] width 592 height 21
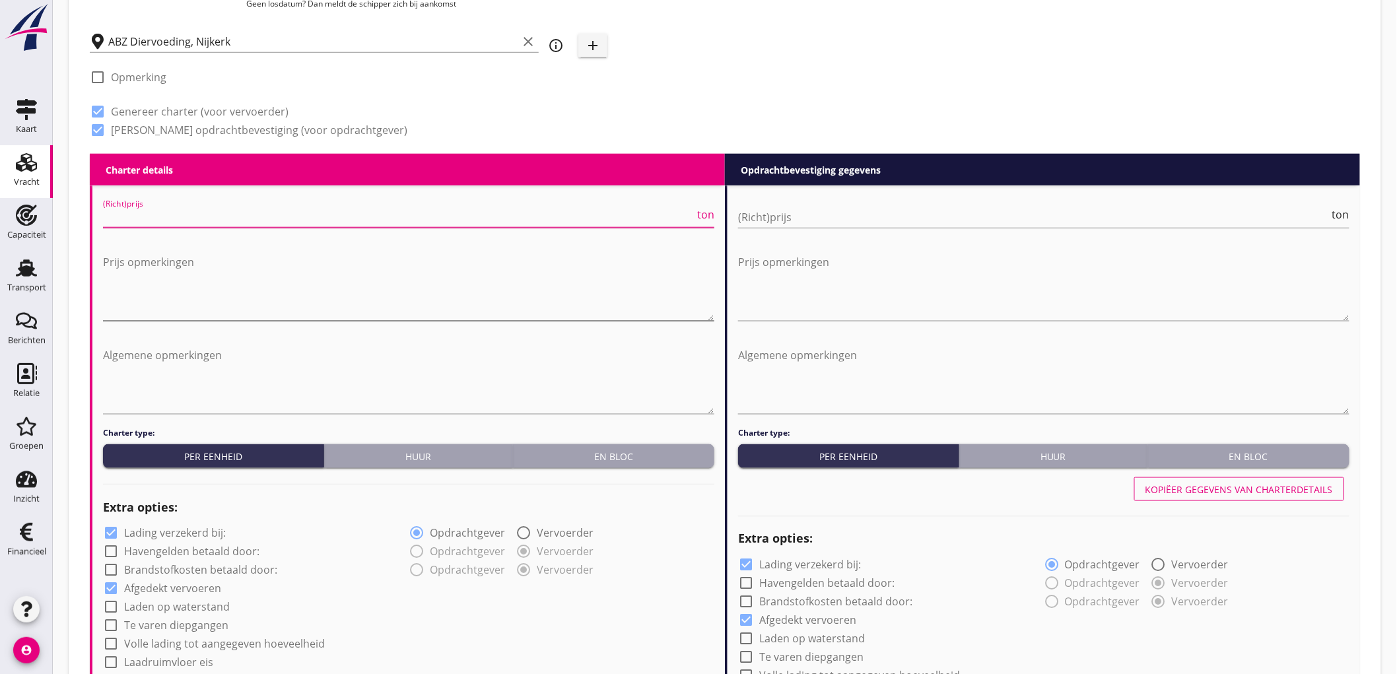
click at [255, 279] on textarea "Prijs opmerkingen" at bounding box center [409, 286] width 612 height 69
click at [254, 339] on div "Algemene opmerkingen" at bounding box center [409, 382] width 612 height 90
click at [264, 295] on textarea "Prijs opmerkingen" at bounding box center [409, 286] width 612 height 69
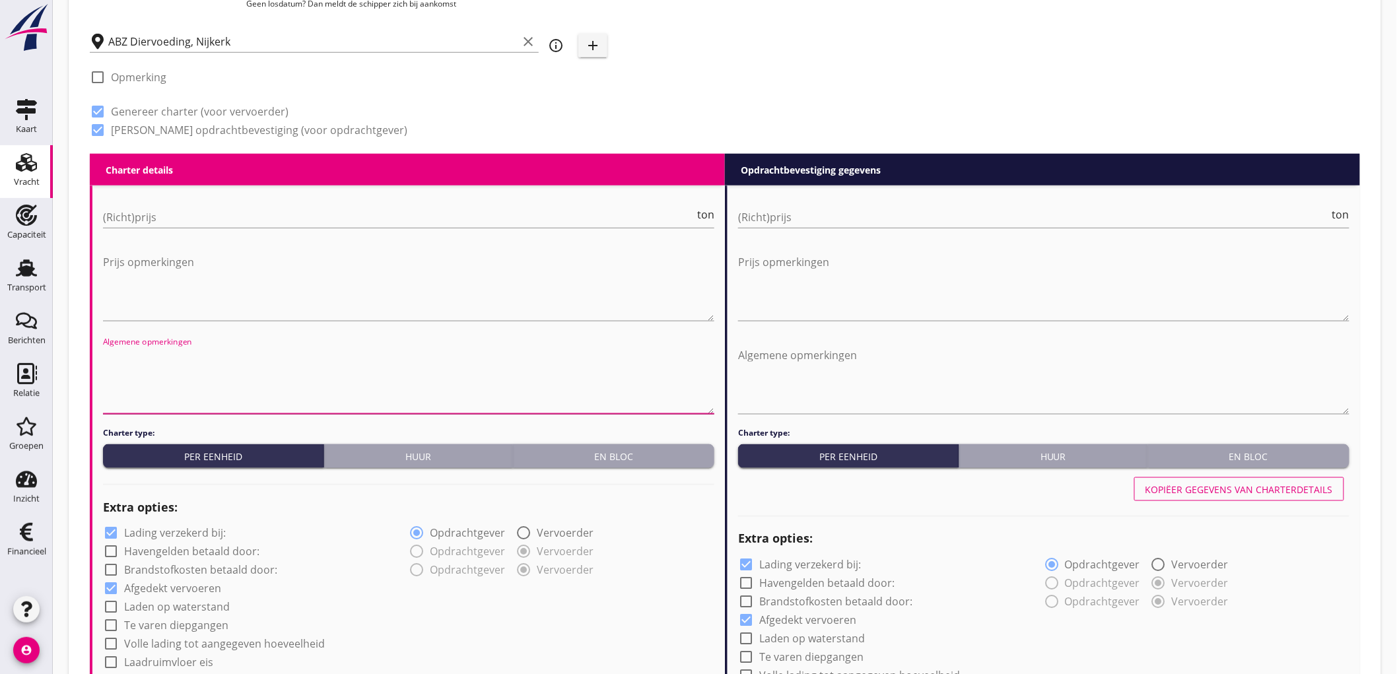
click at [254, 348] on textarea "Algemene opmerkingen" at bounding box center [409, 379] width 612 height 69
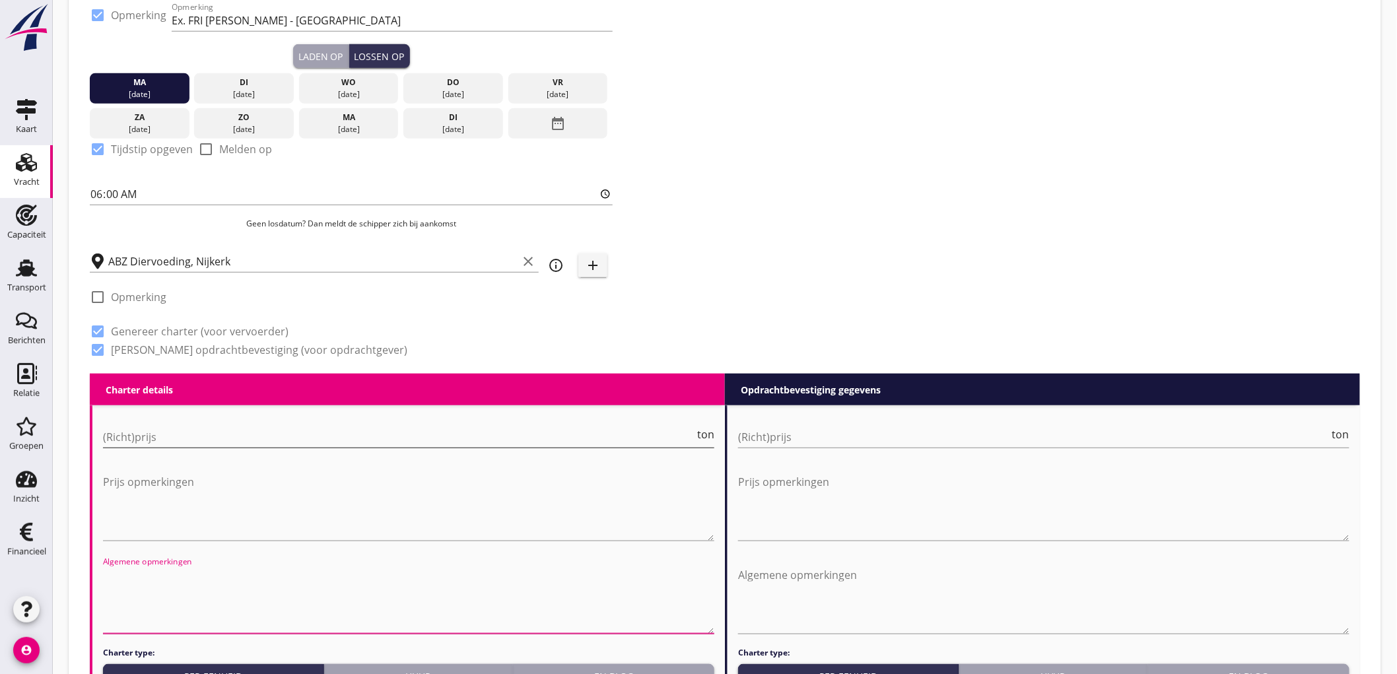
click at [182, 437] on input "(Richt)prijs" at bounding box center [399, 437] width 592 height 21
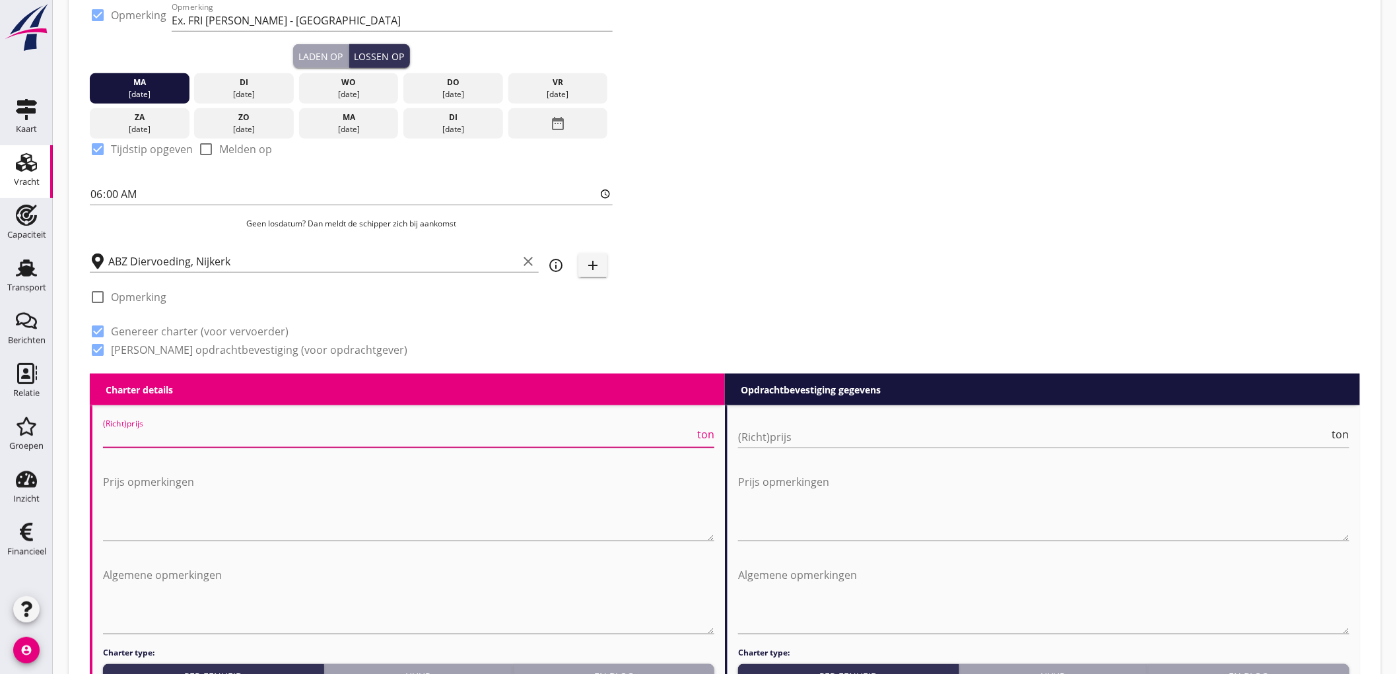
click at [188, 432] on input "(Richt)prijs" at bounding box center [399, 437] width 592 height 21
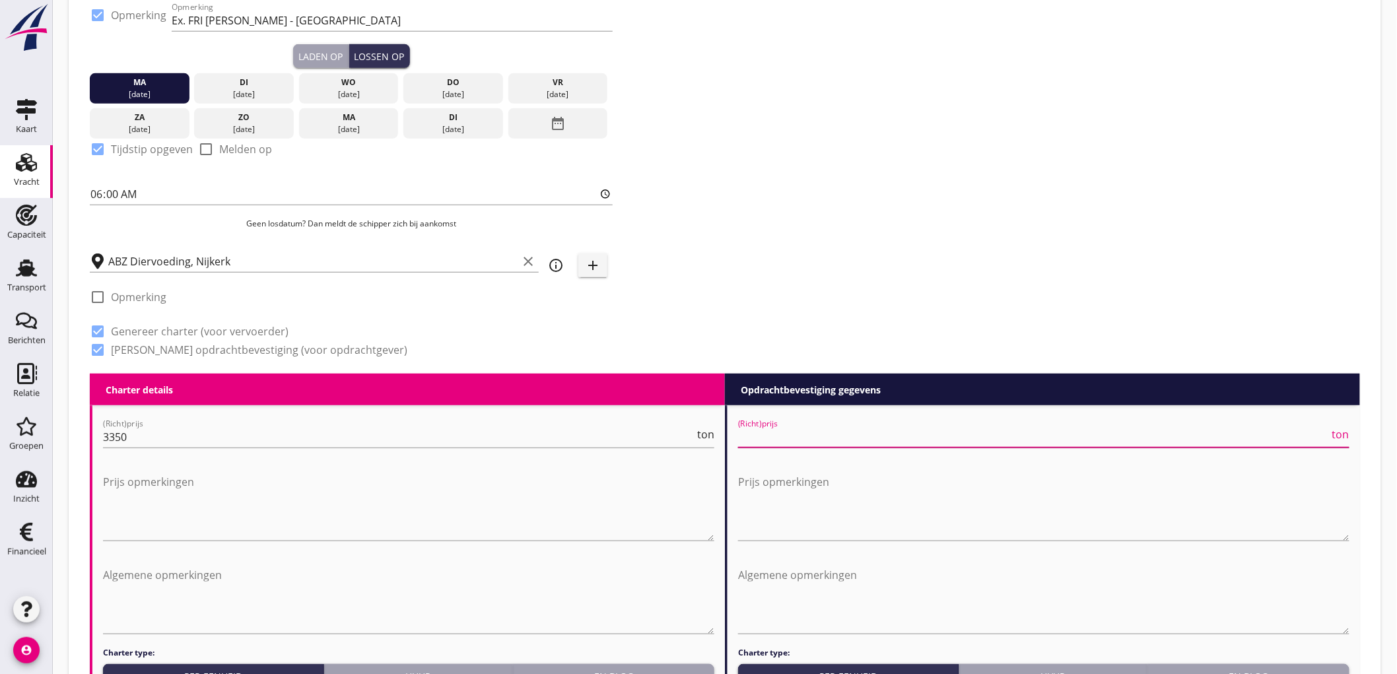
drag, startPoint x: 854, startPoint y: 444, endPoint x: 865, endPoint y: 438, distance: 12.7
click at [855, 443] on input "(Richt)prijs" at bounding box center [1034, 437] width 592 height 21
click at [691, 439] on input "3349.99" at bounding box center [399, 437] width 592 height 21
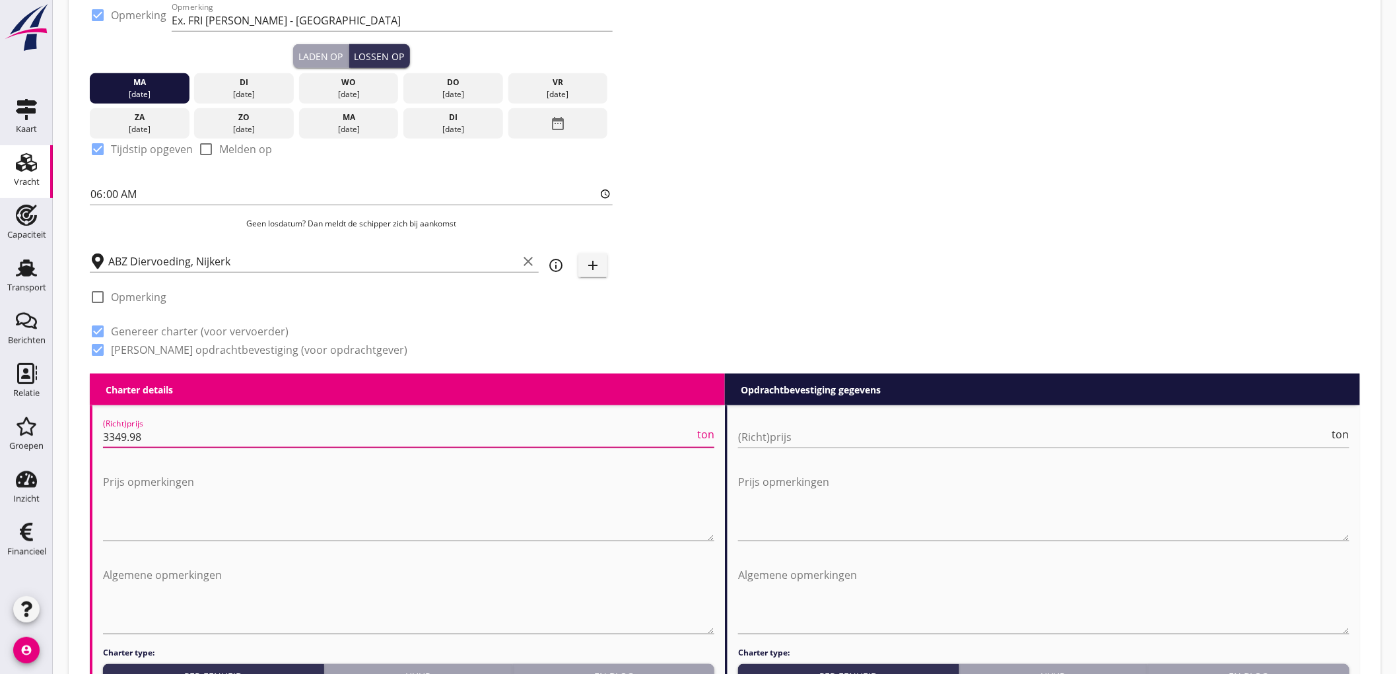
click at [691, 439] on input "3349.98" at bounding box center [399, 437] width 592 height 21
click at [644, 445] on input "3349.98" at bounding box center [399, 437] width 592 height 21
click at [642, 444] on input "3349.98" at bounding box center [399, 437] width 592 height 21
drag, startPoint x: 604, startPoint y: 440, endPoint x: 0, endPoint y: 452, distance: 604.4
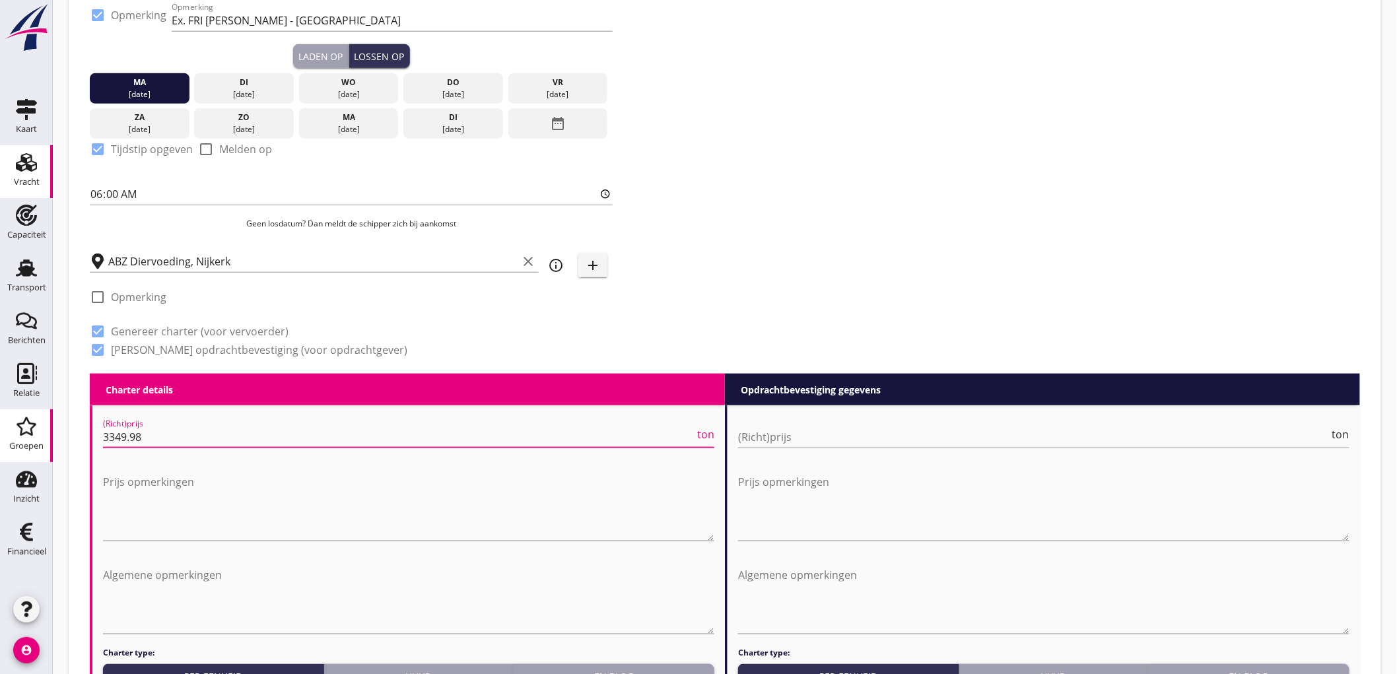
type input "2750"
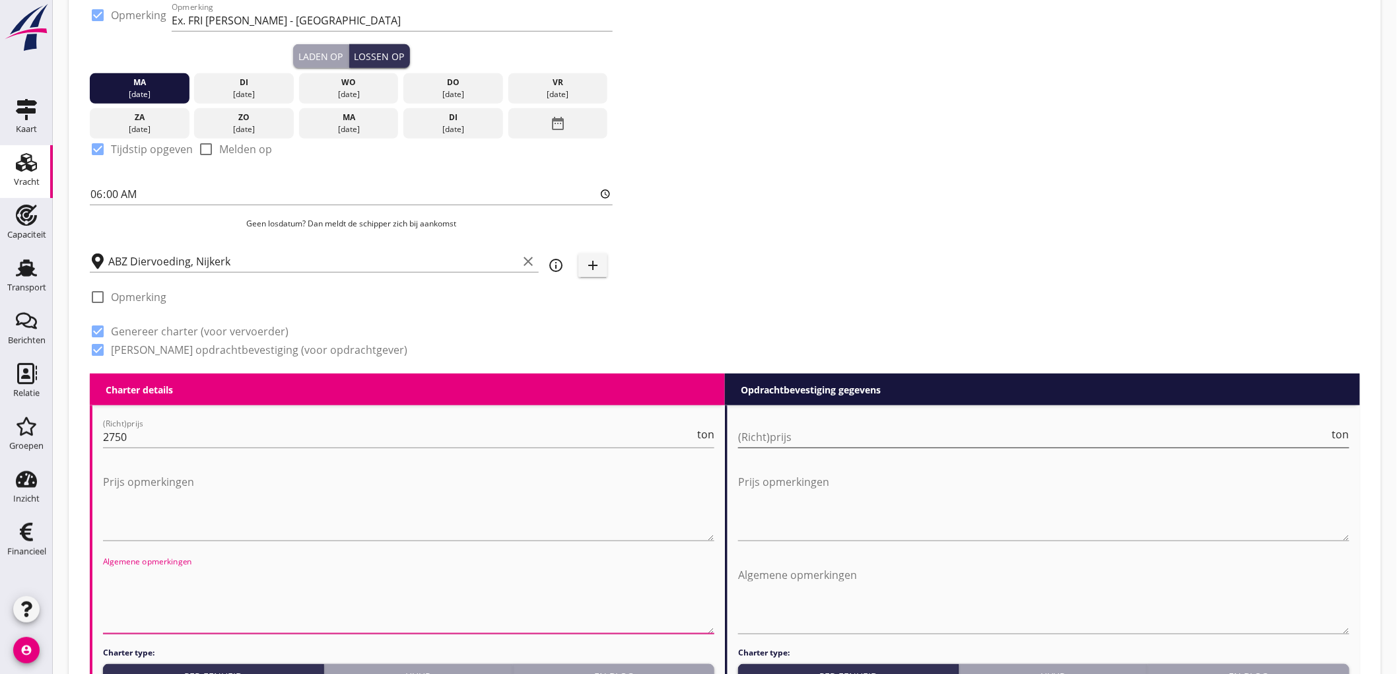
click at [783, 440] on input "(Richt)prijs" at bounding box center [1034, 437] width 592 height 21
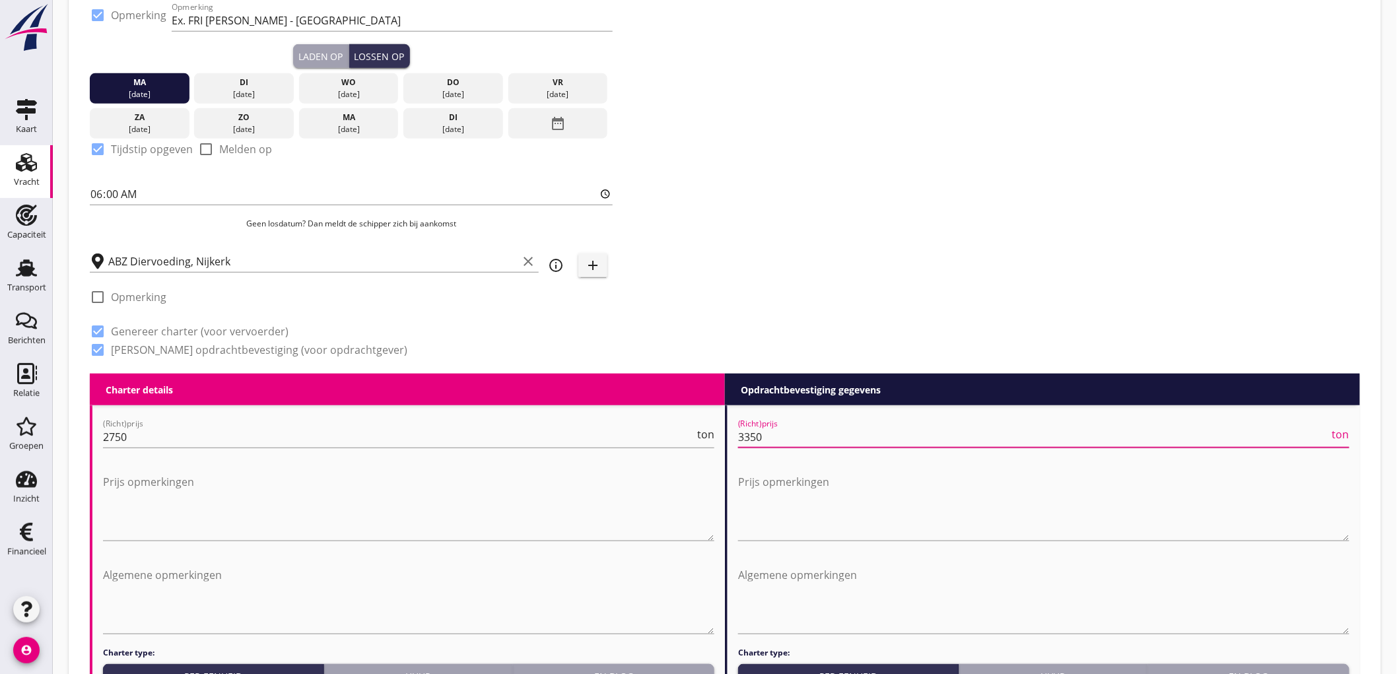
type input "3350"
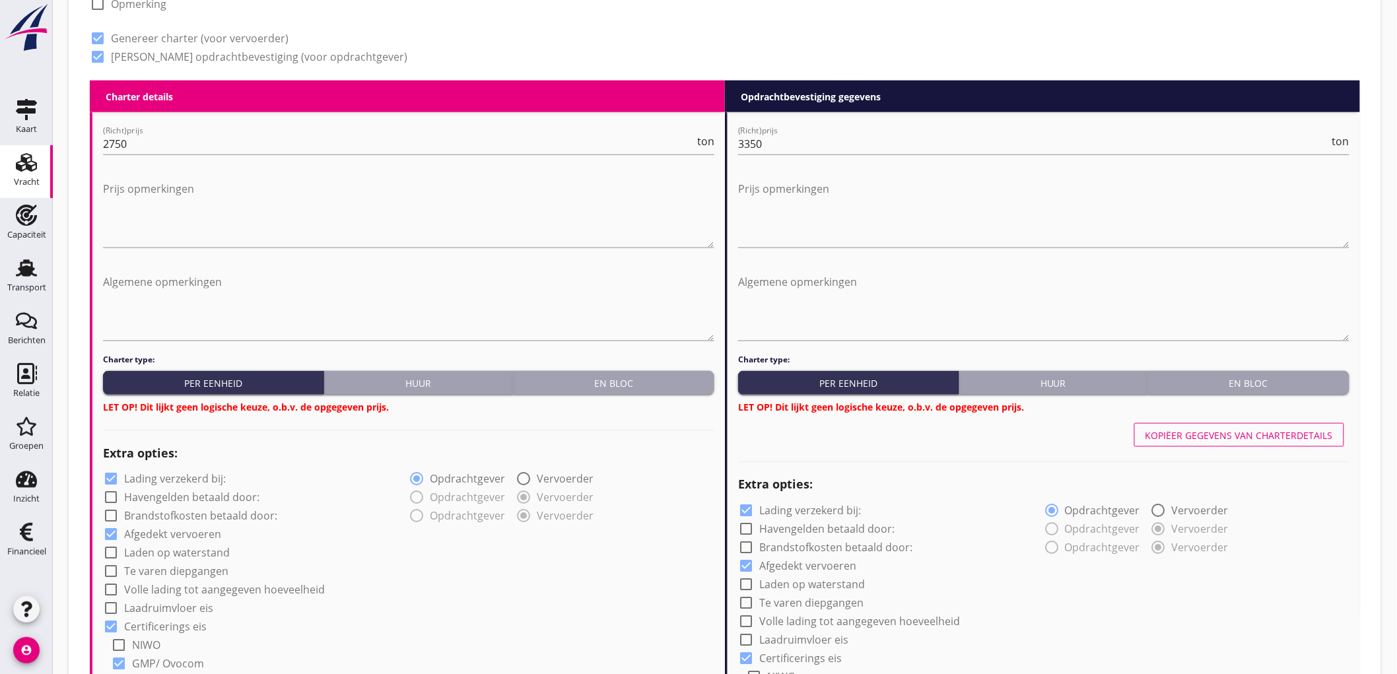
click at [604, 372] on button "En bloc" at bounding box center [613, 383] width 201 height 24
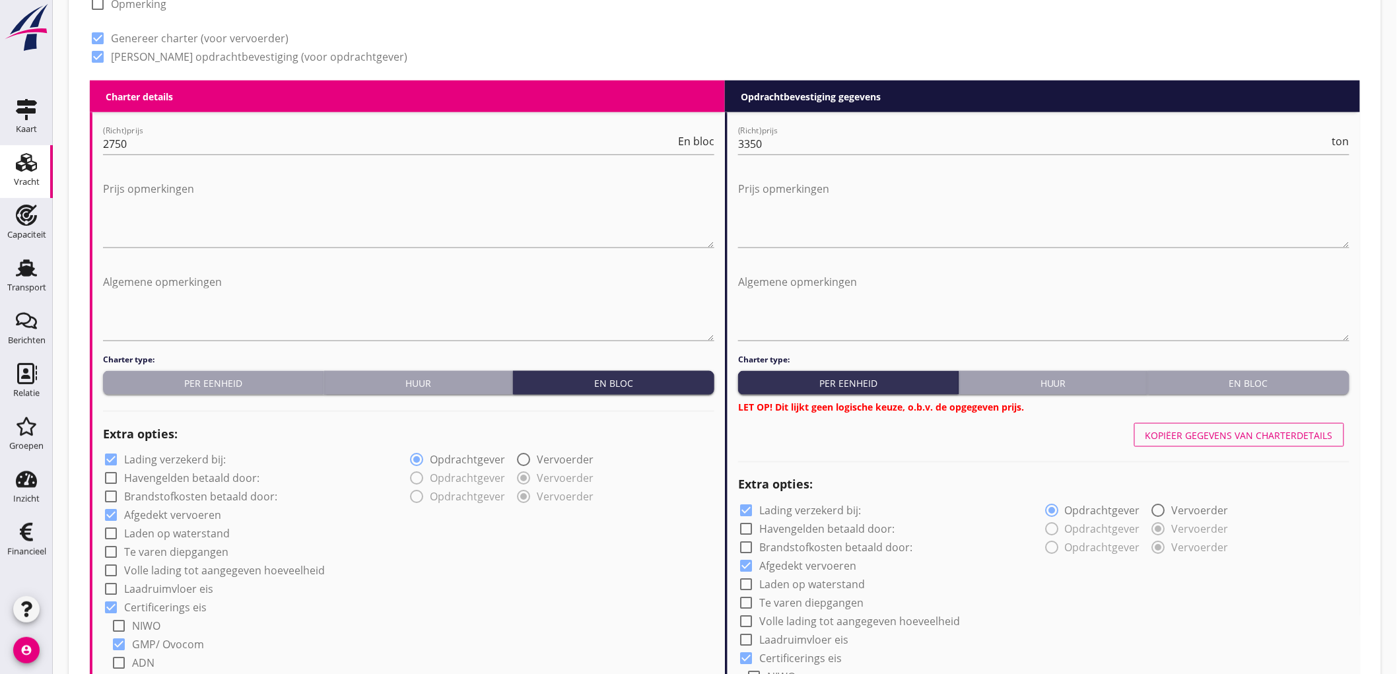
click at [1293, 380] on div "En bloc" at bounding box center [1249, 383] width 191 height 14
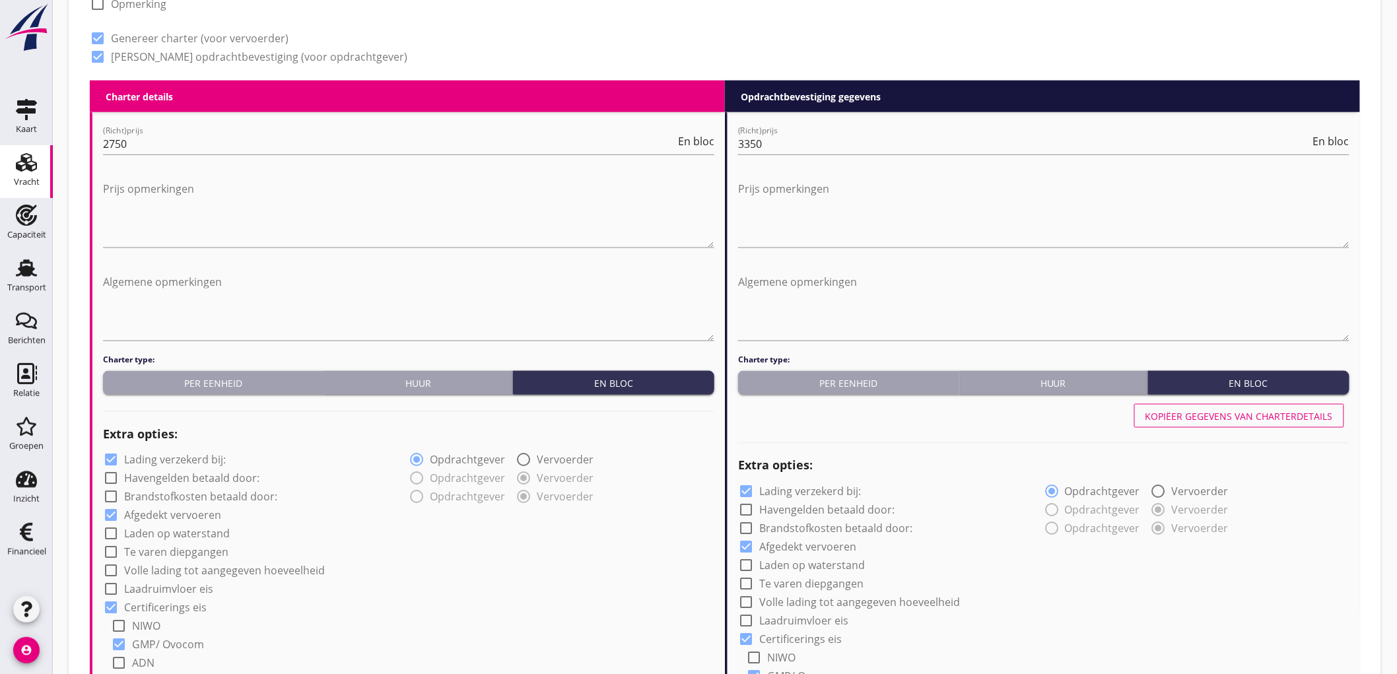
click at [153, 460] on label "Lading verzekerd bij:" at bounding box center [175, 460] width 102 height 13
checkbox input "false"
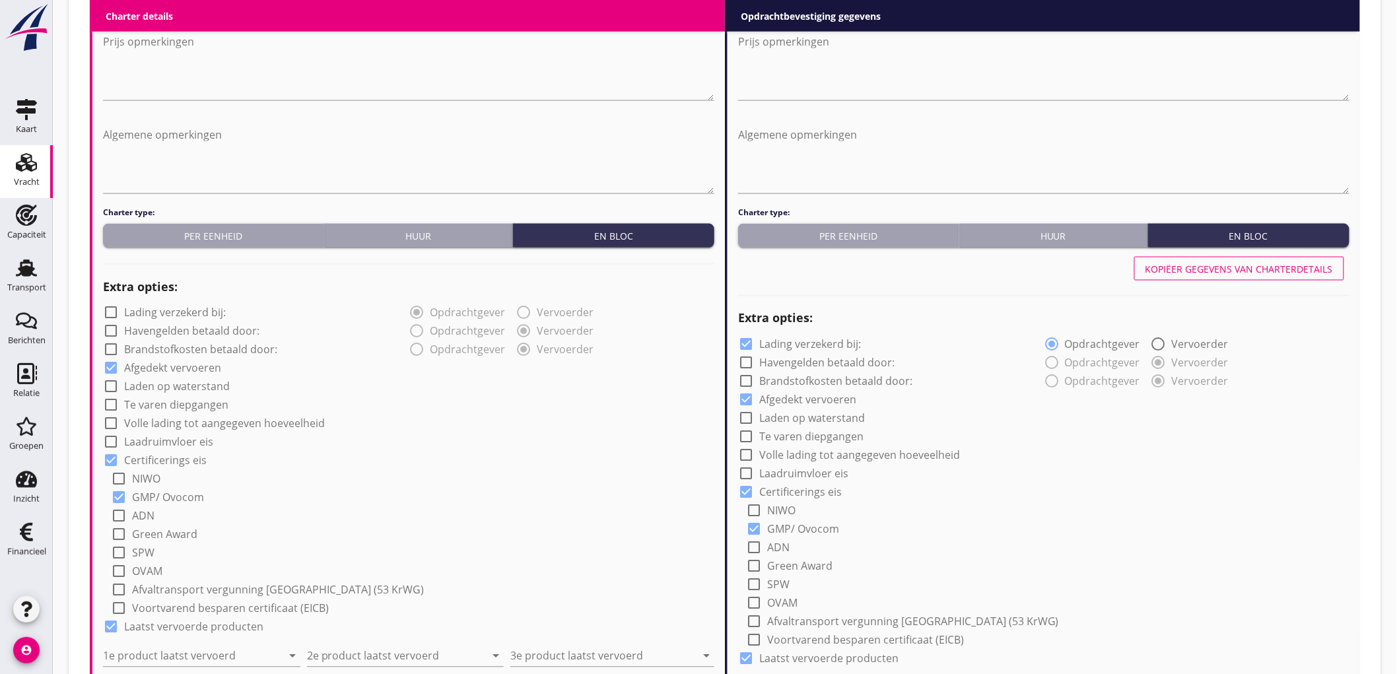
scroll to position [880, 0]
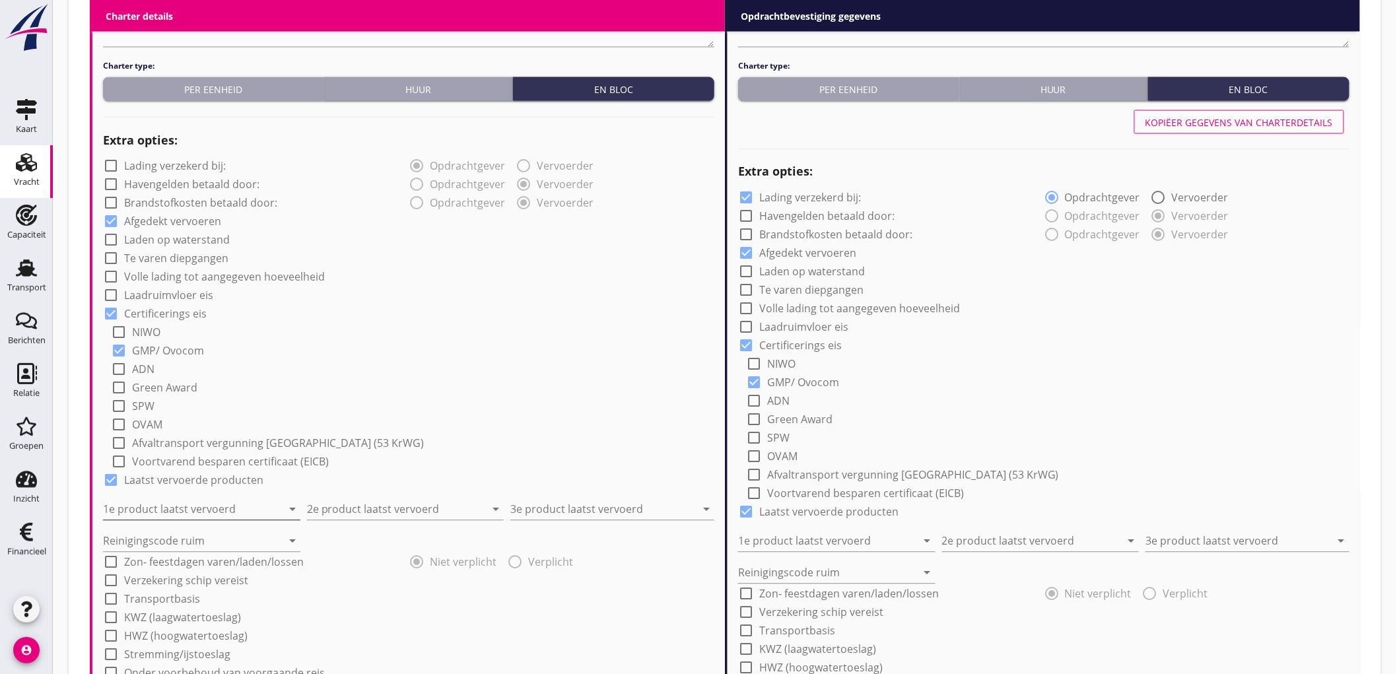
click at [168, 505] on input "1e product laatst vervoerd" at bounding box center [192, 509] width 179 height 21
type input "Sojahulpellets (1720)"
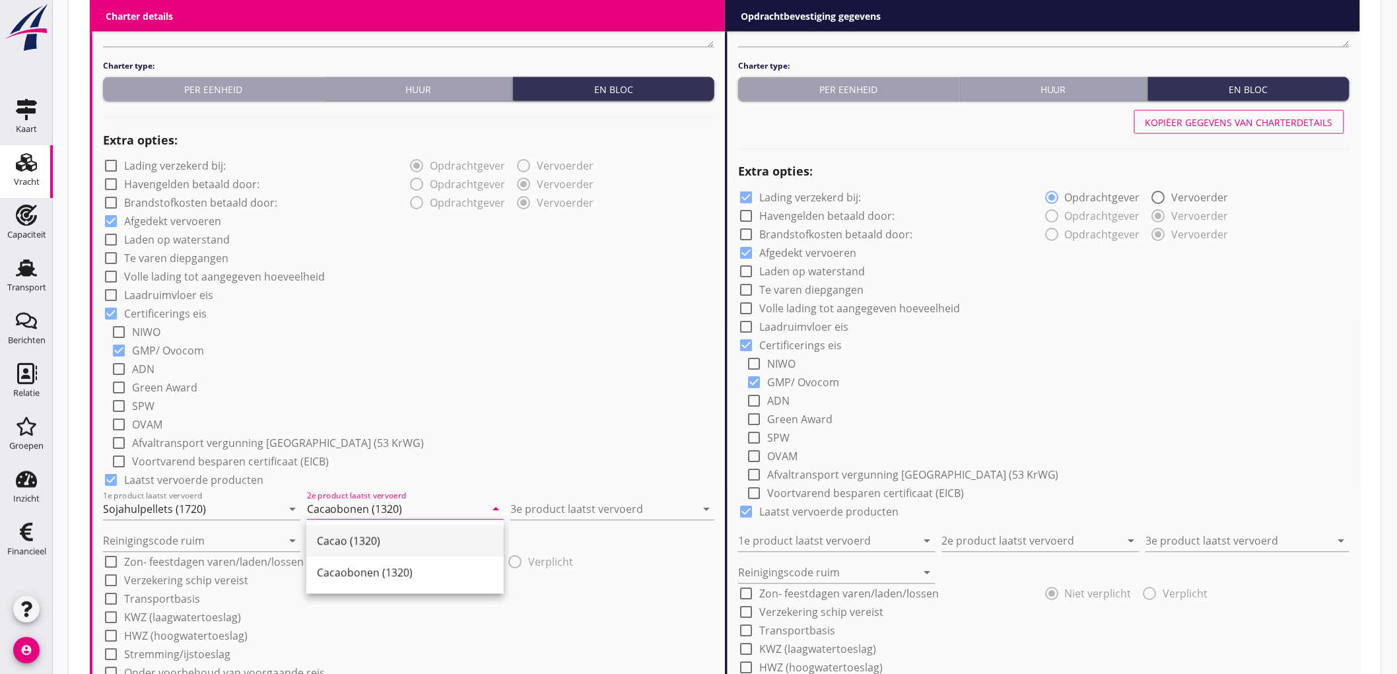
type input "Cacaobonen (1320)"
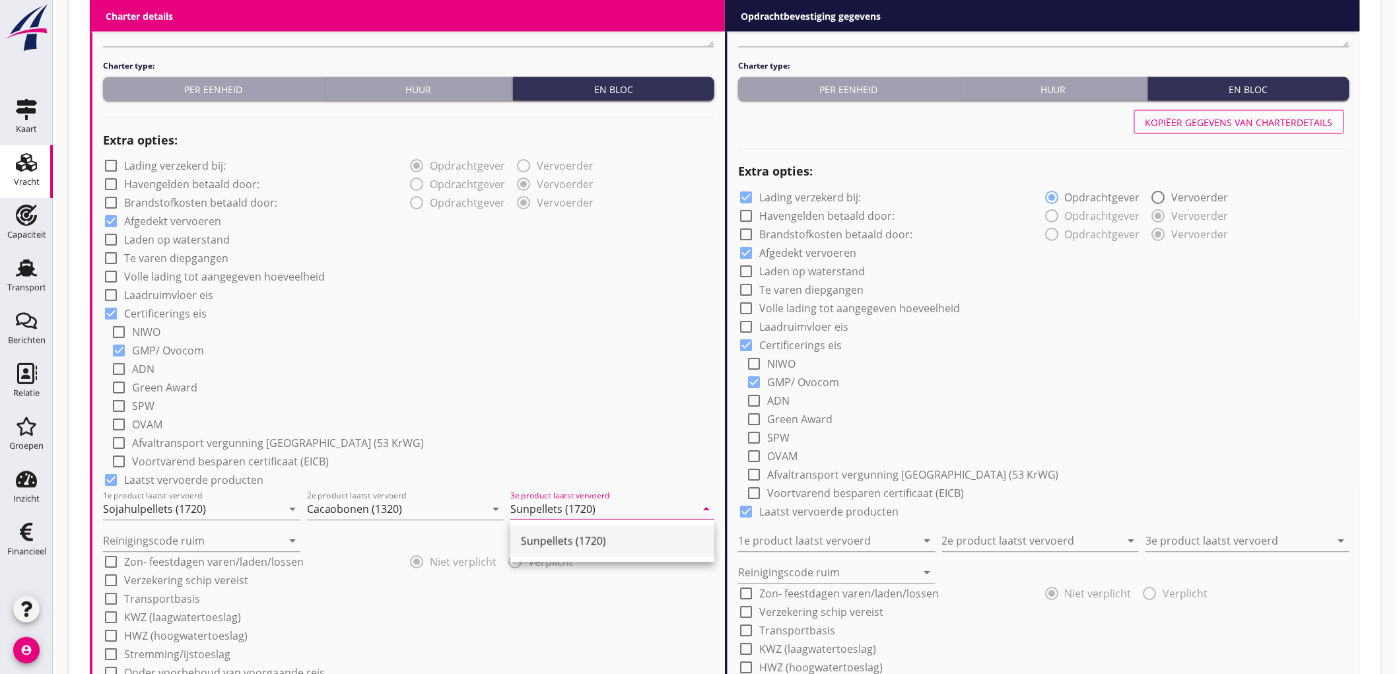
type input "Sunpellets (1720)"
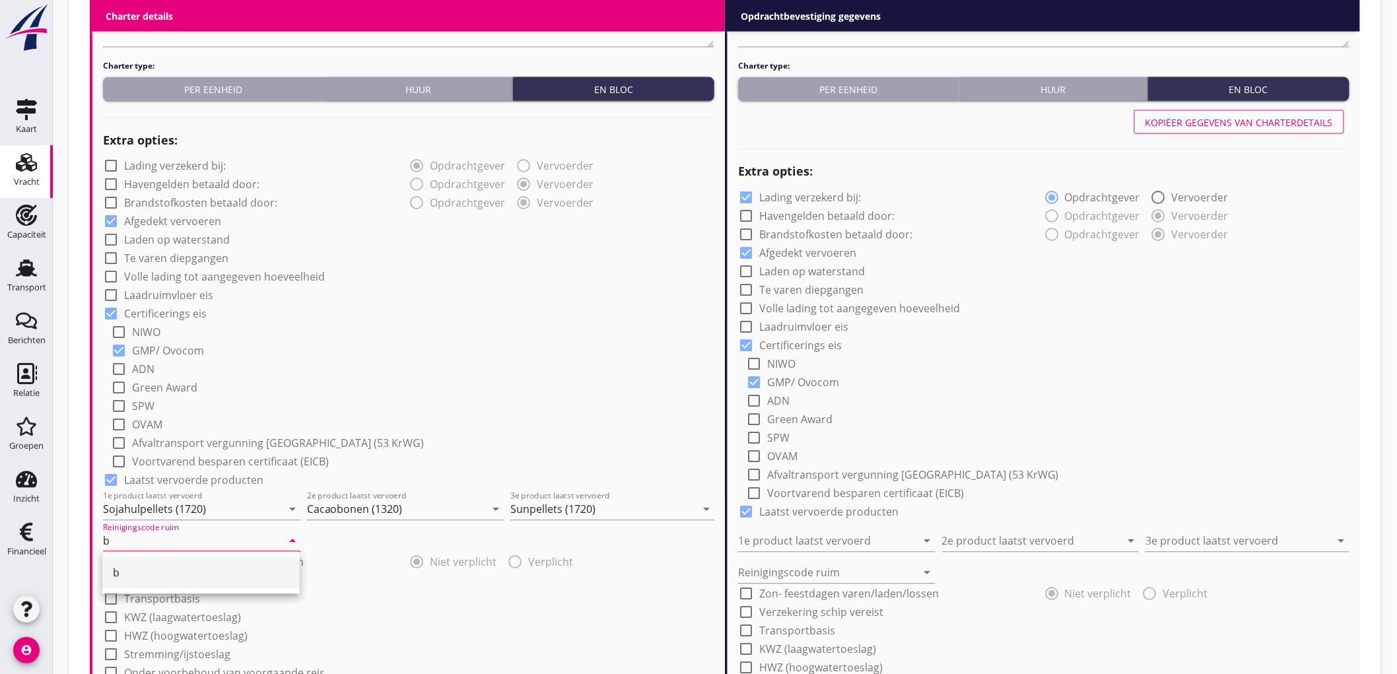
type input "b"
click at [615, 322] on div "check_box_outline_blank NIWO" at bounding box center [413, 331] width 604 height 18
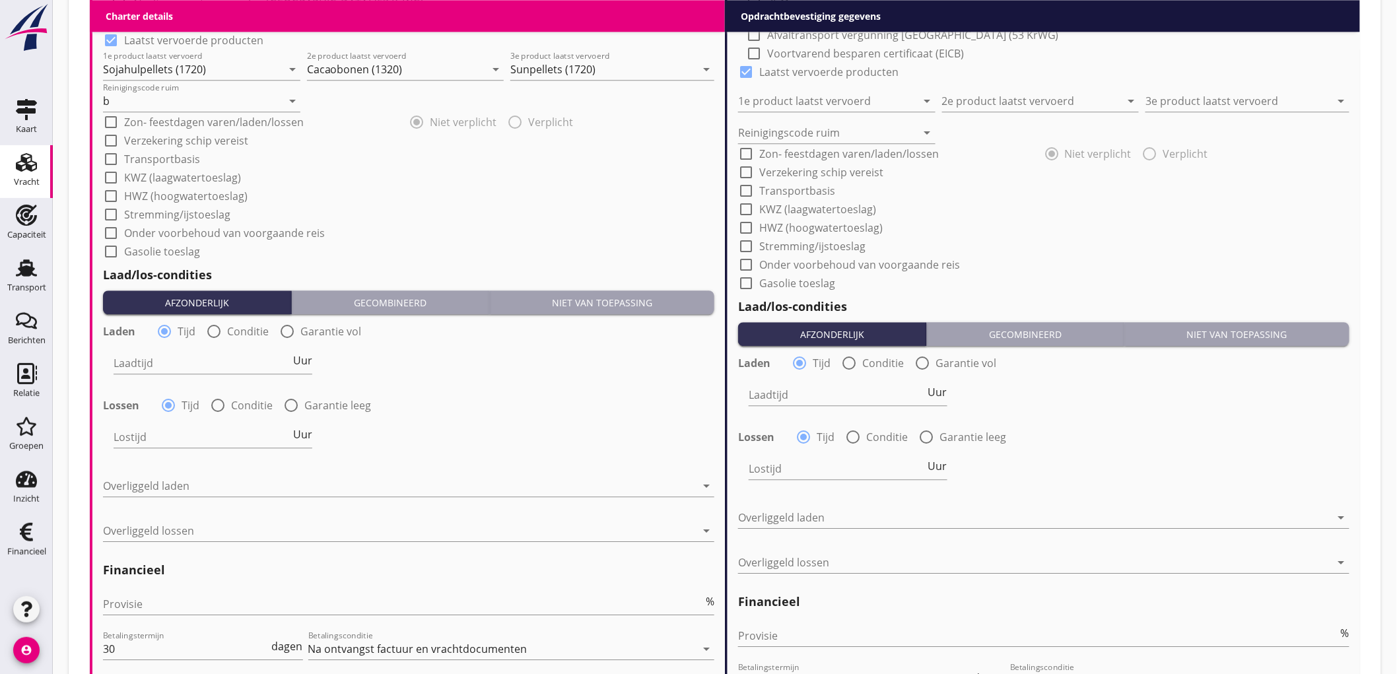
click at [213, 335] on div at bounding box center [214, 331] width 22 height 22
radio input "false"
radio input "true"
click at [180, 359] on div at bounding box center [254, 363] width 281 height 21
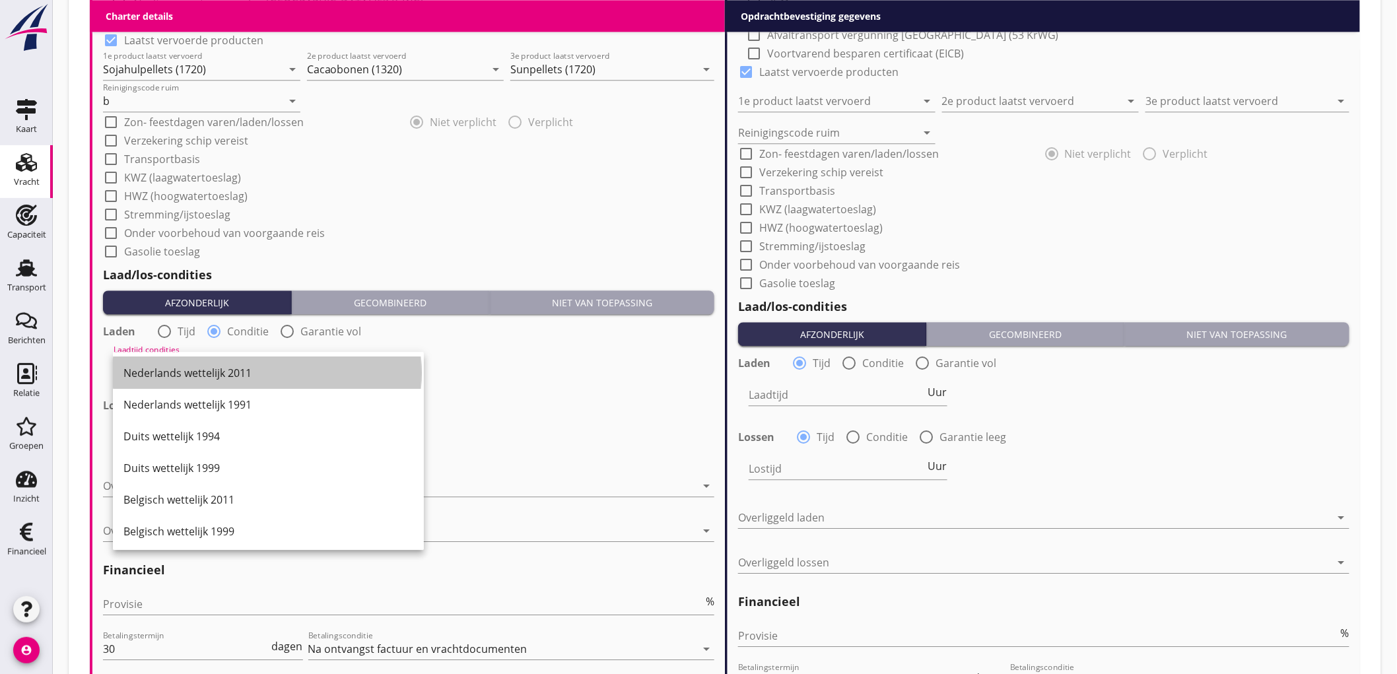
click at [180, 359] on div "Nederlands wettelijk 2011" at bounding box center [268, 373] width 290 height 32
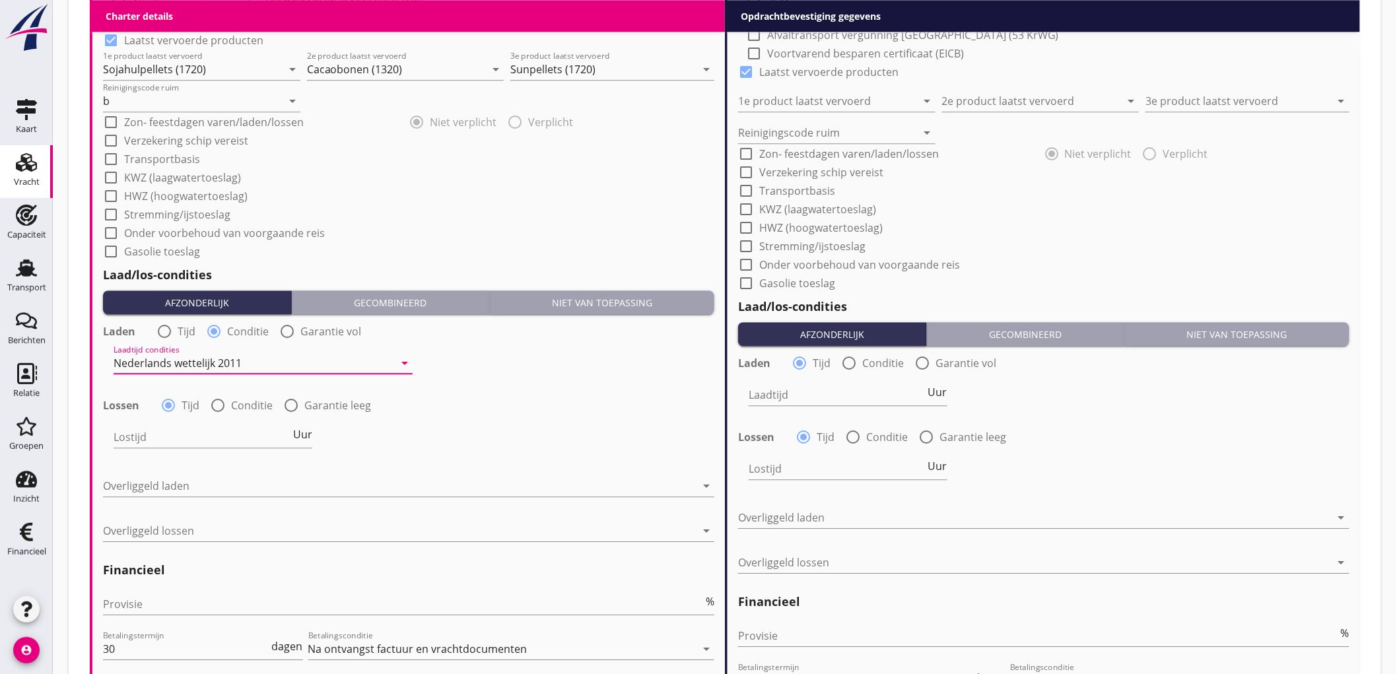
click at [202, 387] on div "Laadtijd condities Nederlands wettelijk 2011 arrow_drop_down" at bounding box center [263, 365] width 302 height 48
click at [215, 403] on div at bounding box center [218, 405] width 22 height 22
radio input "false"
radio input "true"
click at [165, 447] on div "Lostijd condities arrow_drop_down" at bounding box center [263, 437] width 299 height 21
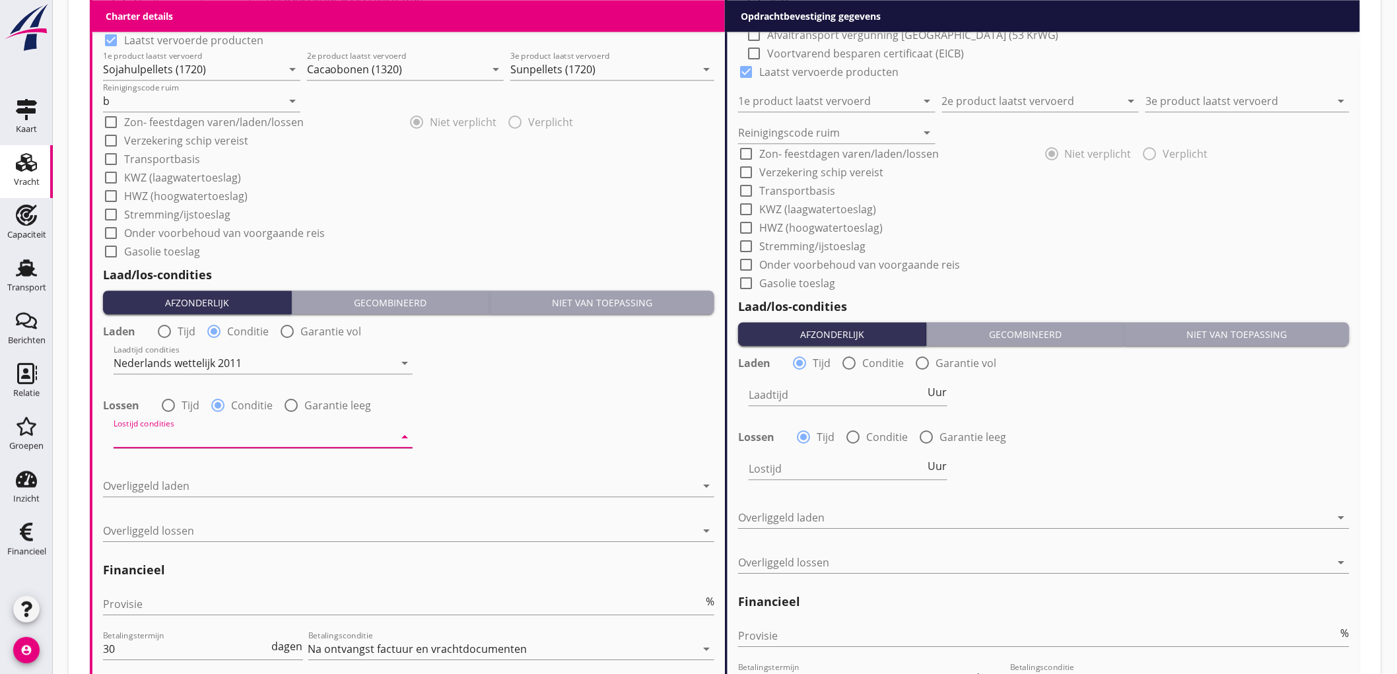
click at [0, 0] on div "Nederlands wettelijk 2011" at bounding box center [0, 0] width 0 height 0
click at [182, 485] on div at bounding box center [399, 485] width 593 height 21
click at [0, 0] on div "Nederlands wettelijk 2011" at bounding box center [0, 0] width 0 height 0
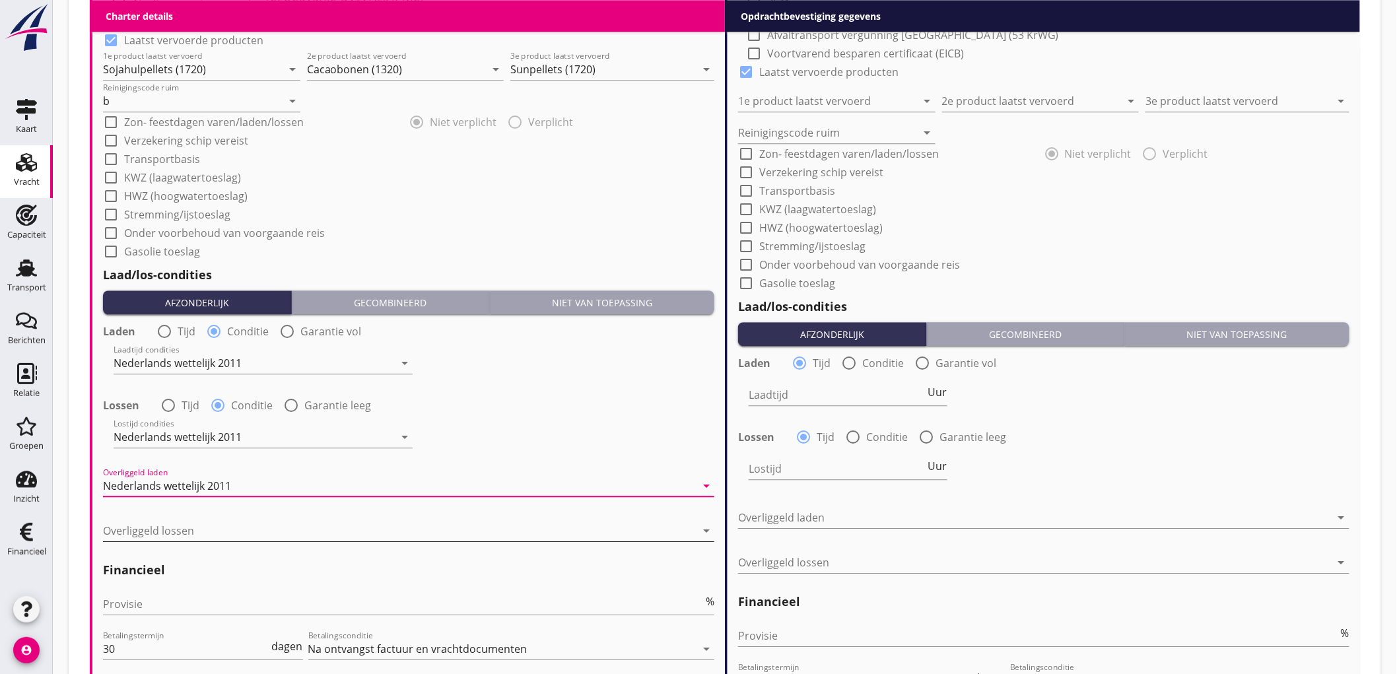
click at [180, 529] on div at bounding box center [399, 530] width 593 height 21
click at [180, 529] on div "Nederlands wettelijk 1991" at bounding box center [408, 521] width 591 height 32
click at [180, 529] on div "Nederlands wettelijk 1991" at bounding box center [167, 531] width 128 height 12
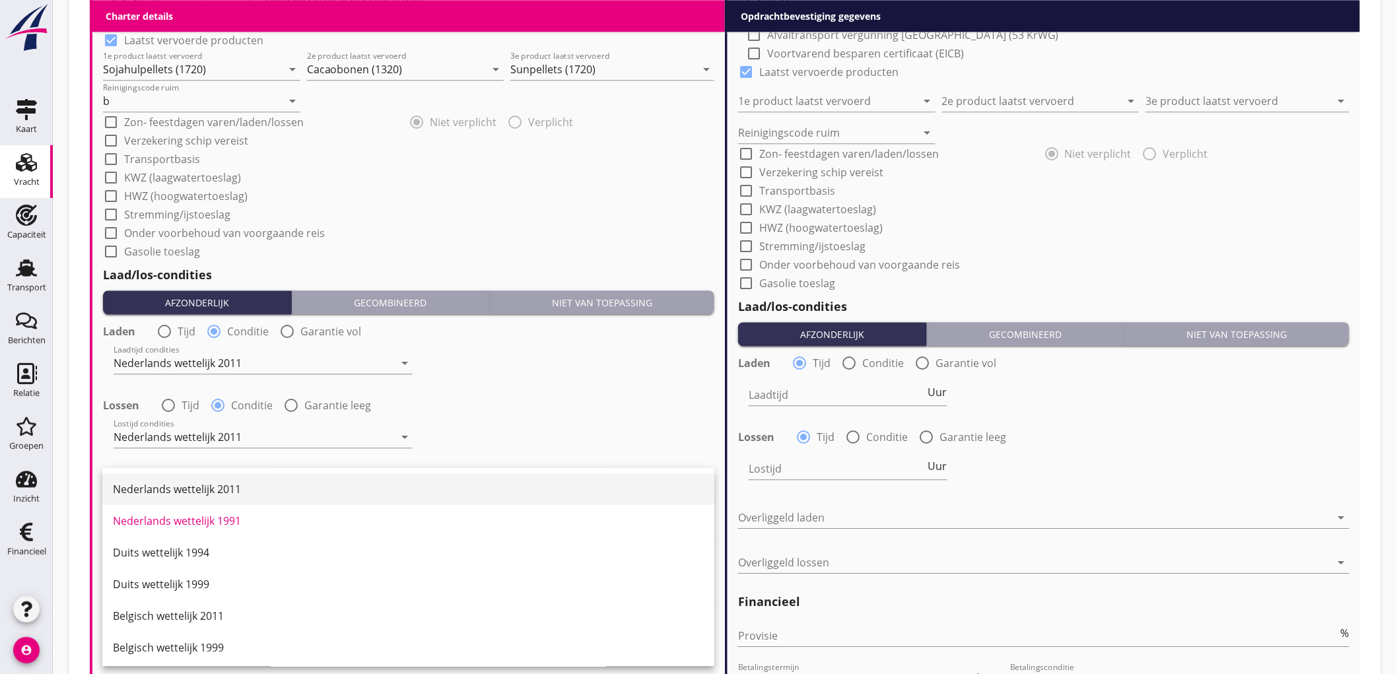
click at [201, 489] on div "Nederlands wettelijk 2011" at bounding box center [408, 489] width 591 height 16
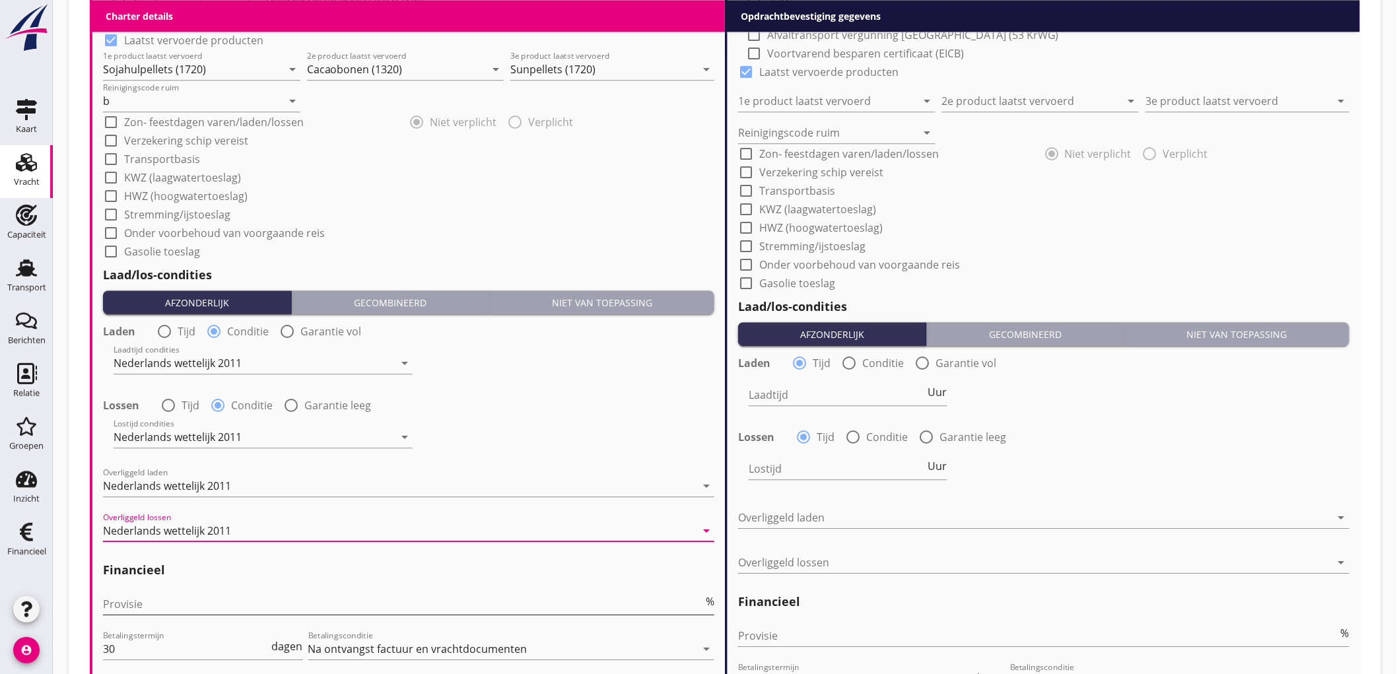
click at [145, 598] on input "Provisie" at bounding box center [403, 604] width 600 height 21
type input "5"
click at [774, 632] on input "Provisie" at bounding box center [1038, 635] width 600 height 21
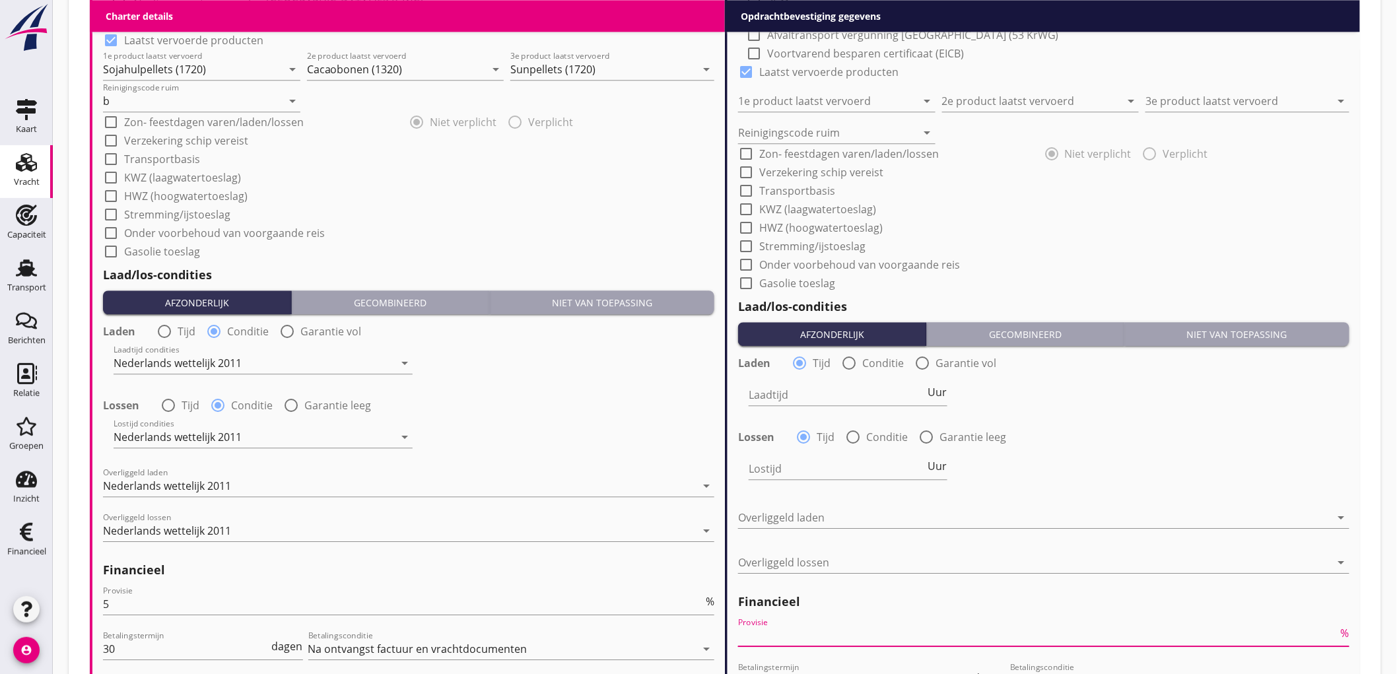
type input "2"
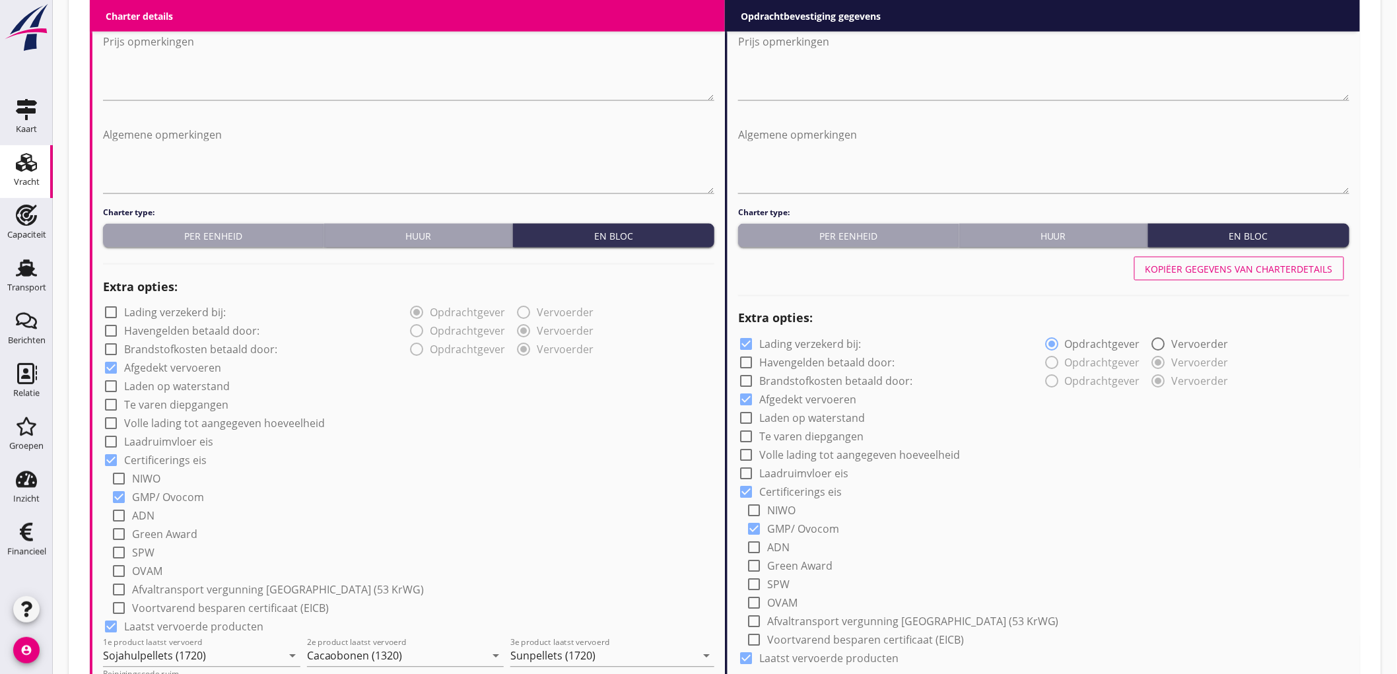
type input "2.5"
drag, startPoint x: 1303, startPoint y: 276, endPoint x: 1294, endPoint y: 274, distance: 8.8
click at [1302, 276] on button "Kopiëer gegevens van charterdetails" at bounding box center [1240, 269] width 210 height 24
checkbox input "false"
type input "Sojahulpellets (1720)"
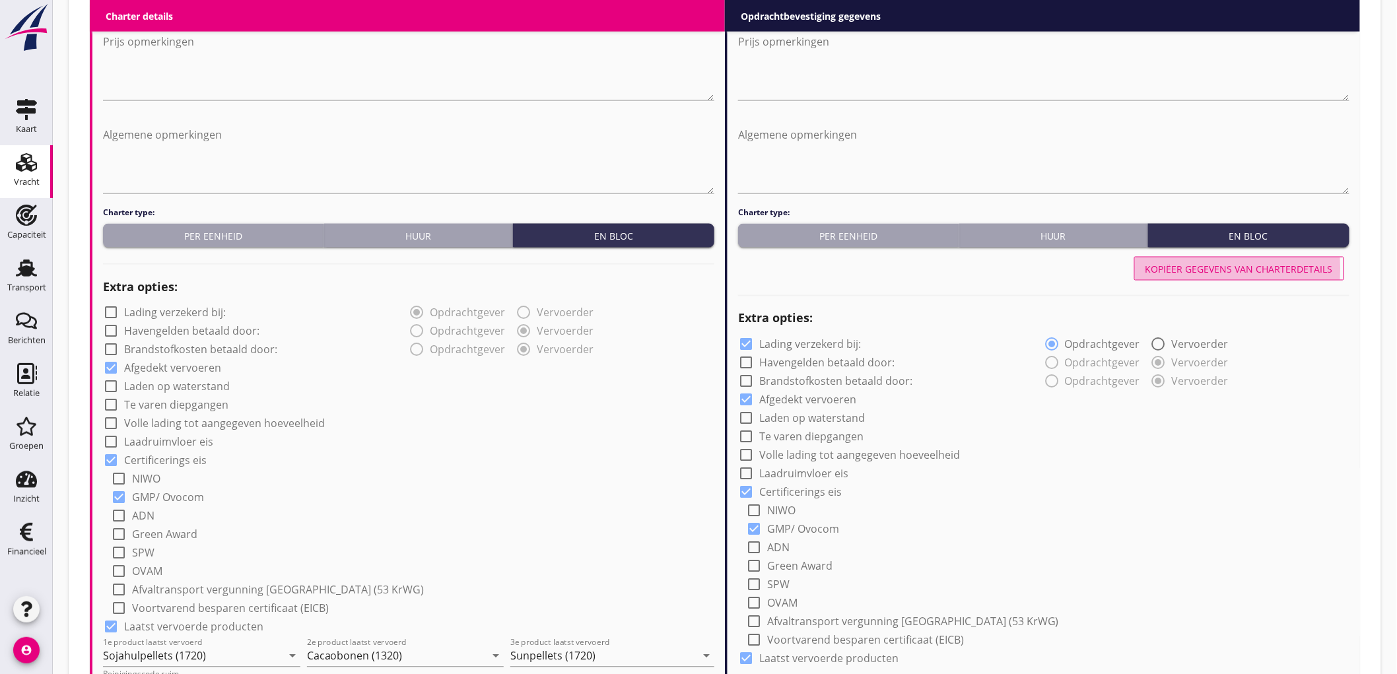
type input "Cacaobonen (1320)"
type input "Sunpellets (1720)"
type input "b"
radio input "false"
radio input "true"
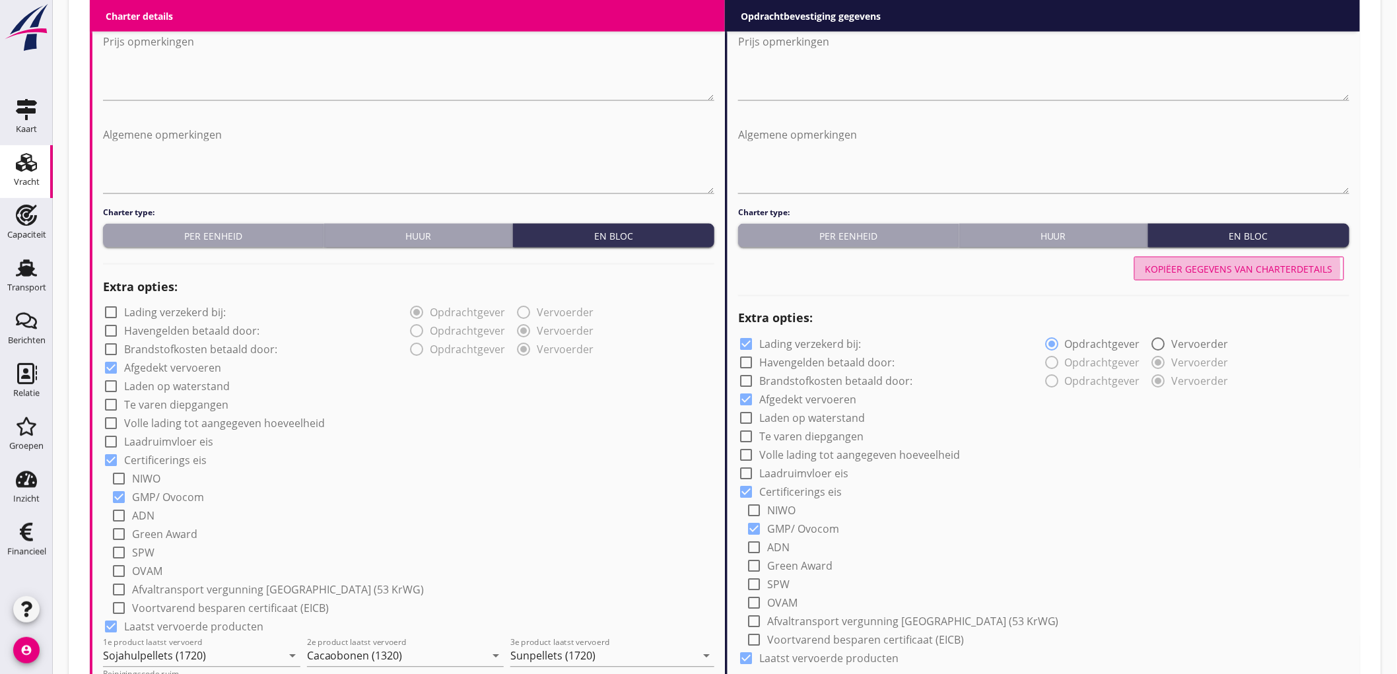
radio input "false"
radio input "true"
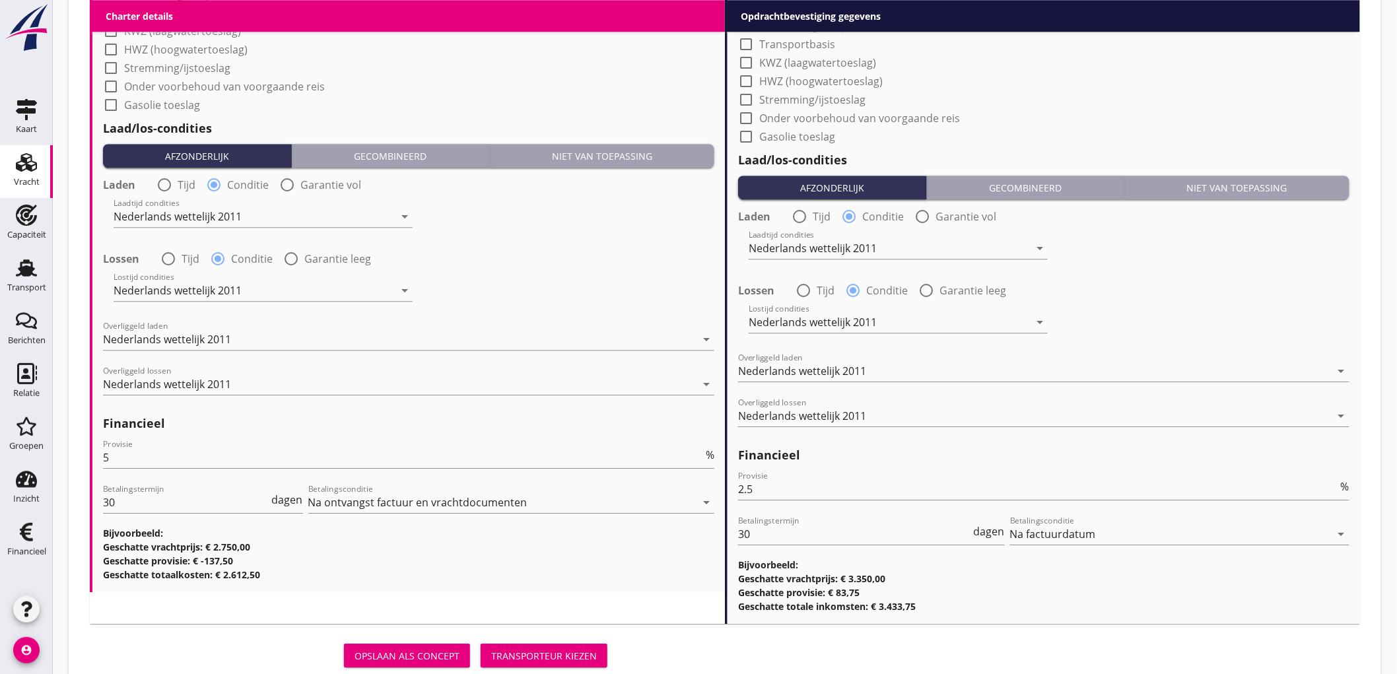
scroll to position [1506, 0]
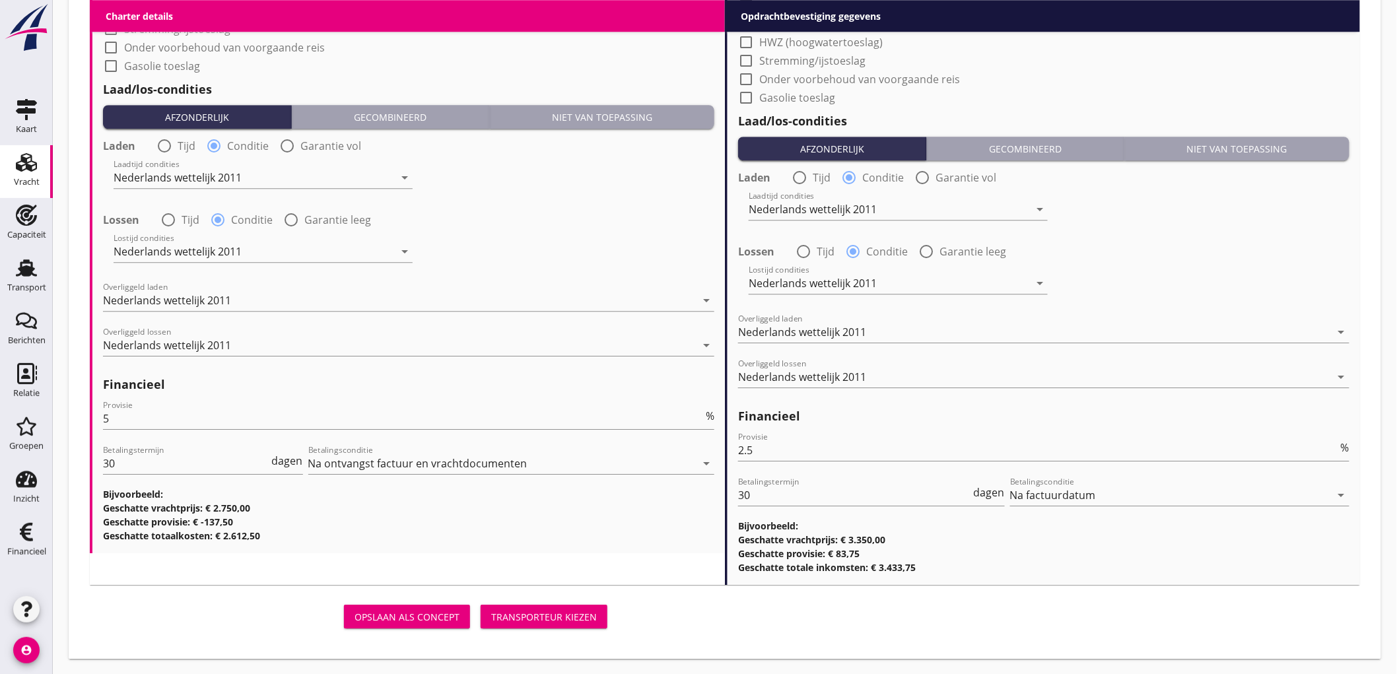
click at [518, 629] on div "Opslaan als concept Transporteur kiezen" at bounding box center [351, 617] width 523 height 32
click at [519, 621] on div "Transporteur kiezen" at bounding box center [544, 617] width 106 height 14
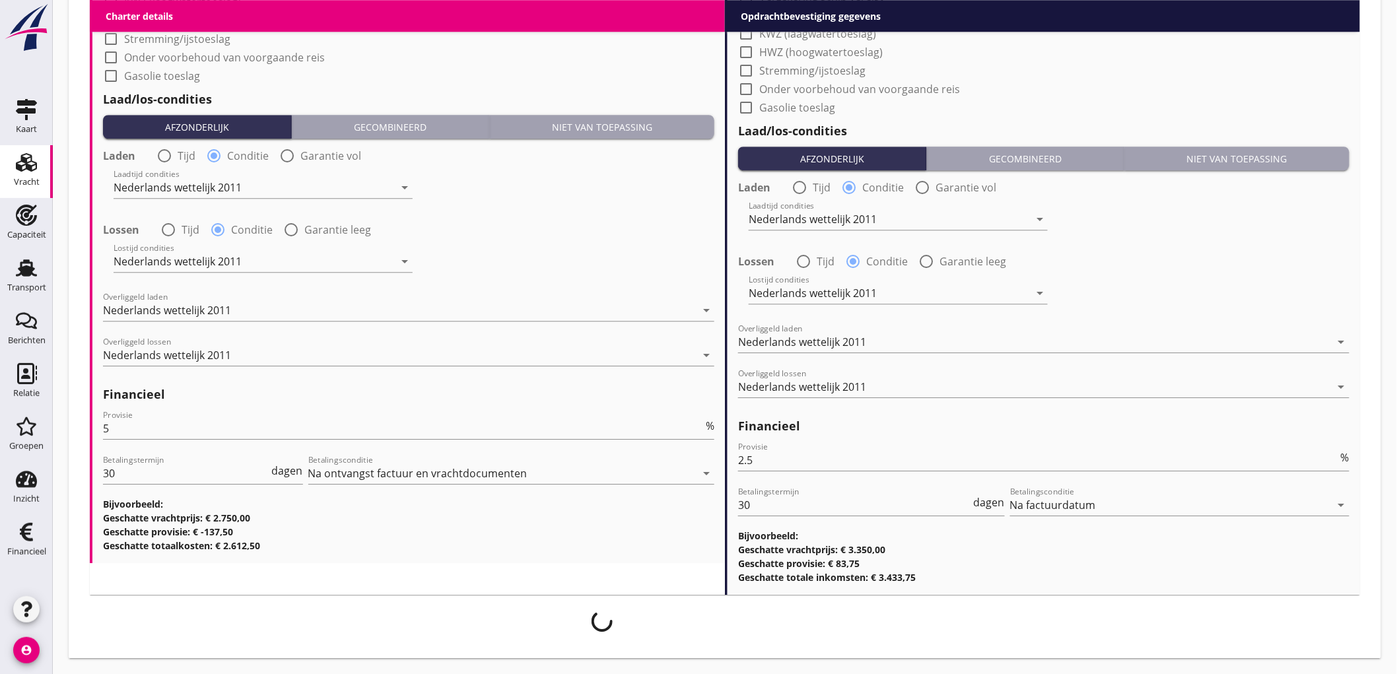
scroll to position [1495, 0]
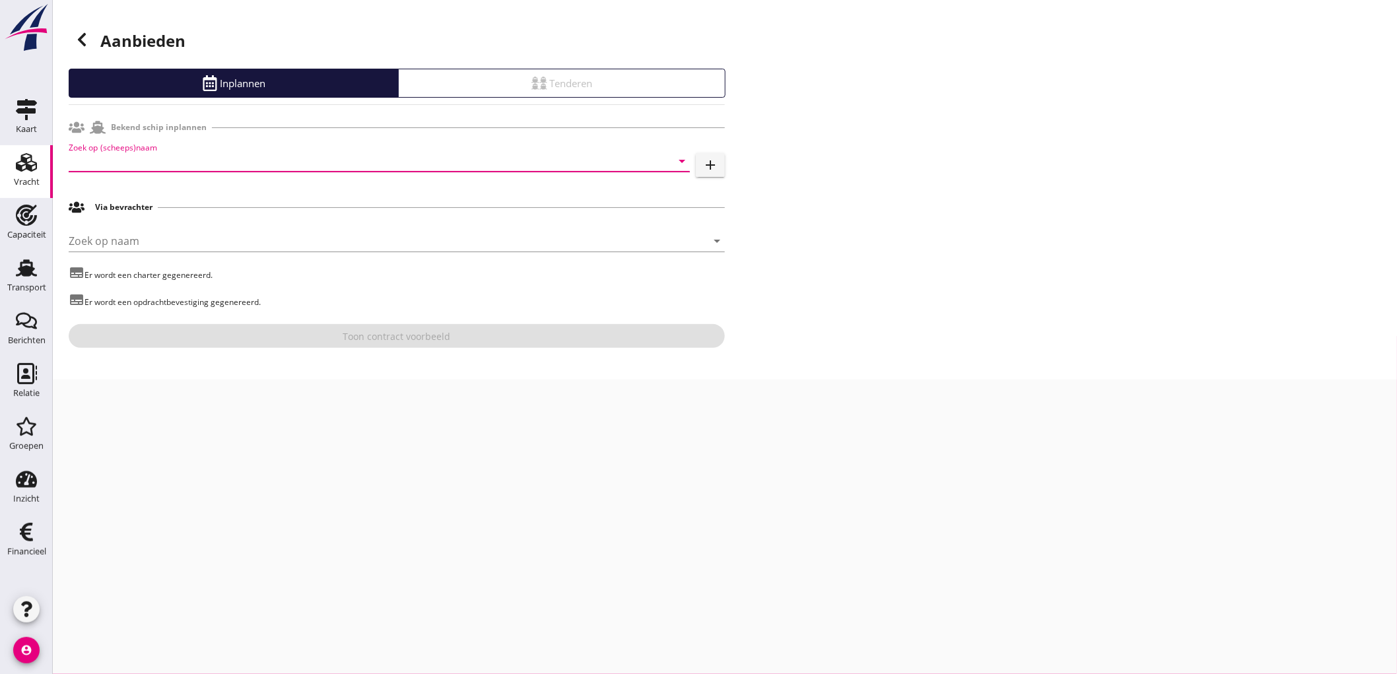
click at [172, 155] on input "Zoek op (scheeps)naam" at bounding box center [361, 161] width 584 height 21
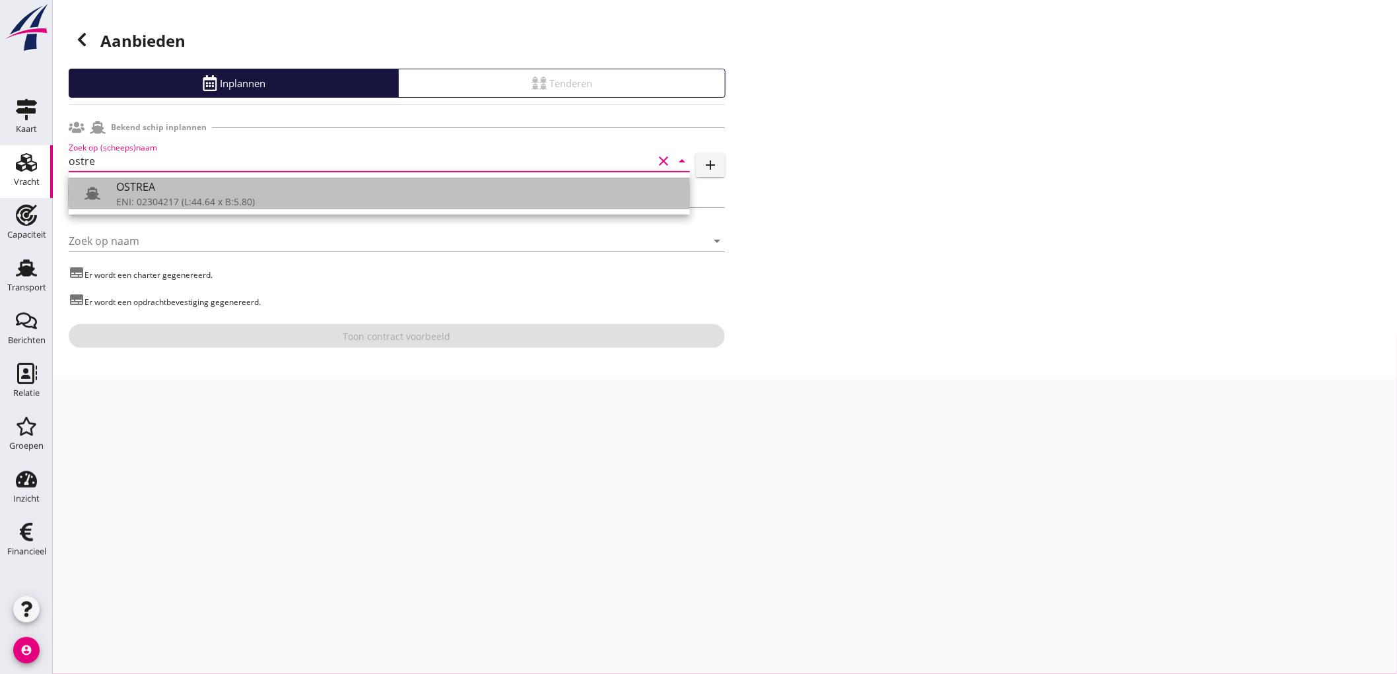
click at [139, 187] on div "OSTREA" at bounding box center [397, 187] width 563 height 16
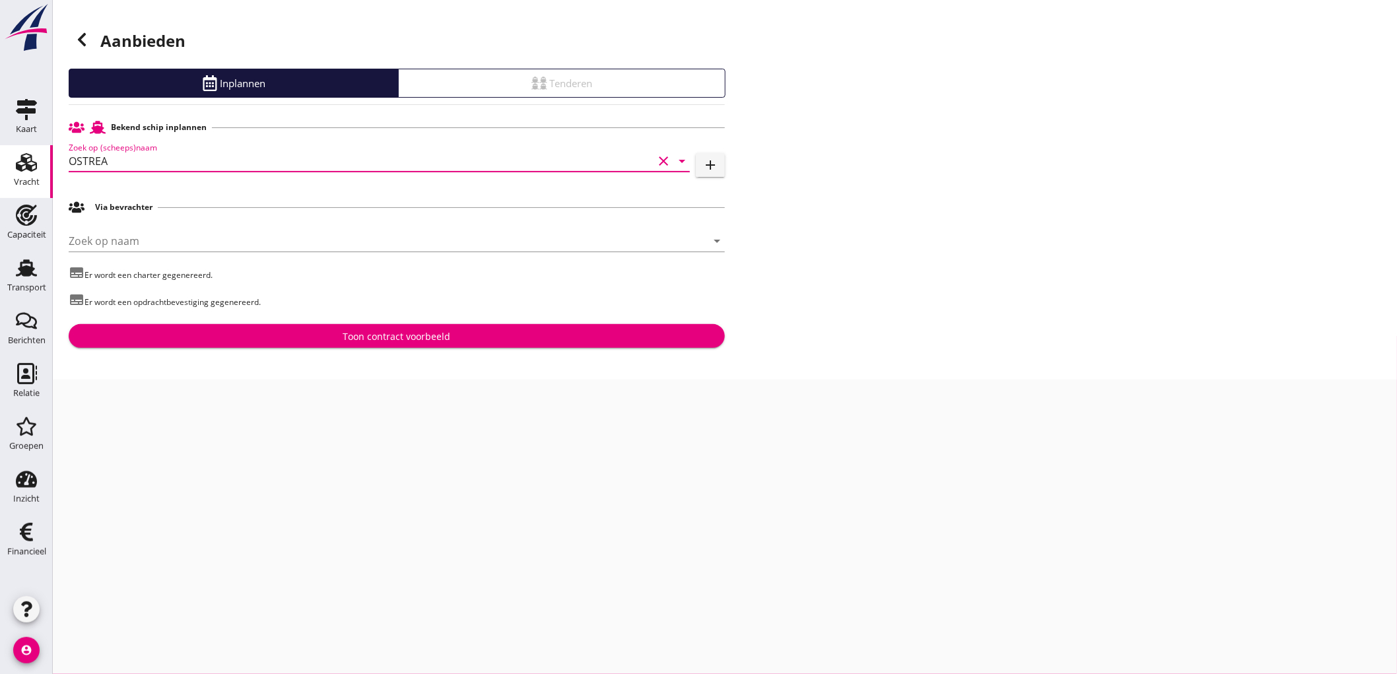
type input "OSTREA"
click at [291, 337] on div "Toon contract voorbeeld" at bounding box center [396, 337] width 635 height 14
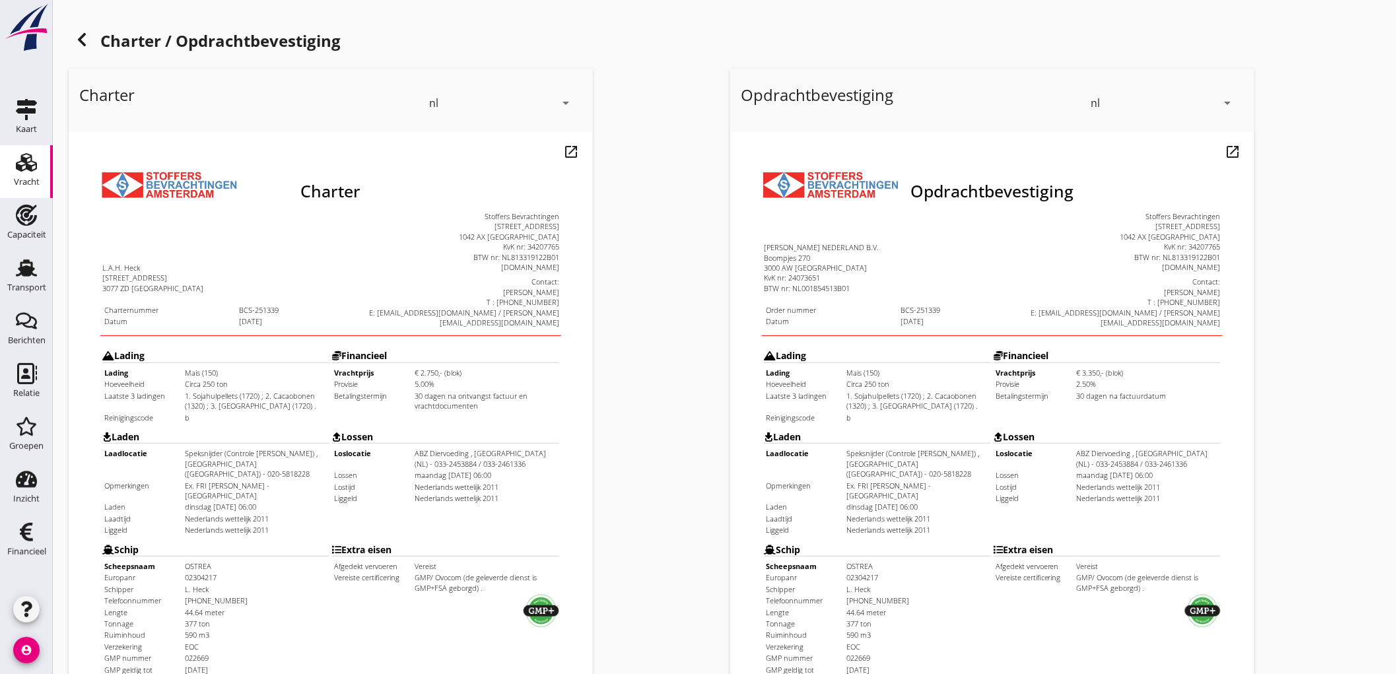
scroll to position [302, 0]
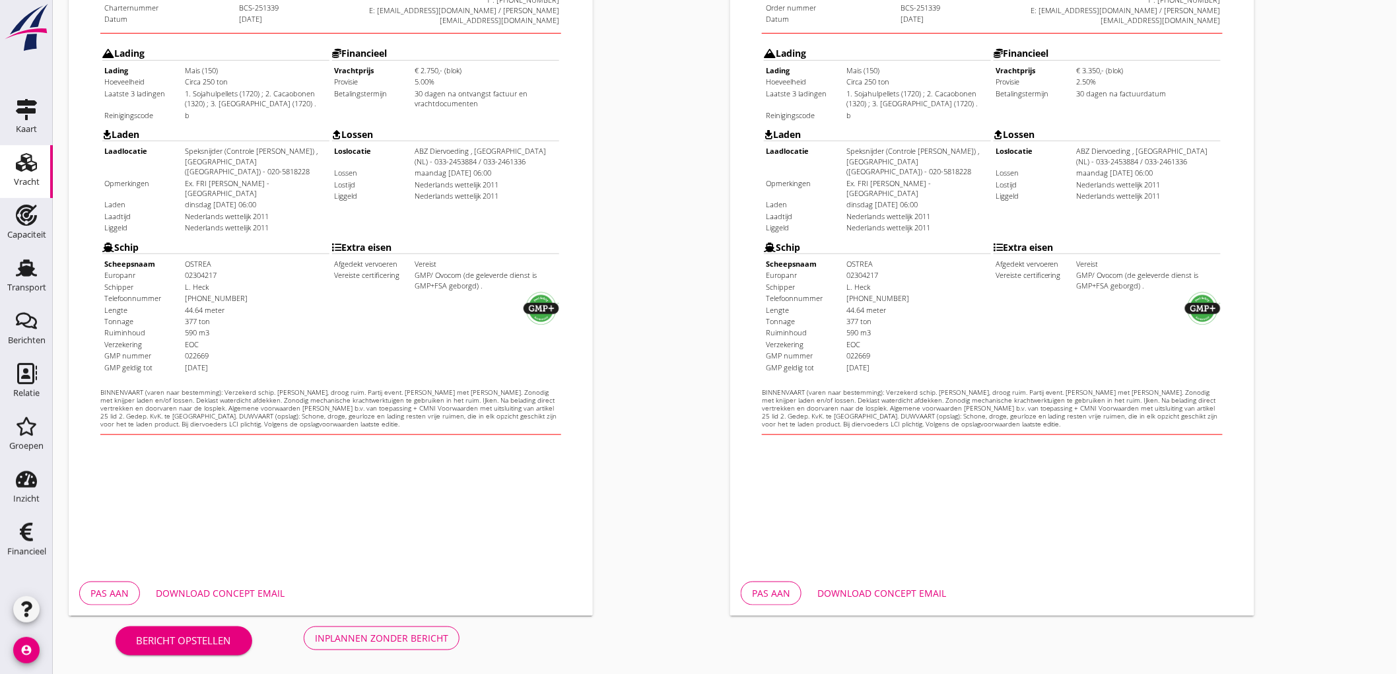
click at [384, 634] on div "Inplannen zonder bericht" at bounding box center [381, 638] width 133 height 14
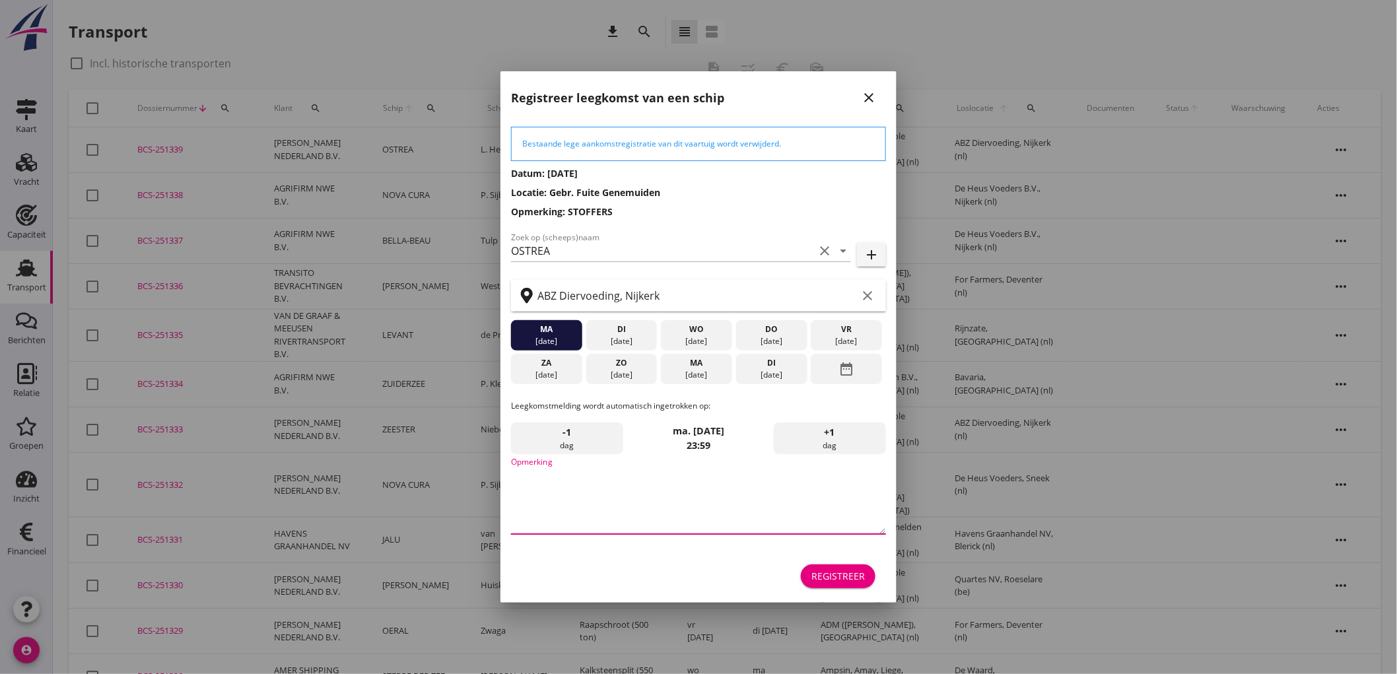
click at [649, 503] on textarea "Opmerking" at bounding box center [698, 499] width 375 height 69
type textarea "STOFFERS"
click at [835, 572] on div "Registreer" at bounding box center [838, 576] width 53 height 14
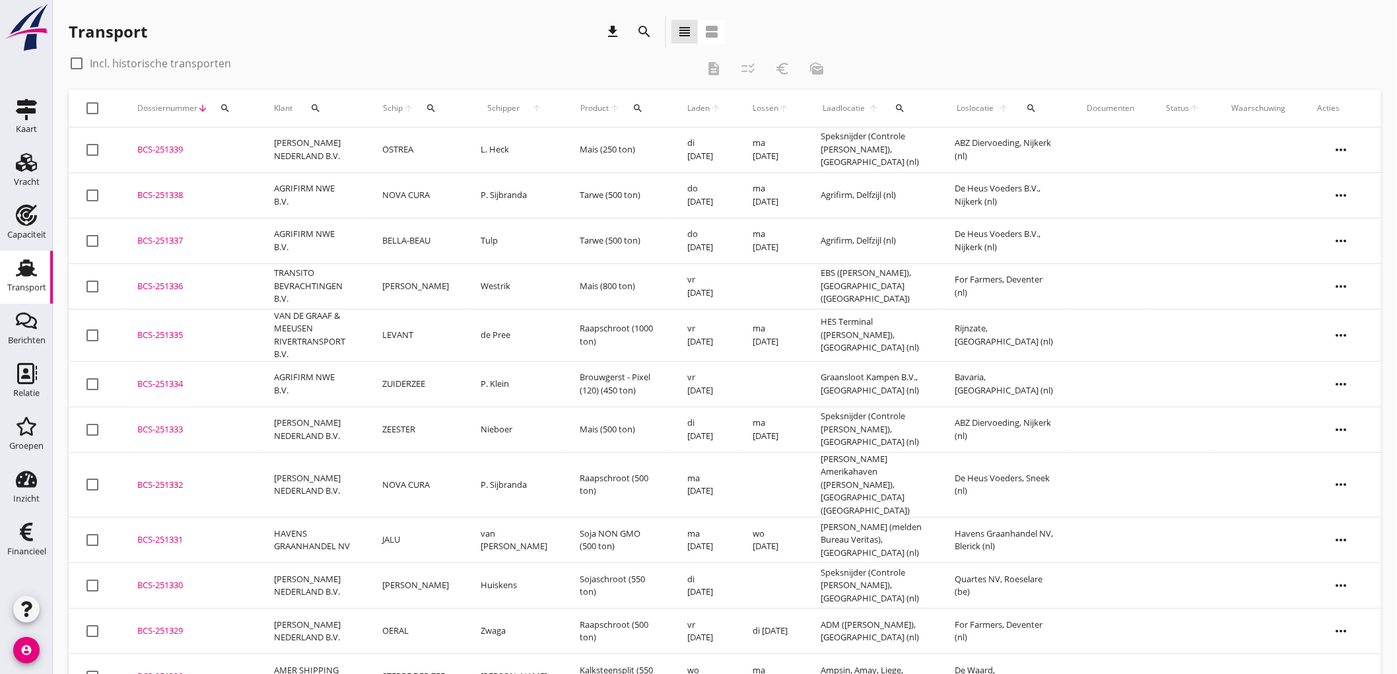
click at [318, 161] on td "[PERSON_NAME] NEDERLAND B.V." at bounding box center [312, 150] width 109 height 46
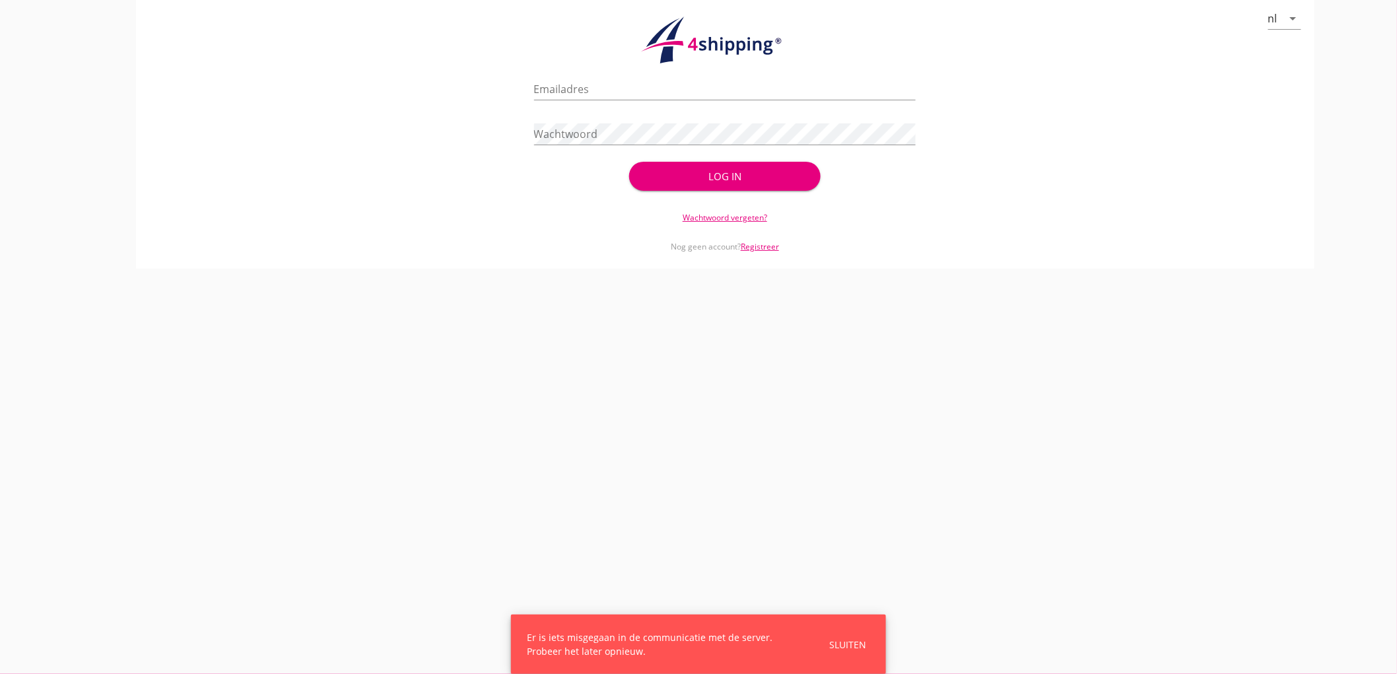
click at [687, 101] on div "Emailadres" at bounding box center [725, 96] width 382 height 34
click at [677, 92] on input "Emailadres" at bounding box center [725, 89] width 382 height 21
type input "[EMAIL_ADDRESS][DOMAIN_NAME]"
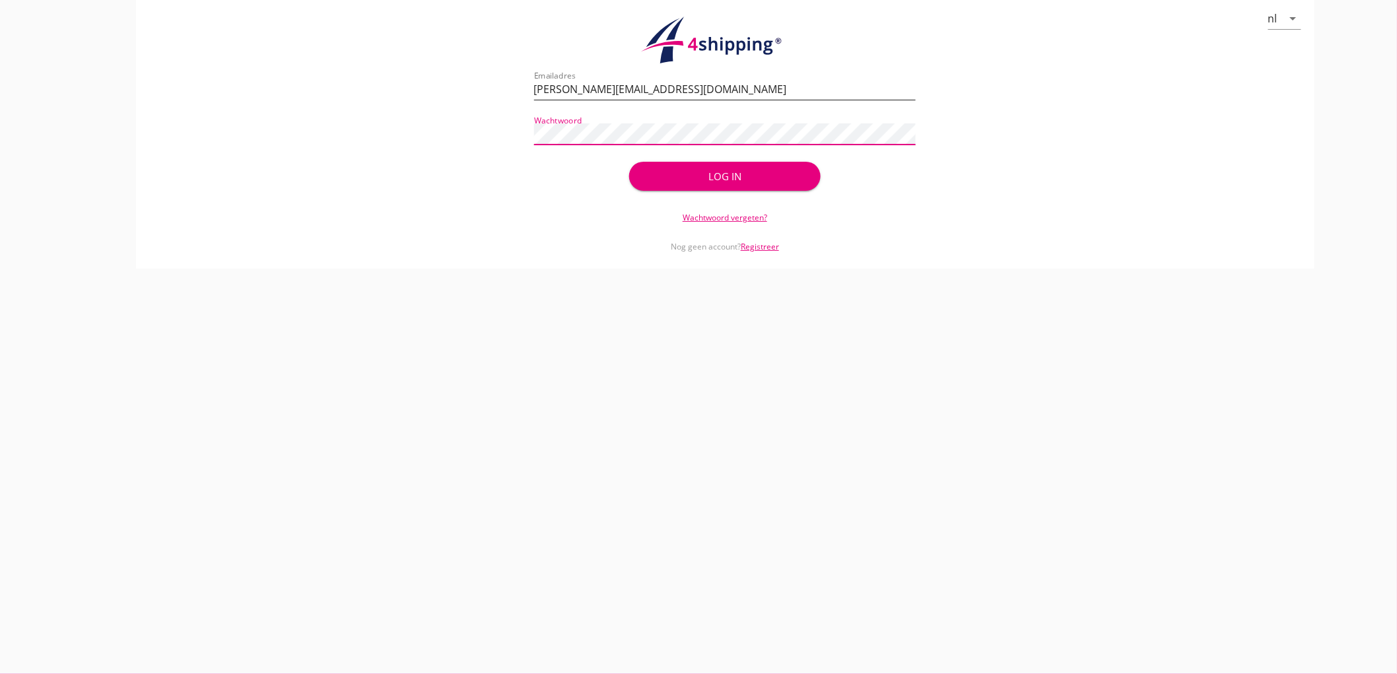
click at [629, 162] on button "Log in" at bounding box center [724, 176] width 191 height 29
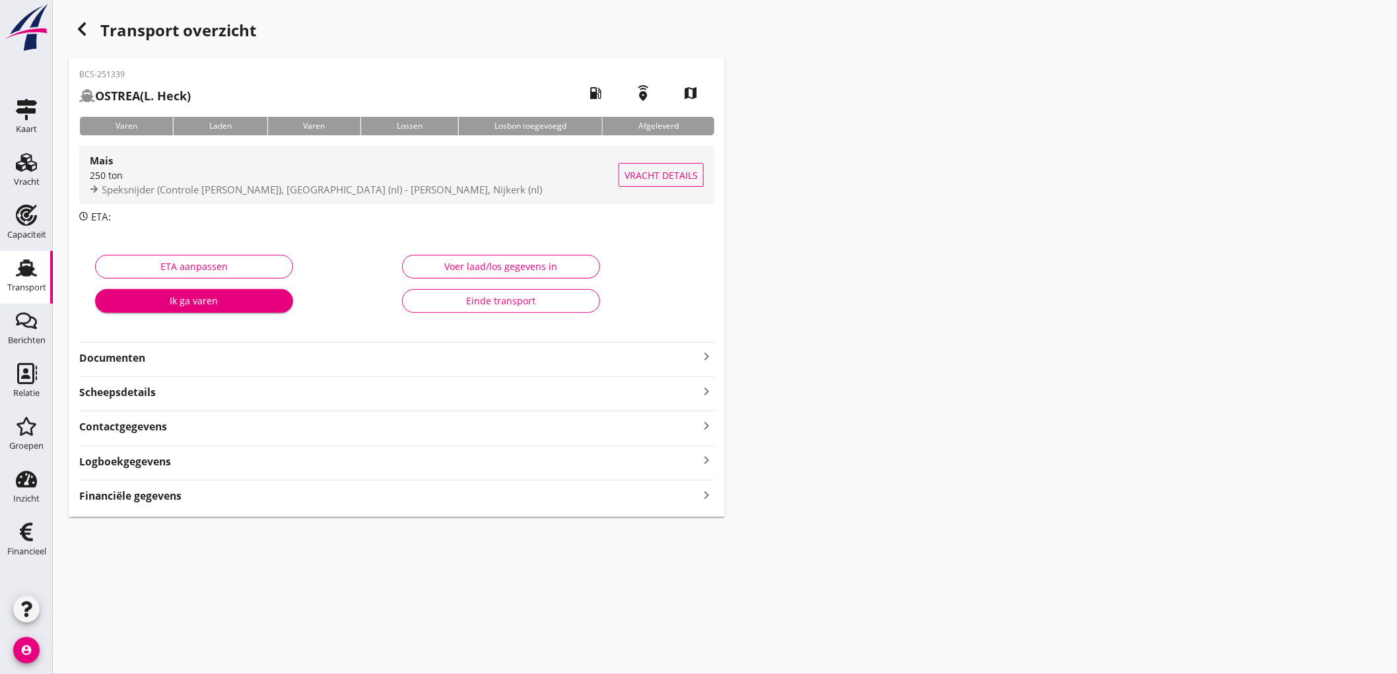
click at [225, 188] on span "Speksnijder (Controle Peterson), Amsterdam (nl) - ABZ Diervoeding, Nijkerk (nl)" at bounding box center [322, 189] width 440 height 13
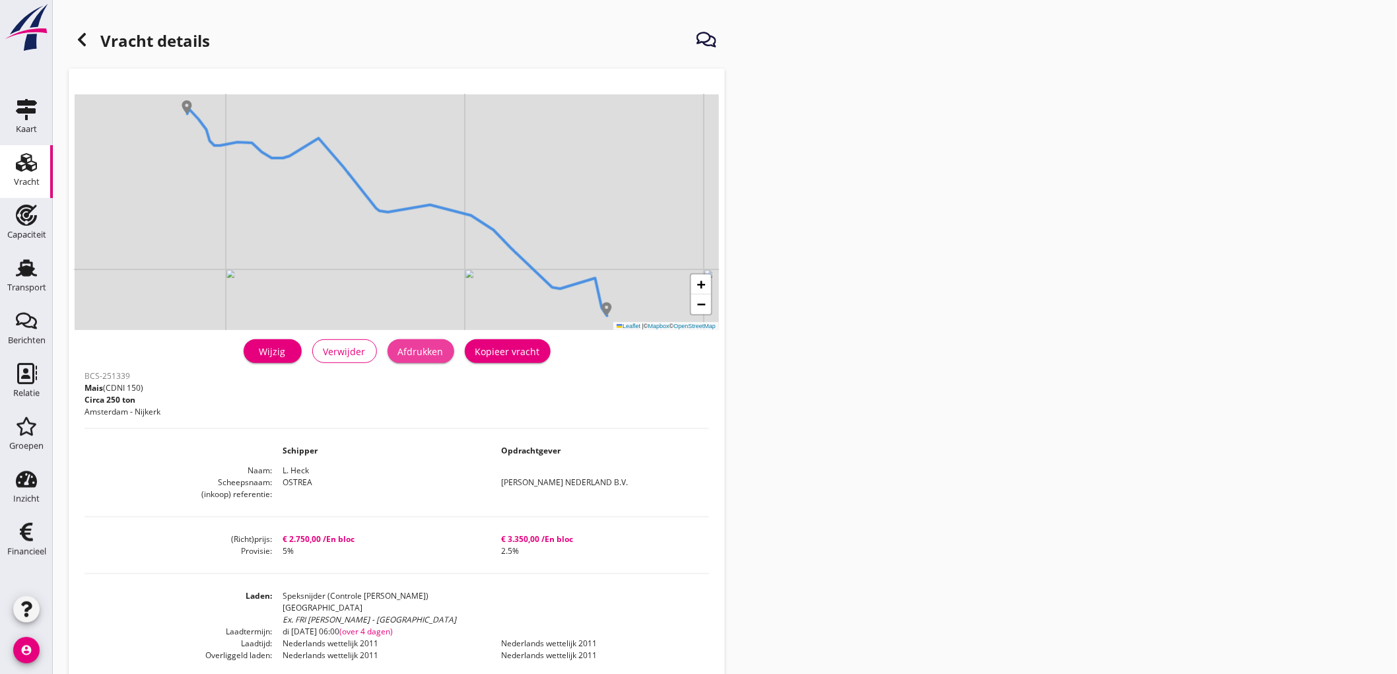
click at [417, 345] on div "Afdrukken" at bounding box center [421, 352] width 46 height 14
click at [85, 32] on icon at bounding box center [82, 40] width 16 height 16
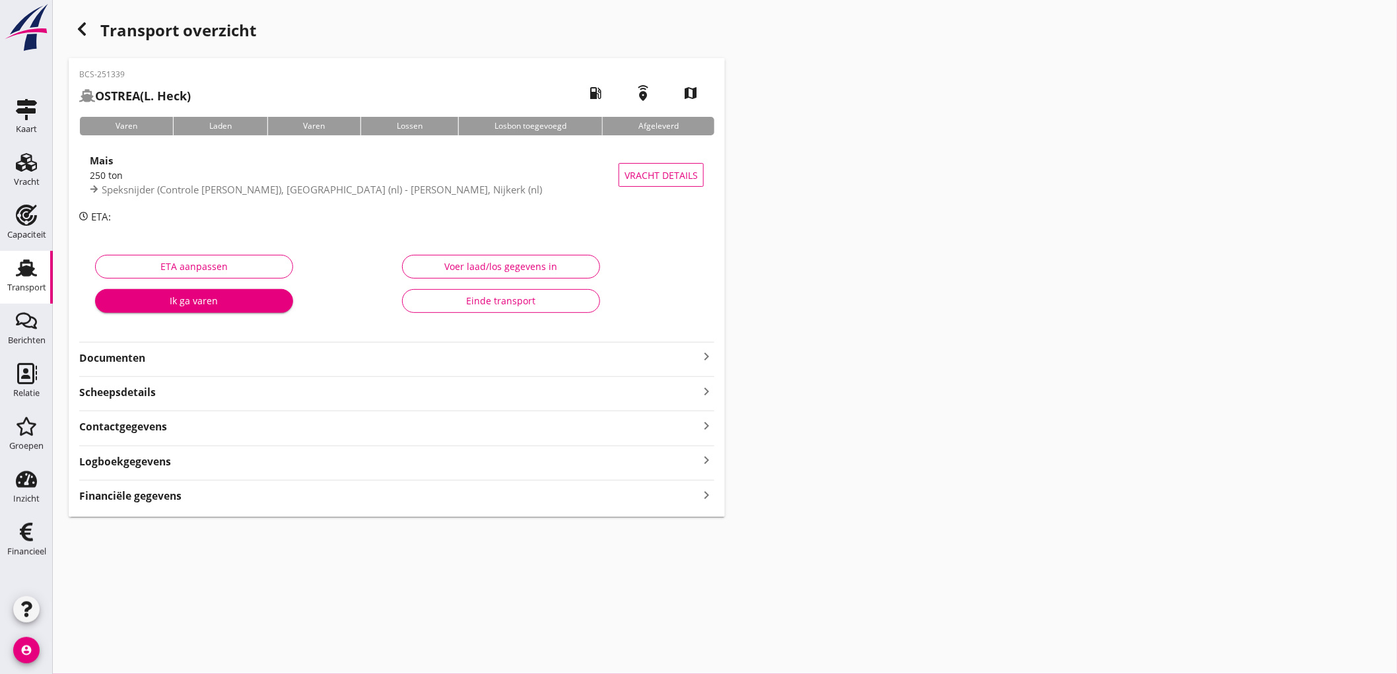
click at [168, 361] on strong "Documenten" at bounding box center [388, 358] width 619 height 15
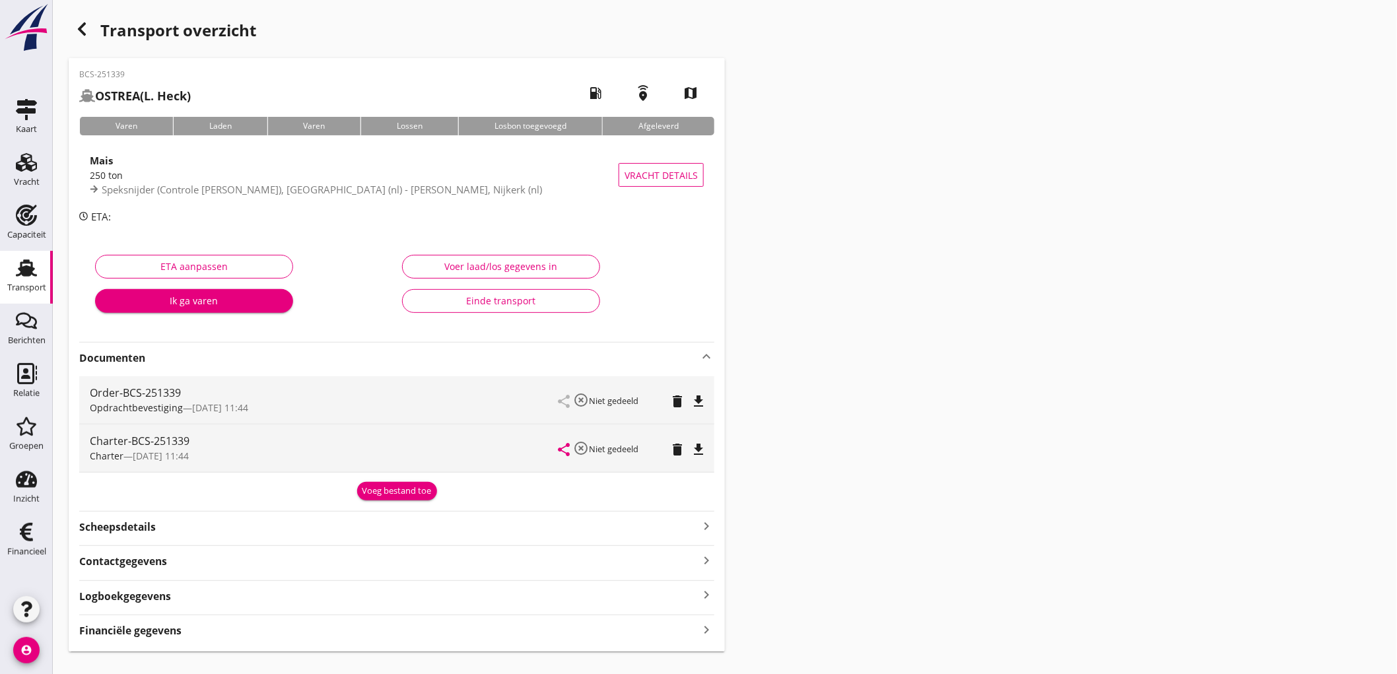
click at [703, 405] on icon "file_download" at bounding box center [699, 402] width 16 height 16
click at [703, 451] on icon "file_download" at bounding box center [699, 450] width 16 height 16
click at [157, 638] on strong "Financiële gegevens" at bounding box center [130, 630] width 102 height 15
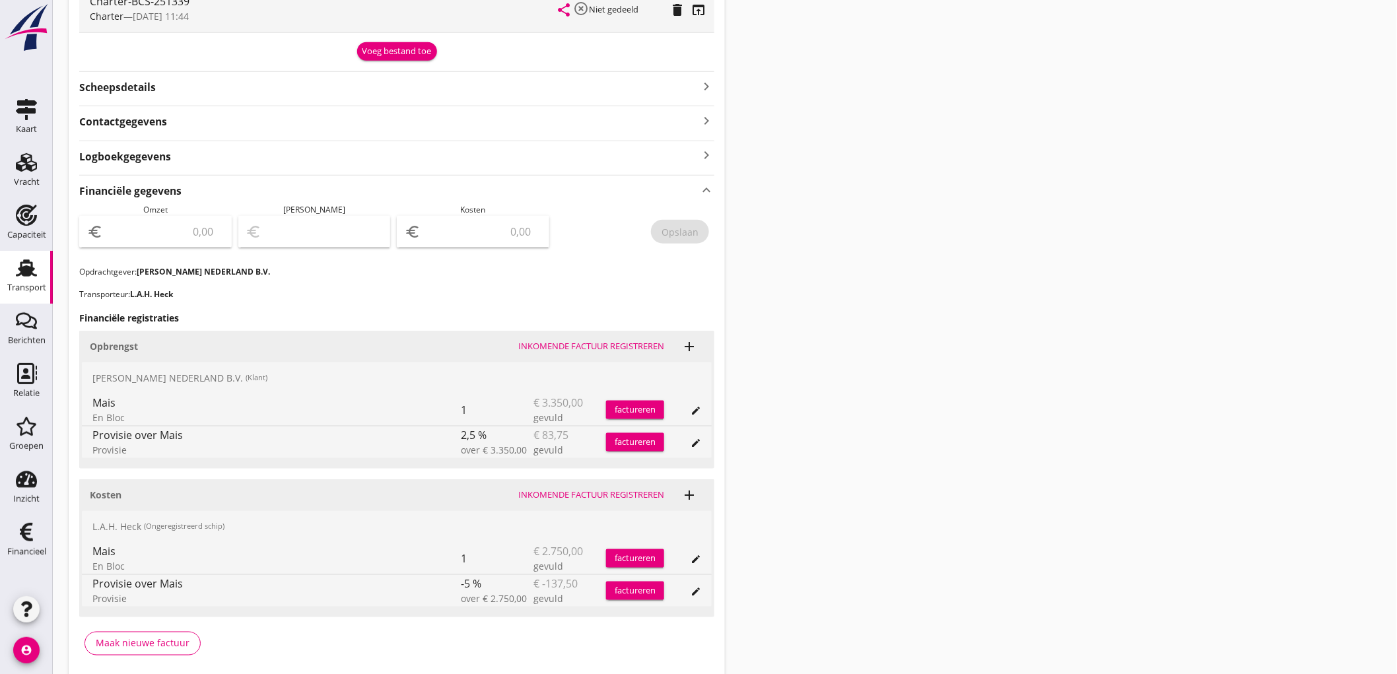
click at [160, 219] on div "euro" at bounding box center [155, 232] width 153 height 32
type input "3266"
type input "3266.25"
type input "3264.25"
type input "2"
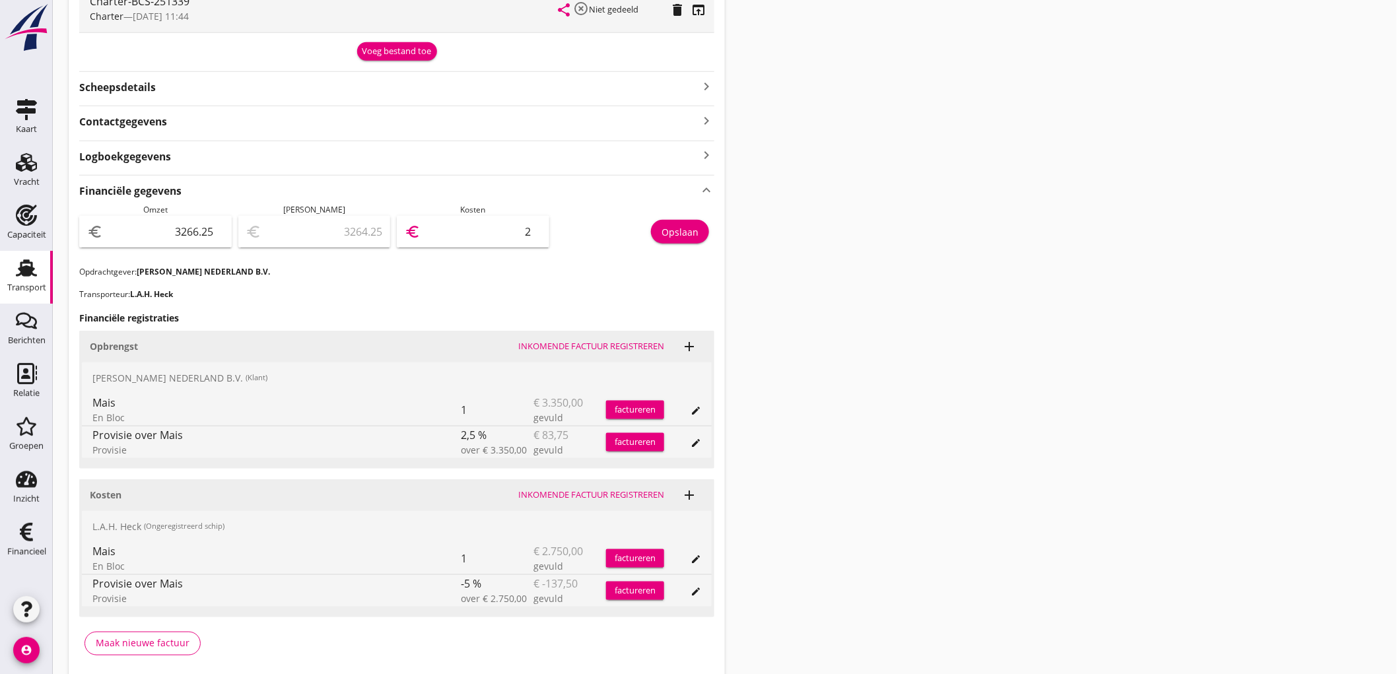
type input "3240.25"
type input "26"
type input "3005.25"
type input "261"
type input "654.25"
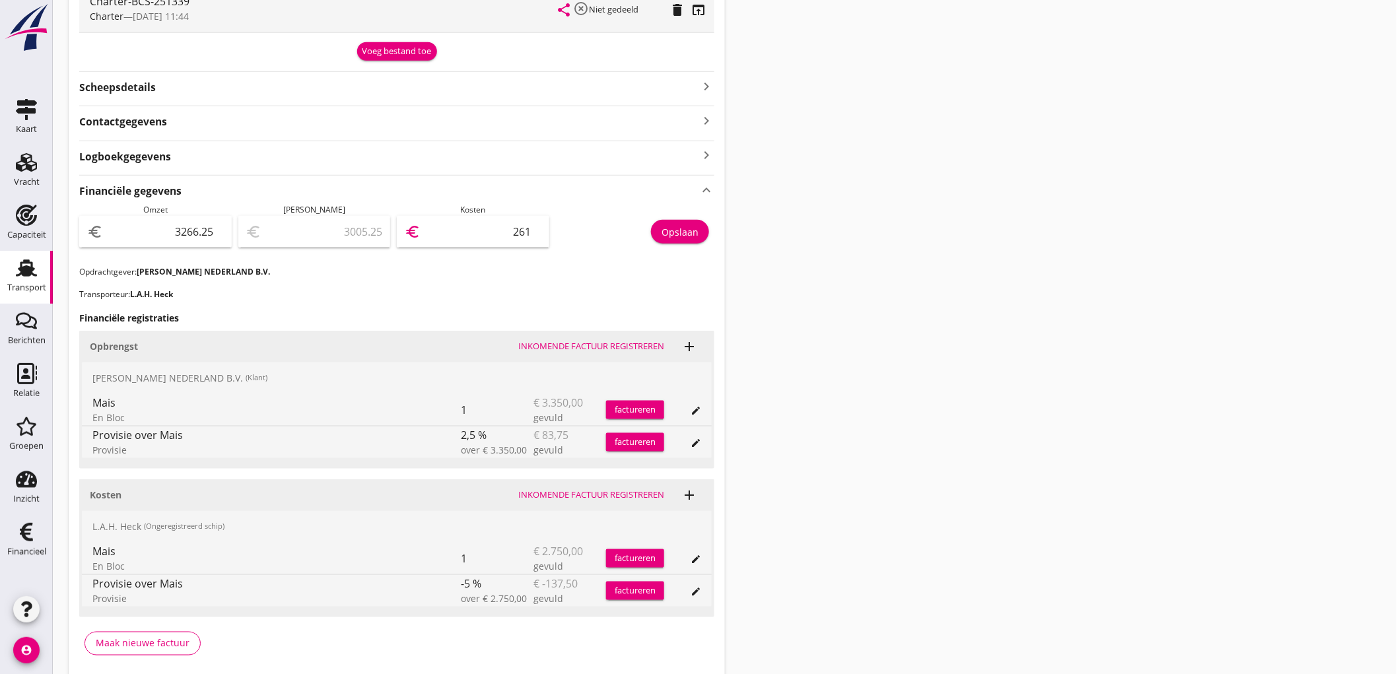
type input "2612"
type input "653.75"
type input "2612.50"
click at [700, 229] on button "Opslaan" at bounding box center [680, 232] width 58 height 24
click at [27, 281] on div "Transport" at bounding box center [26, 288] width 39 height 18
